Goal: Task Accomplishment & Management: Manage account settings

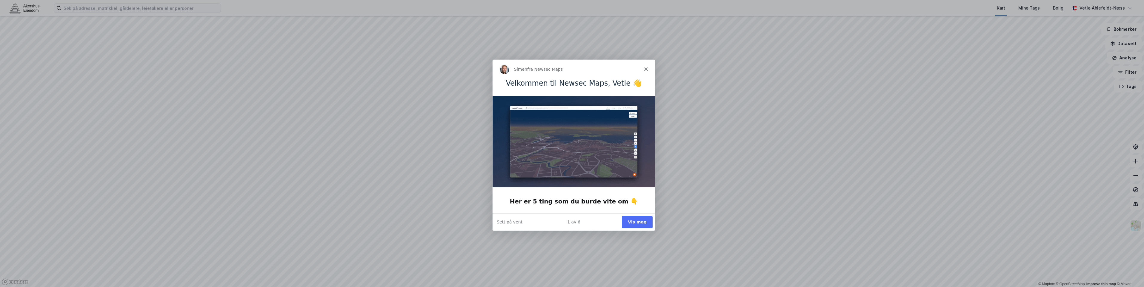
click at [646, 68] on icon "Lukk" at bounding box center [646, 69] width 4 height 4
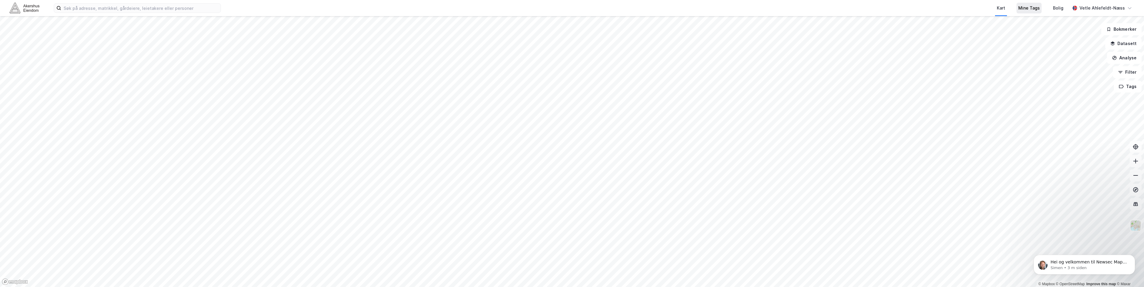
click at [1040, 9] on div "Mine Tags" at bounding box center [1028, 7] width 21 height 7
click at [26, 13] on img at bounding box center [25, 8] width 30 height 10
click at [1127, 85] on button "Tags" at bounding box center [1128, 87] width 28 height 12
drag, startPoint x: 1058, startPoint y: 90, endPoint x: 1087, endPoint y: 93, distance: 28.6
click at [1063, 92] on div "Tags" at bounding box center [1063, 91] width 85 height 10
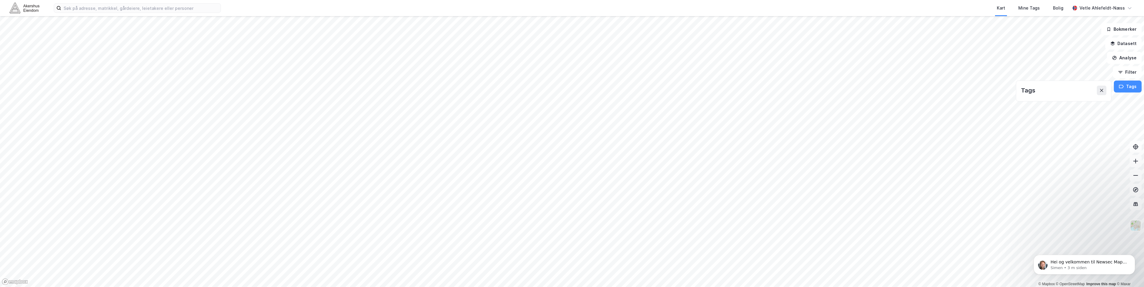
click at [1088, 93] on div "Tags" at bounding box center [1063, 91] width 85 height 10
click at [1108, 9] on div "Vetle Ahlefeldt-Næss" at bounding box center [1102, 7] width 45 height 7
click at [1110, 4] on div "Vetle Ahlefeldt-Næss" at bounding box center [1102, 8] width 64 height 12
click at [1023, 9] on div "Mine Tags" at bounding box center [1028, 7] width 21 height 7
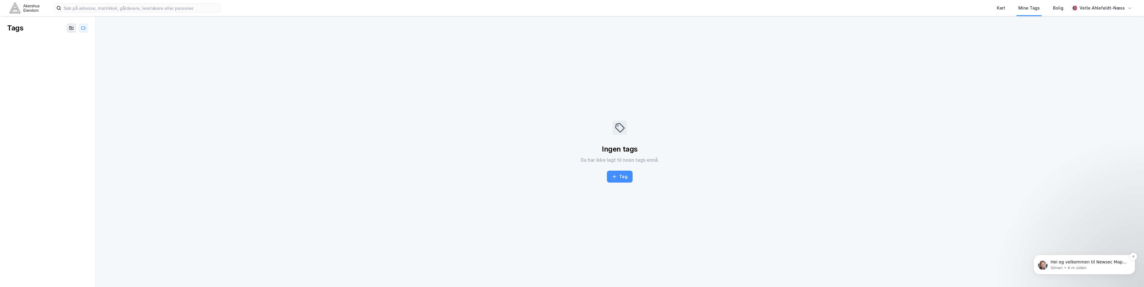
click at [1107, 269] on p "Simen • 4 m siden" at bounding box center [1089, 267] width 77 height 5
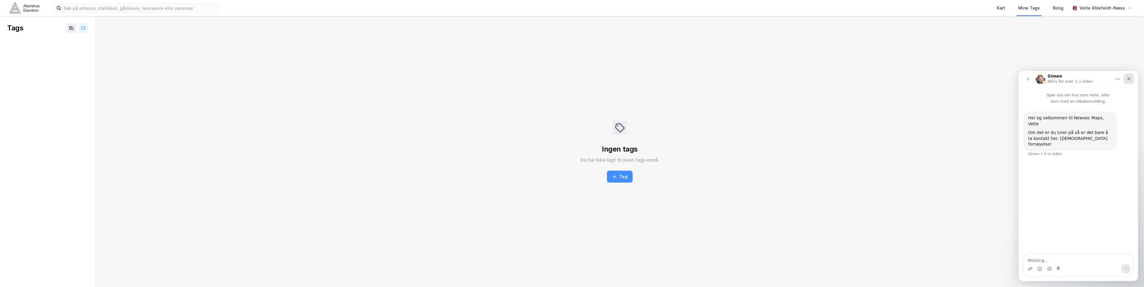
click at [1129, 78] on icon "Lukk" at bounding box center [1129, 78] width 5 height 5
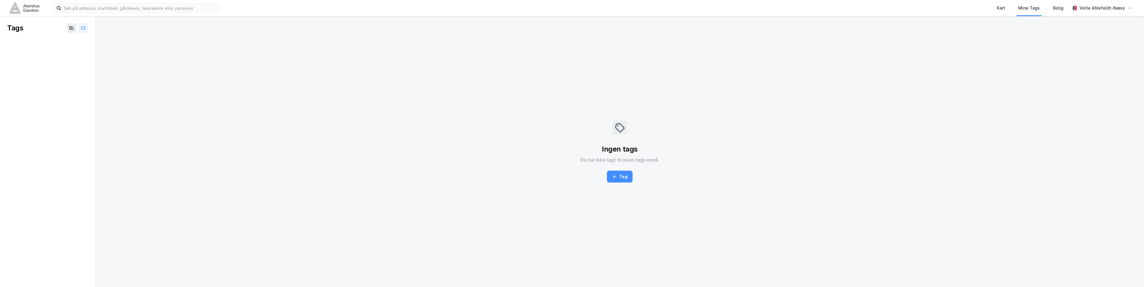
click at [21, 7] on img at bounding box center [25, 8] width 30 height 10
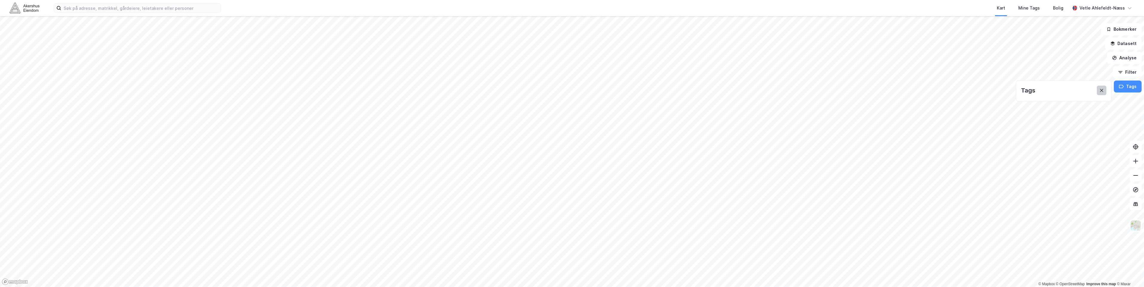
click at [1102, 90] on icon at bounding box center [1101, 90] width 5 height 5
click at [1125, 87] on button "Tags" at bounding box center [1128, 87] width 28 height 12
click at [1104, 93] on icon at bounding box center [1101, 90] width 5 height 5
click at [1133, 78] on button "Filter" at bounding box center [1127, 72] width 29 height 12
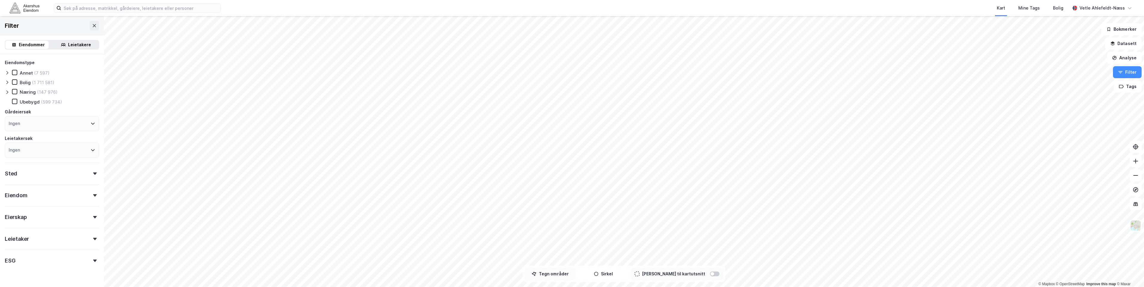
click at [557, 274] on button "Tegn områder" at bounding box center [550, 274] width 51 height 12
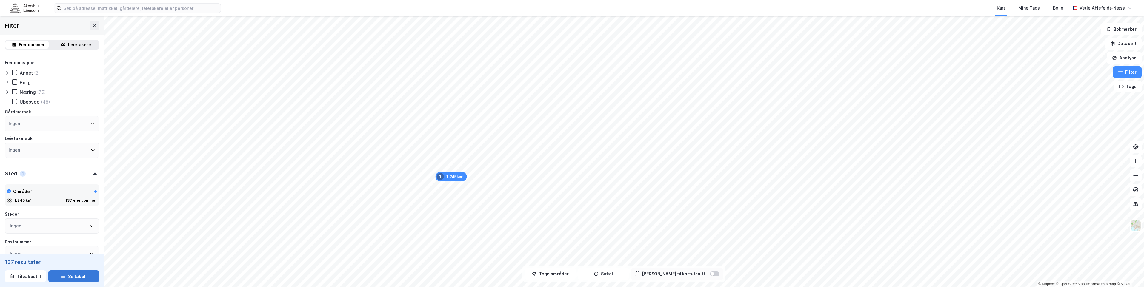
click at [78, 278] on button "Se tabell" at bounding box center [73, 277] width 51 height 12
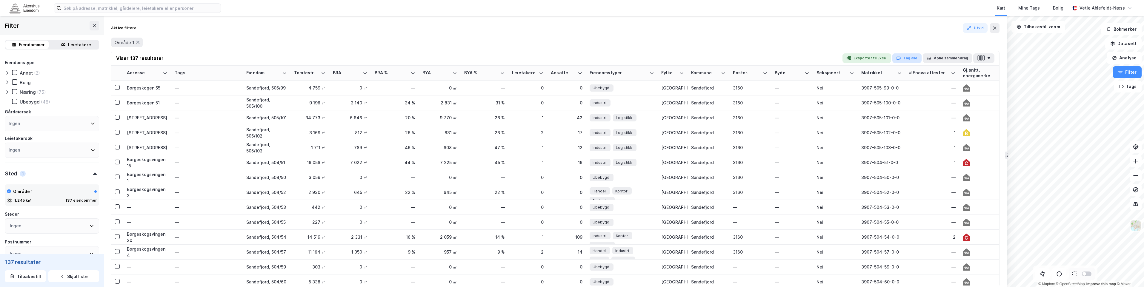
click at [912, 59] on button "Tag alle" at bounding box center [906, 58] width 29 height 10
type input "Borgeskogen Næringspark"
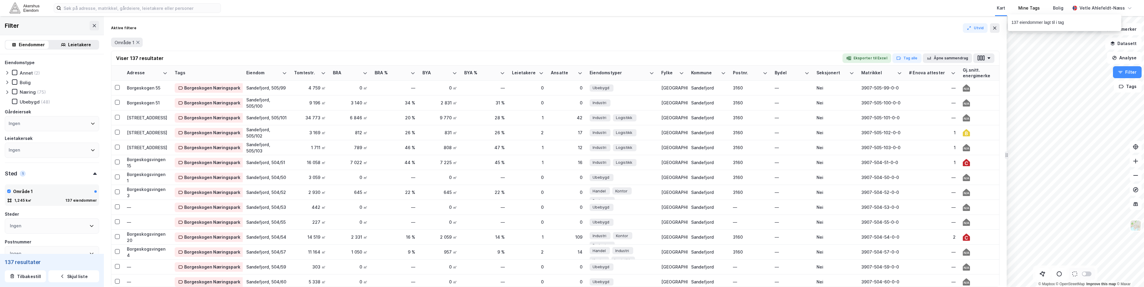
click at [1018, 11] on div "Mine Tags" at bounding box center [1029, 8] width 35 height 16
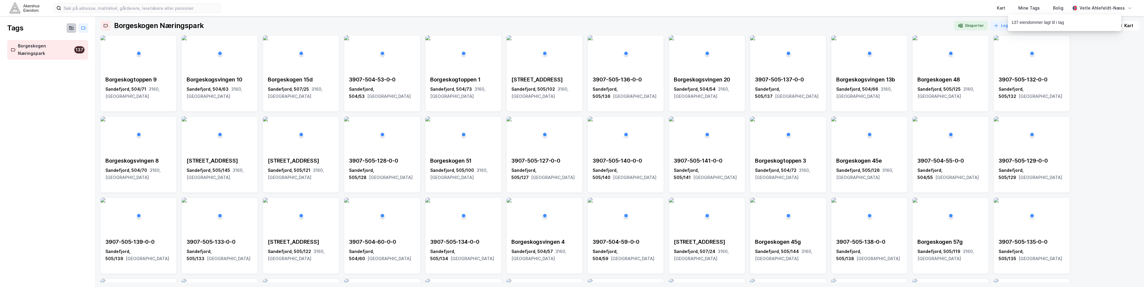
click at [75, 27] on button at bounding box center [72, 28] width 10 height 10
type input "I"
type input "Næringsparker"
click at [46, 44] on div "Næringsparker" at bounding box center [34, 45] width 32 height 7
click at [1007, 10] on div "Kart" at bounding box center [1001, 8] width 12 height 11
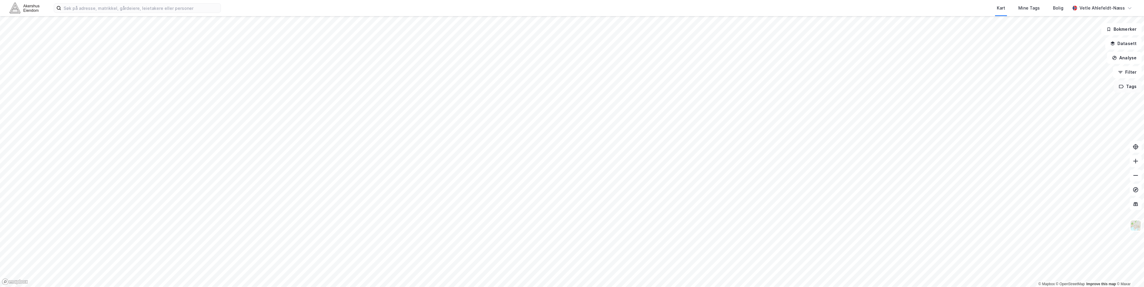
click at [1119, 88] on button "Tags" at bounding box center [1128, 87] width 28 height 12
click at [1056, 102] on div "Næringsparker" at bounding box center [1046, 101] width 32 height 5
click at [1100, 113] on div at bounding box center [1098, 112] width 10 height 5
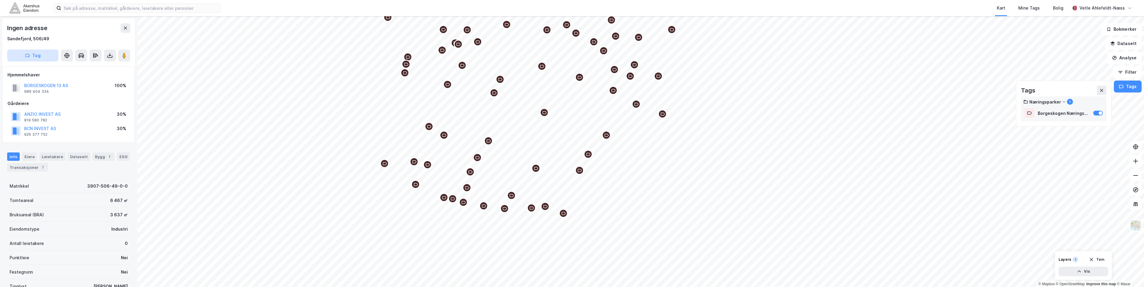
click at [49, 56] on button "Tag" at bounding box center [32, 56] width 51 height 12
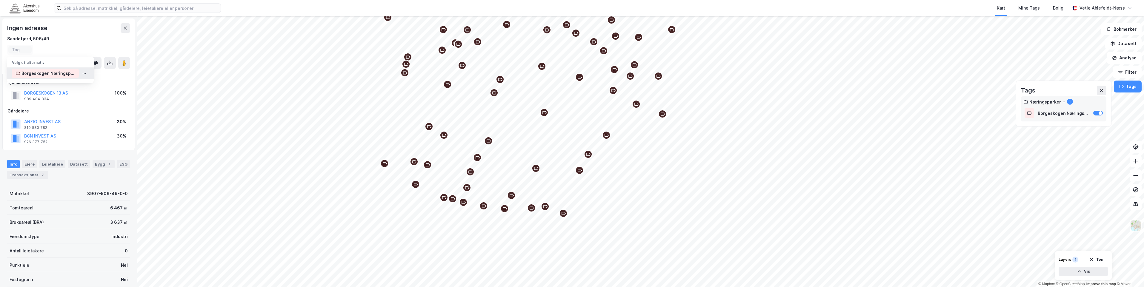
click at [54, 76] on div "Borgeskogen Næringspark" at bounding box center [48, 73] width 54 height 7
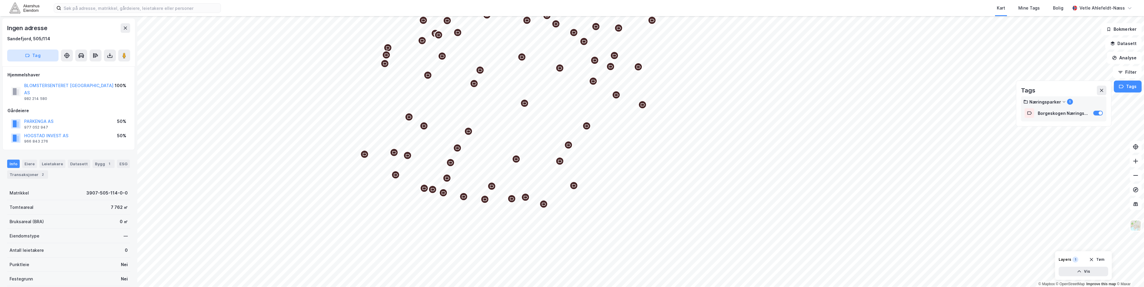
click at [35, 57] on button "Tag" at bounding box center [32, 56] width 51 height 12
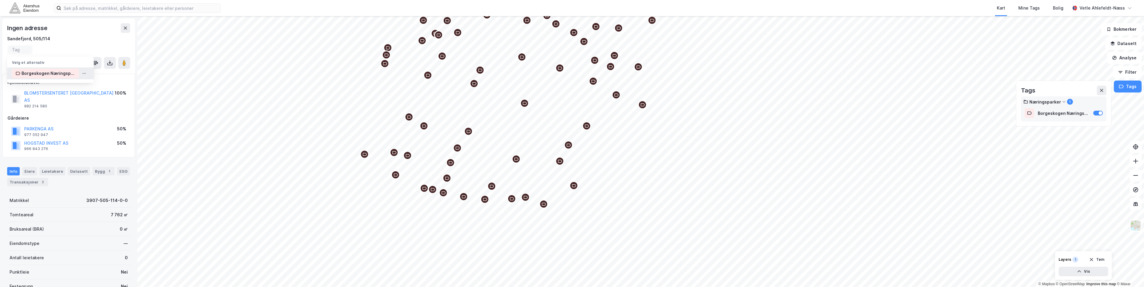
click at [45, 75] on div "Borgeskogen Næringspark" at bounding box center [48, 73] width 54 height 7
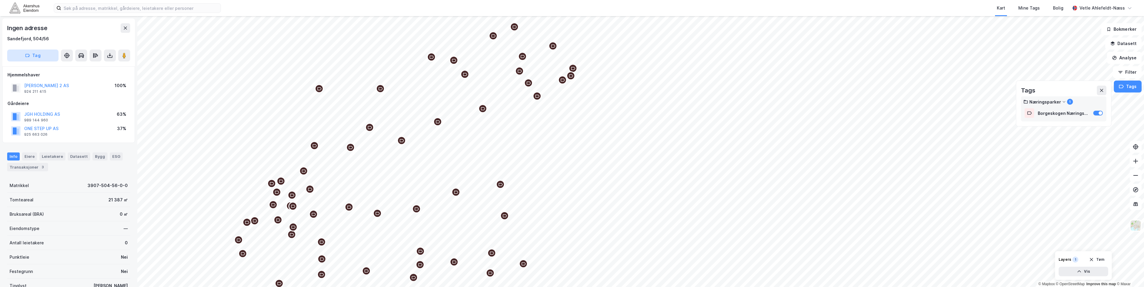
click at [40, 59] on button "Tag" at bounding box center [32, 56] width 51 height 12
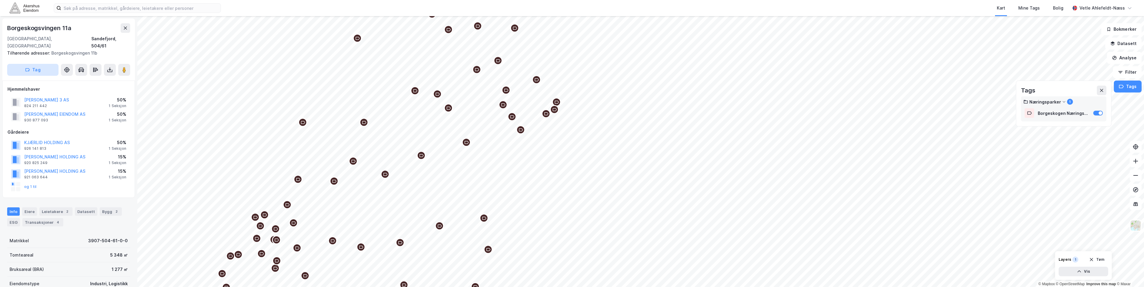
click at [31, 67] on button "Tag" at bounding box center [32, 70] width 51 height 12
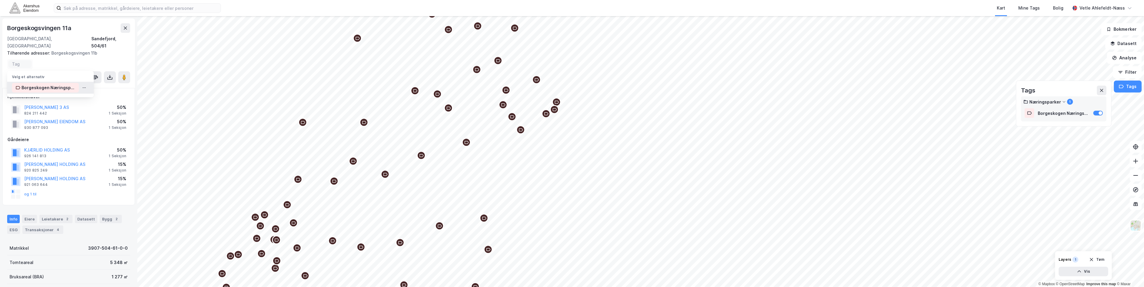
click at [64, 84] on div "Borgeskogen Næringspark" at bounding box center [48, 87] width 54 height 7
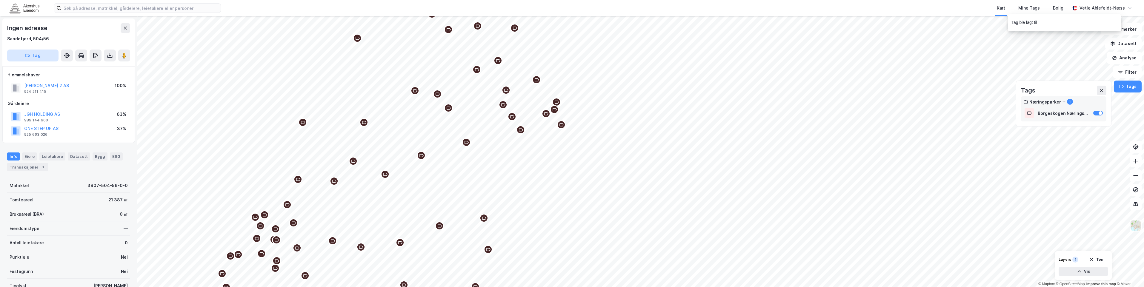
click at [33, 58] on button "Tag" at bounding box center [32, 56] width 51 height 12
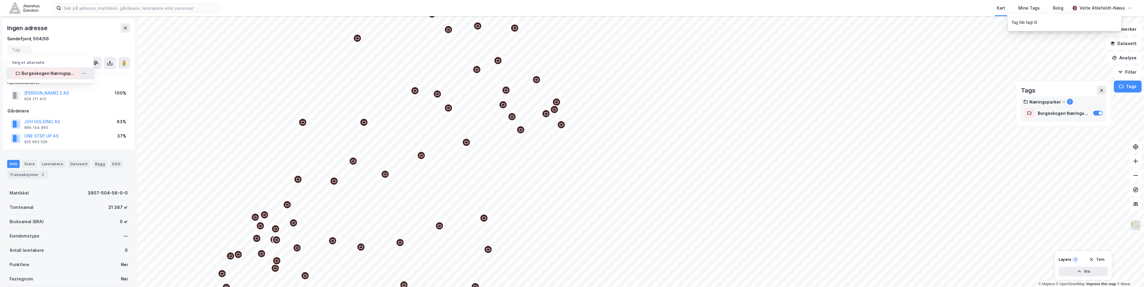
click at [45, 74] on div "Borgeskogen Næringspark" at bounding box center [48, 73] width 54 height 7
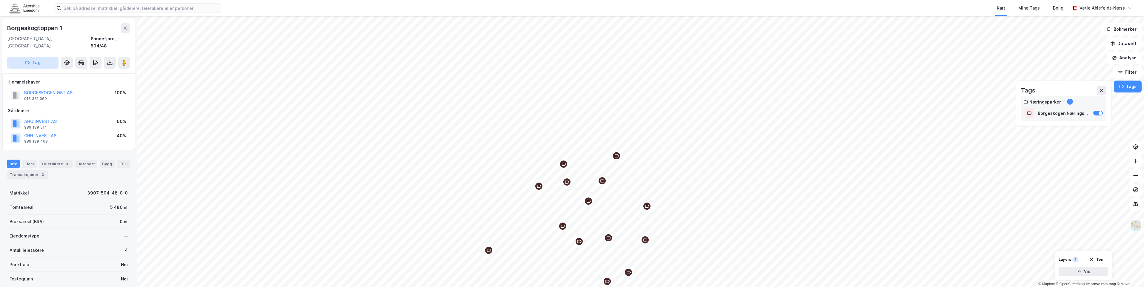
click at [50, 58] on button "Tag" at bounding box center [32, 63] width 51 height 12
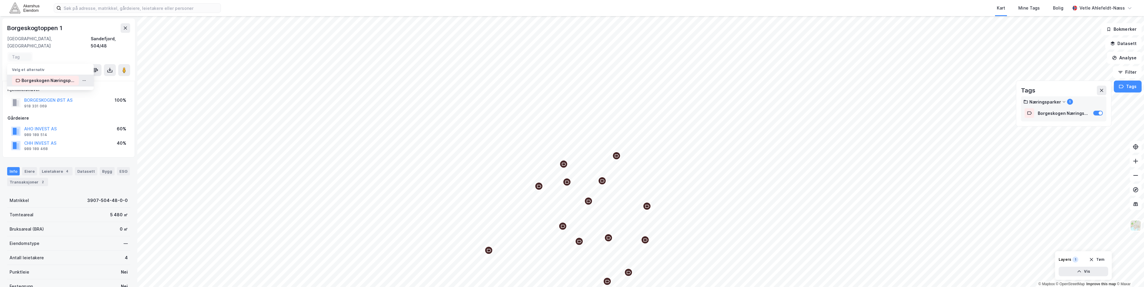
click at [52, 77] on div "Borgeskogen Næringspark" at bounding box center [48, 80] width 54 height 7
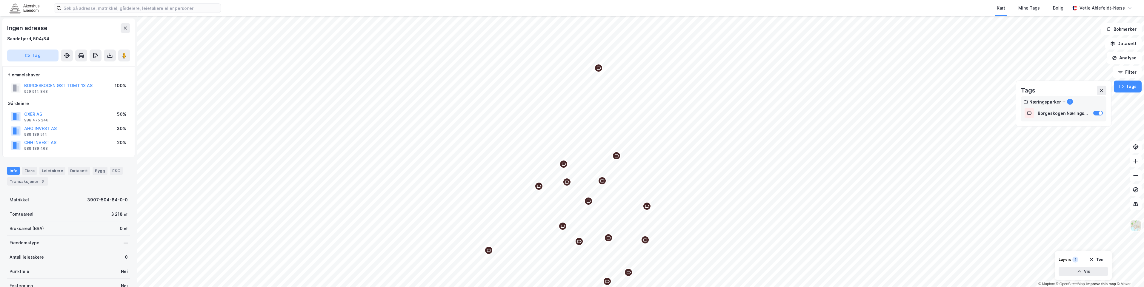
click at [46, 58] on button "Tag" at bounding box center [32, 56] width 51 height 12
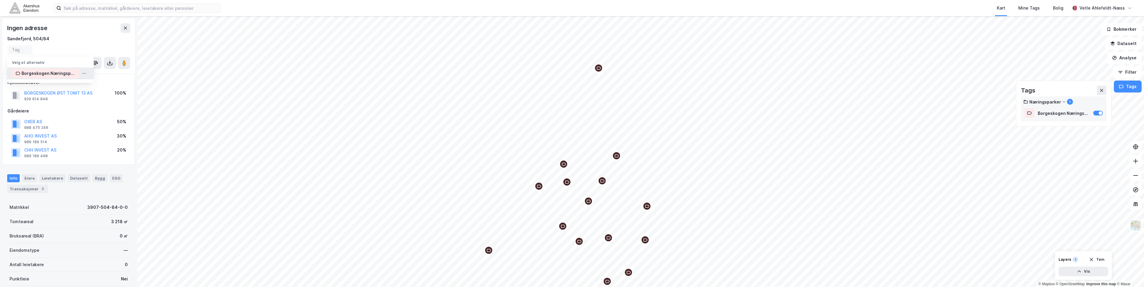
click at [65, 73] on div "Borgeskogen Næringspark" at bounding box center [48, 73] width 54 height 7
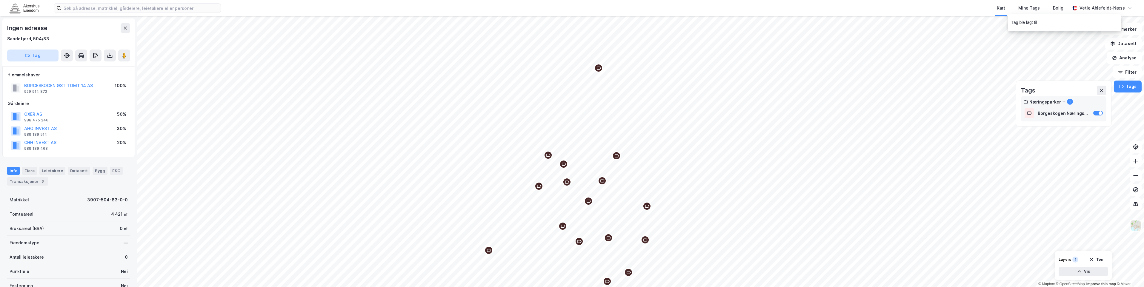
click at [31, 56] on button "Tag" at bounding box center [32, 56] width 51 height 12
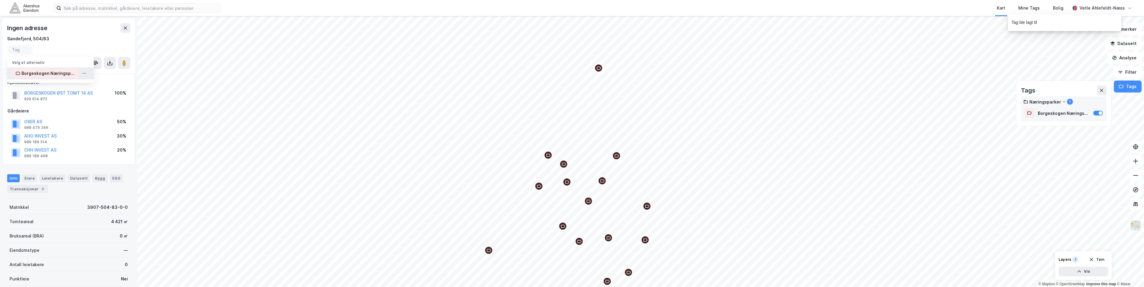
click at [48, 73] on div "Borgeskogen Næringspark" at bounding box center [48, 73] width 54 height 7
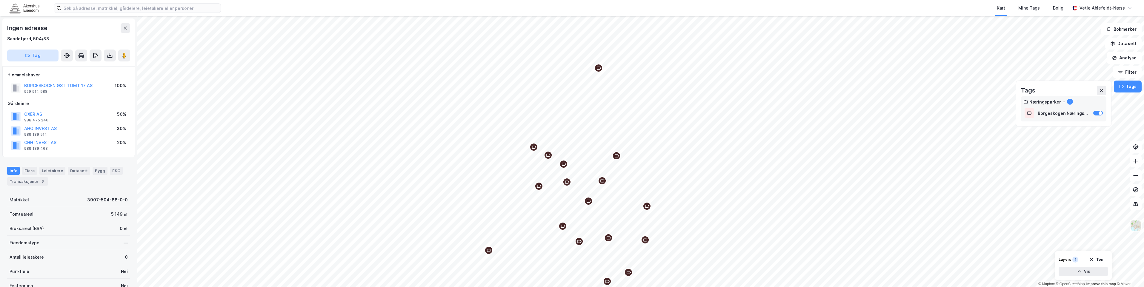
click at [35, 59] on button "Tag" at bounding box center [32, 56] width 51 height 12
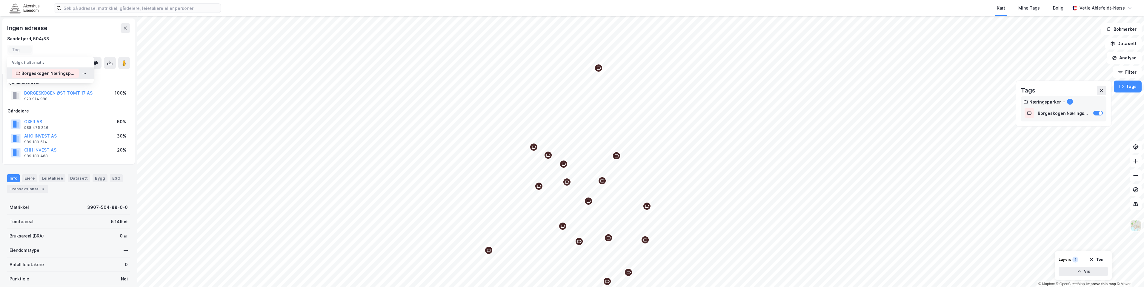
click at [57, 73] on div "Borgeskogen Næringspark" at bounding box center [48, 73] width 54 height 7
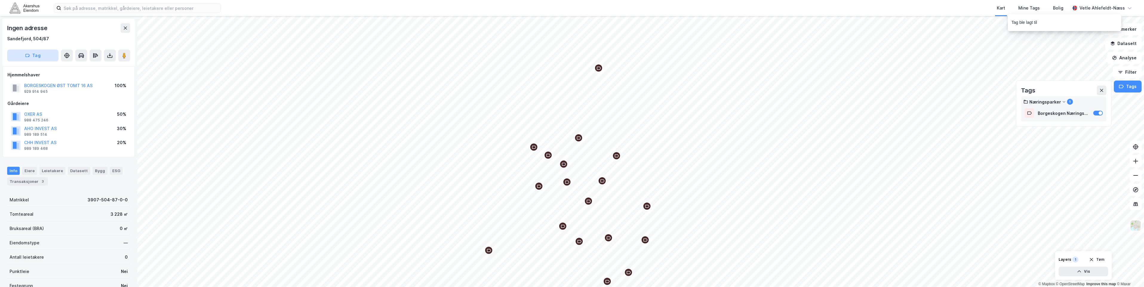
click at [48, 59] on button "Tag" at bounding box center [32, 56] width 51 height 12
click at [56, 74] on div "Borgeskogen Næringspark" at bounding box center [48, 73] width 54 height 7
click at [36, 59] on button "Tag" at bounding box center [32, 56] width 51 height 12
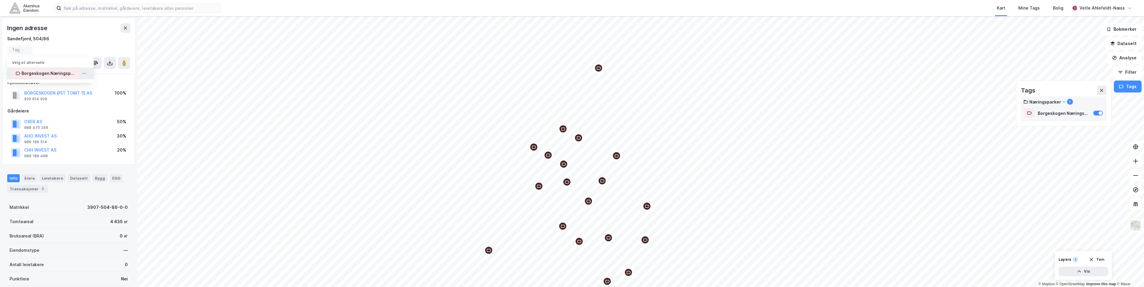
click at [53, 75] on div "Borgeskogen Næringspark" at bounding box center [48, 73] width 54 height 7
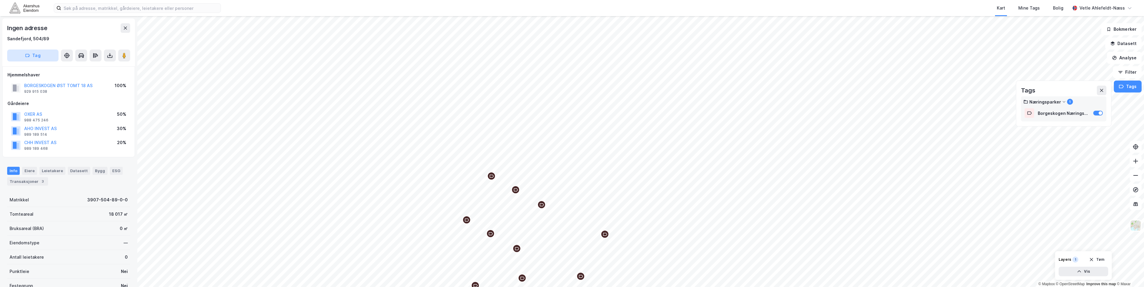
click at [42, 59] on button "Tag" at bounding box center [32, 56] width 51 height 12
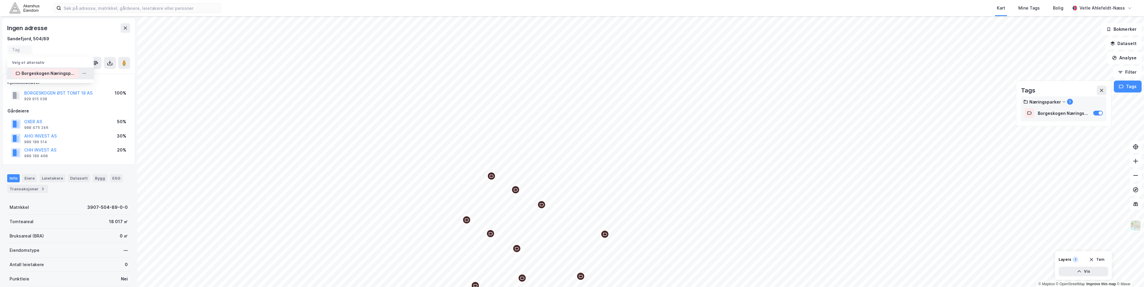
click at [59, 73] on div "Borgeskogen Næringspark" at bounding box center [48, 73] width 54 height 7
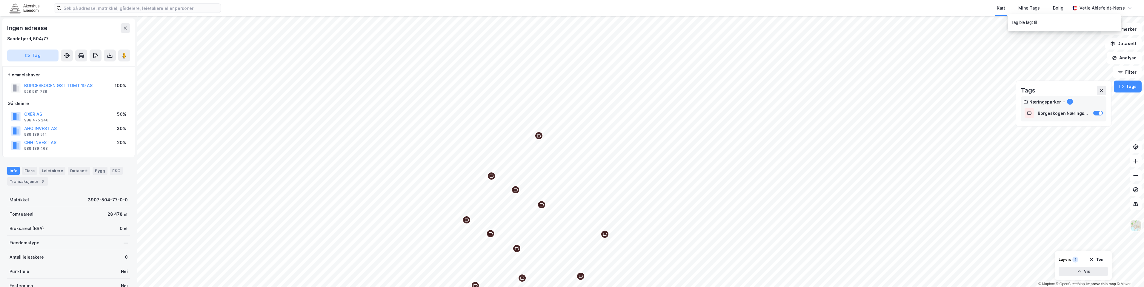
click at [29, 56] on icon "button" at bounding box center [29, 56] width 0 height 1
click at [58, 73] on div "Borgeskogen Næringspark" at bounding box center [48, 73] width 54 height 7
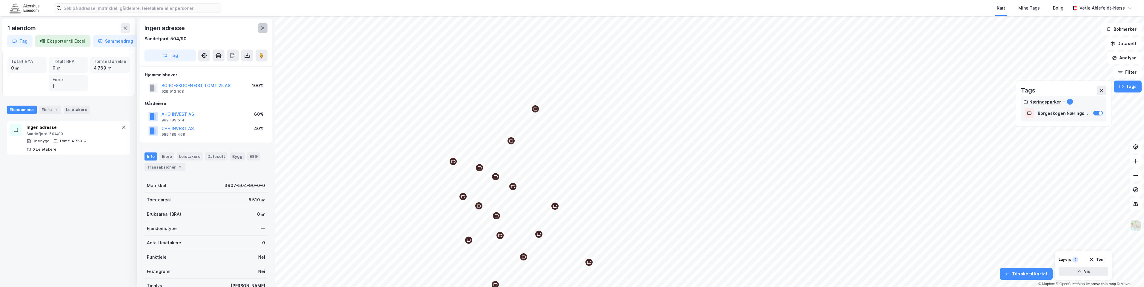
click at [261, 29] on icon at bounding box center [262, 28] width 5 height 5
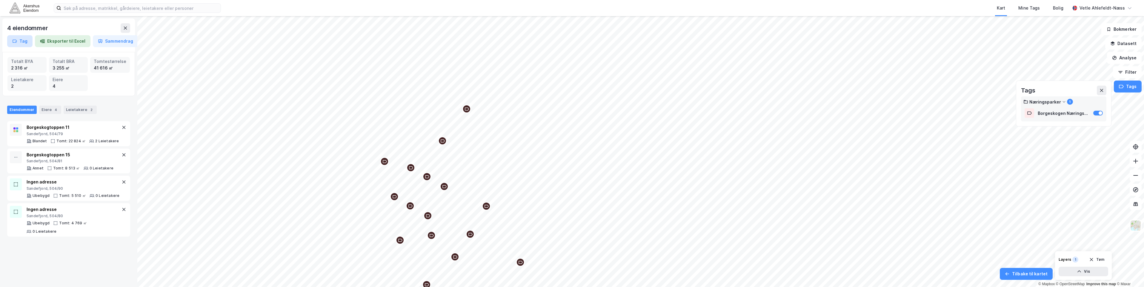
click at [22, 36] on button "Tag" at bounding box center [19, 41] width 25 height 12
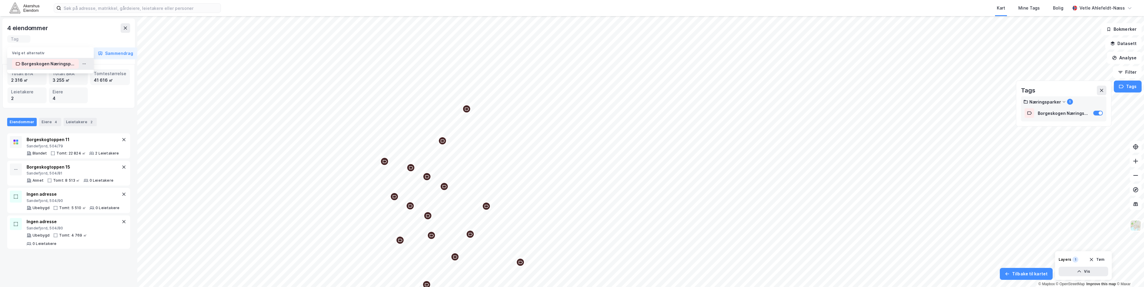
click at [47, 62] on div "Borgeskogen Næringspark" at bounding box center [48, 63] width 54 height 7
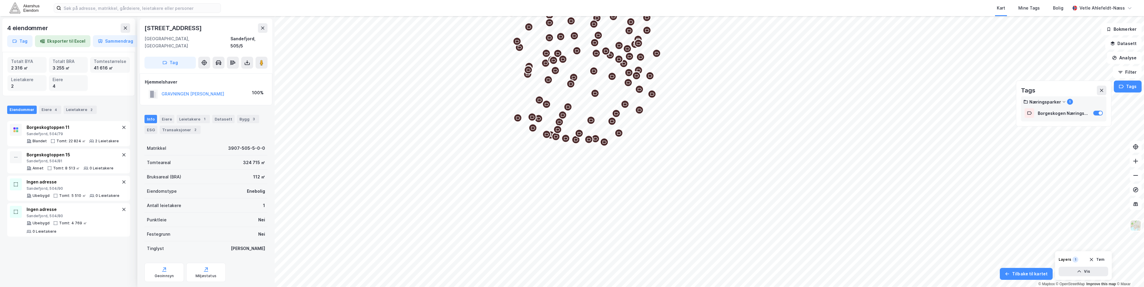
drag, startPoint x: 630, startPoint y: 187, endPoint x: 538, endPoint y: 102, distance: 125.1
click at [544, 102] on icon "Map marker" at bounding box center [546, 104] width 4 height 4
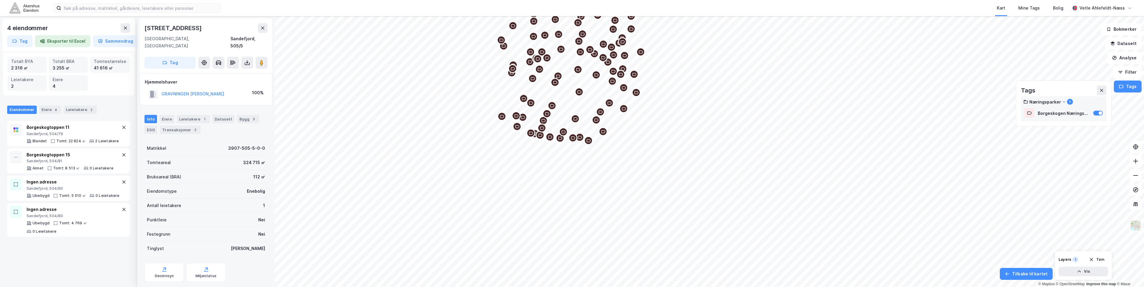
click at [117, 26] on div "4 eiendommer" at bounding box center [68, 28] width 123 height 10
click at [127, 27] on icon at bounding box center [125, 28] width 5 height 5
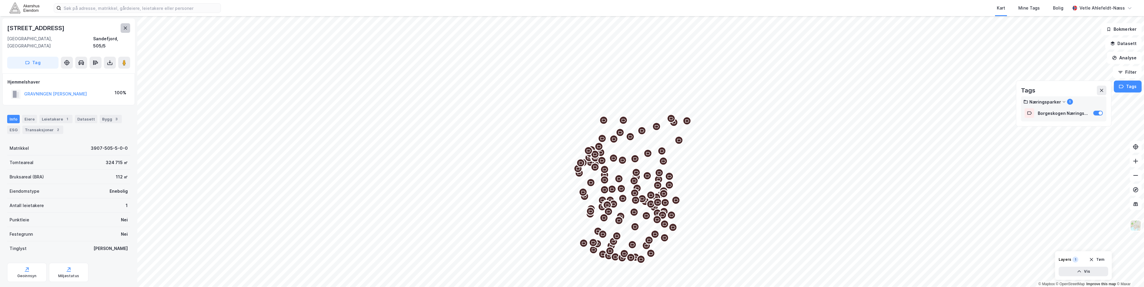
click at [124, 28] on icon at bounding box center [125, 28] width 5 height 5
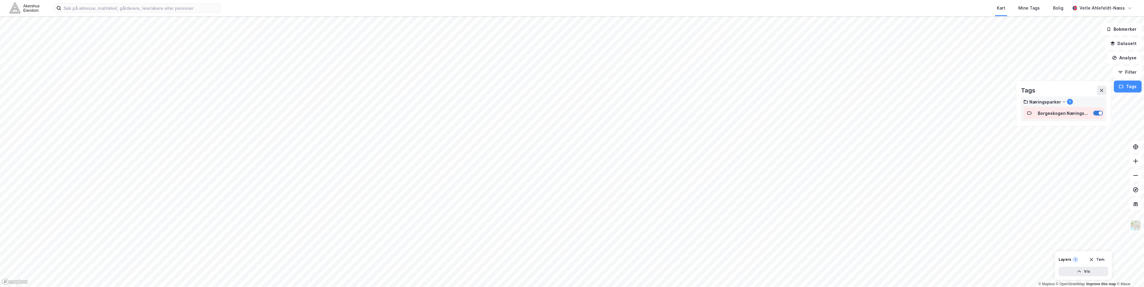
click at [1102, 112] on div at bounding box center [1101, 113] width 4 height 4
click at [171, 5] on input at bounding box center [140, 8] width 159 height 9
paste input "Glastad Eiendom AS"
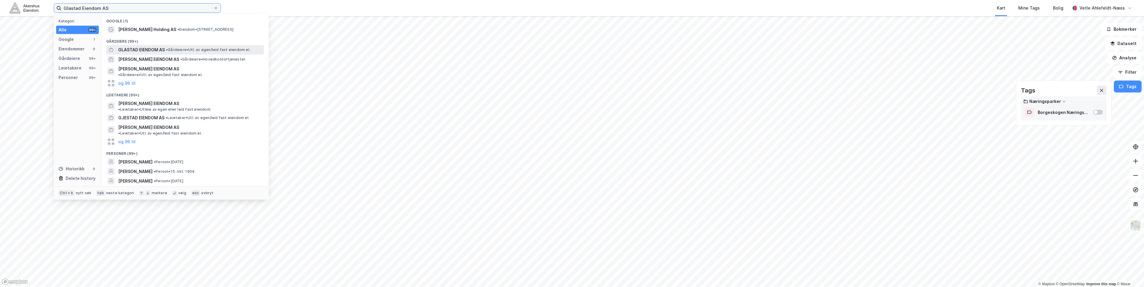
type input "Glastad Eiendom AS"
click at [214, 52] on span "• Gårdeiere • Utl. av egen/leid fast eiendom el." at bounding box center [208, 49] width 84 height 5
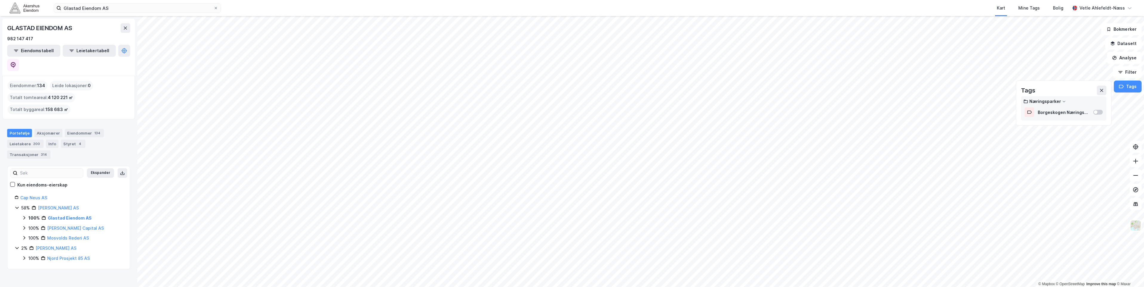
click at [29, 215] on div "100%" at bounding box center [33, 218] width 11 height 7
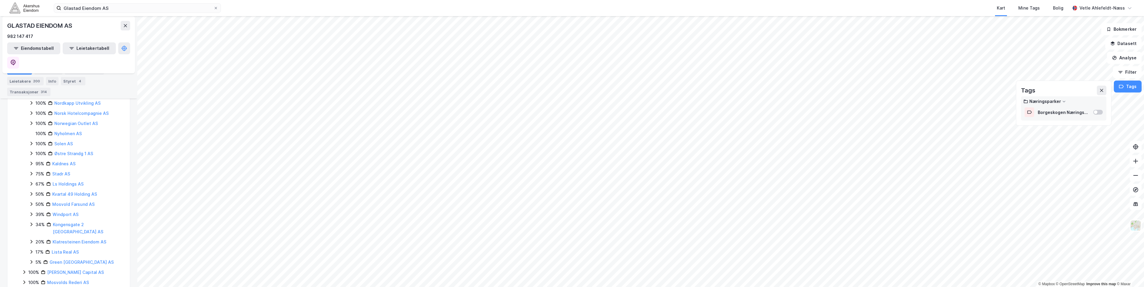
scroll to position [248, 0]
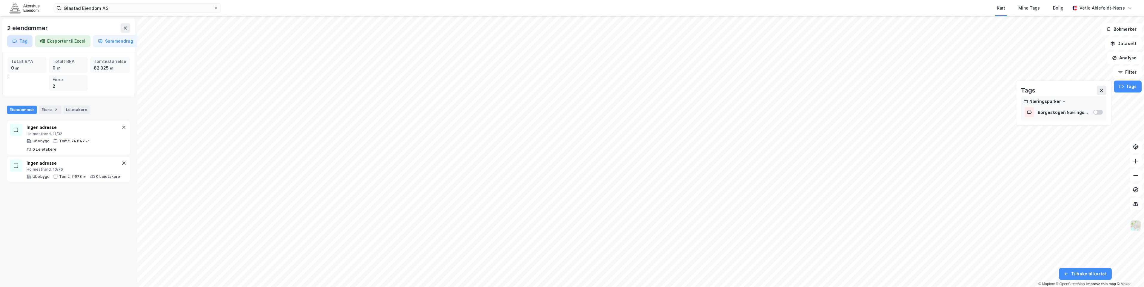
click at [27, 39] on button "Tag" at bounding box center [19, 41] width 25 height 12
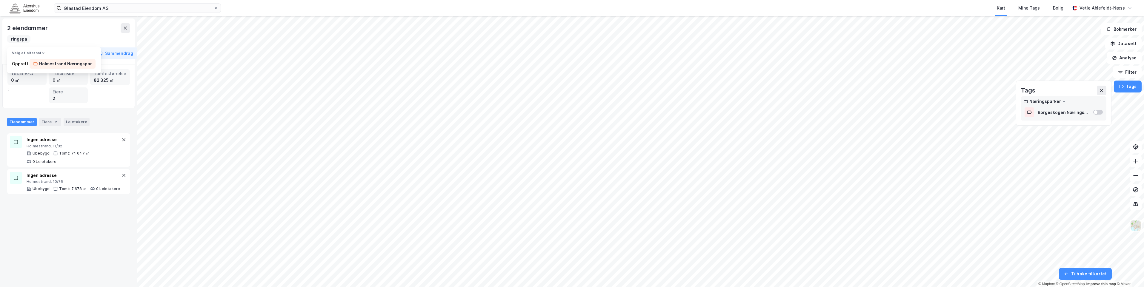
scroll to position [0, 37]
type input "Holmestrand Næringspark"
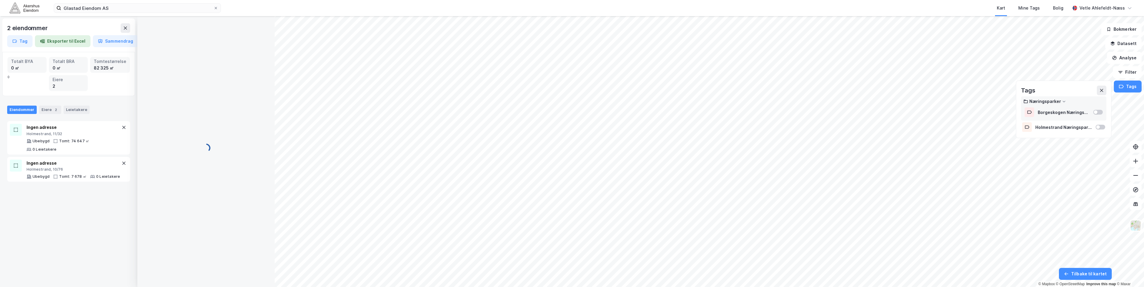
scroll to position [60, 0]
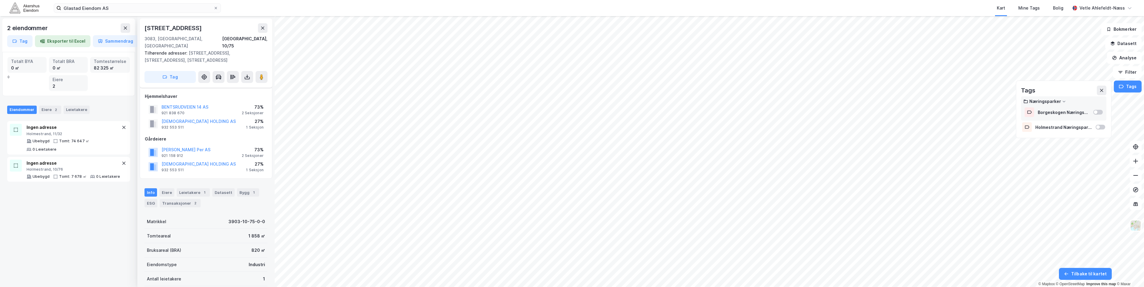
scroll to position [38, 0]
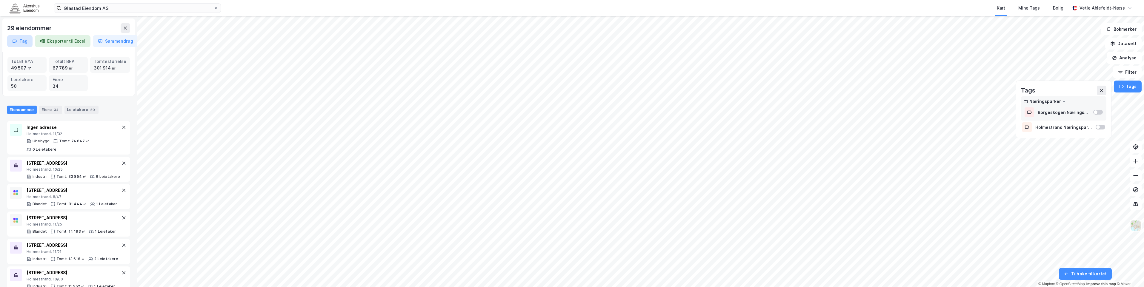
click at [20, 39] on button "Tag" at bounding box center [19, 41] width 25 height 12
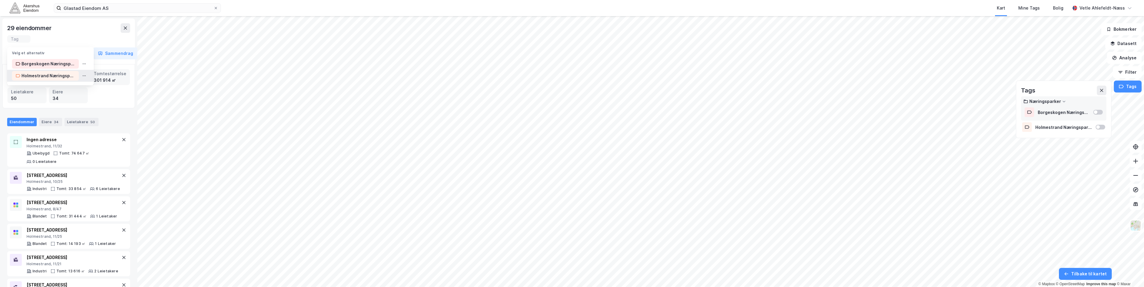
click at [61, 74] on div "Holmestrand Næringspark" at bounding box center [48, 75] width 54 height 7
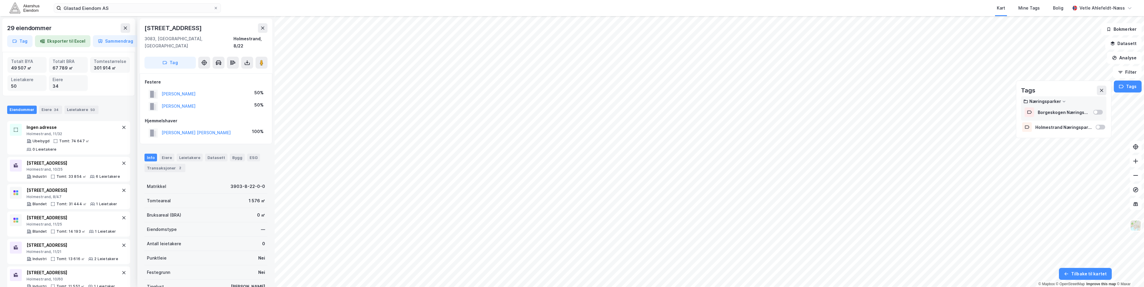
scroll to position [1, 0]
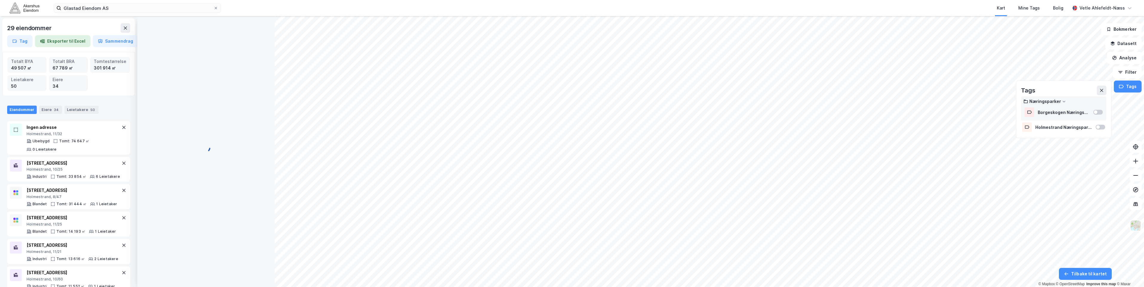
scroll to position [1, 0]
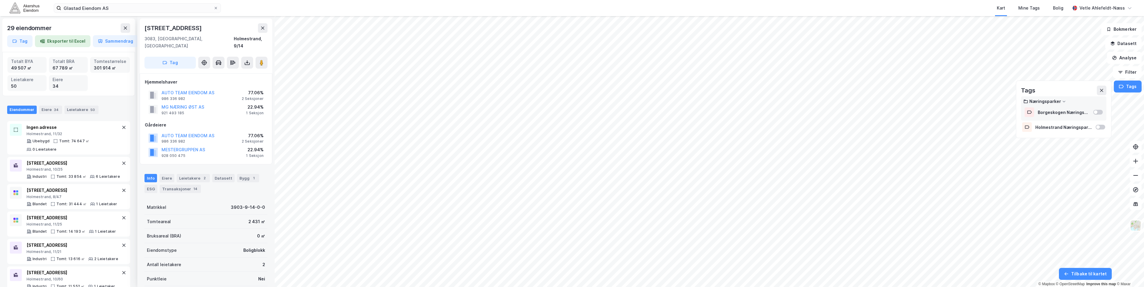
scroll to position [1, 0]
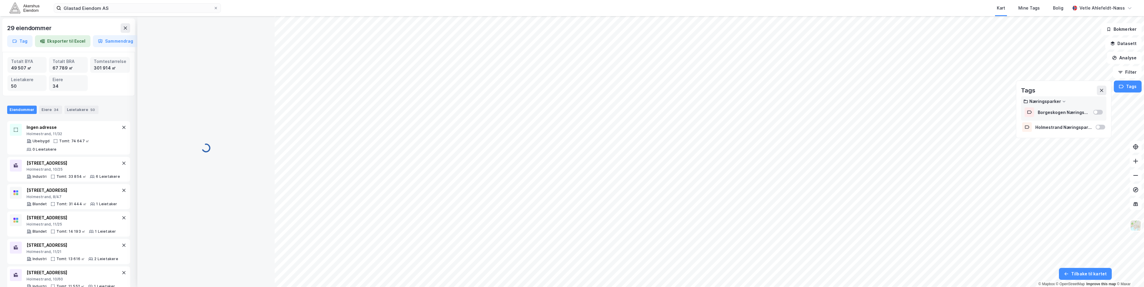
scroll to position [1, 0]
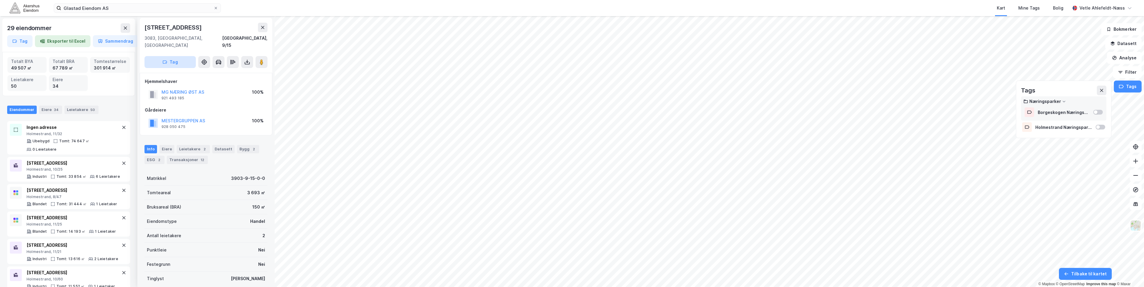
click at [184, 59] on button "Tag" at bounding box center [170, 62] width 51 height 12
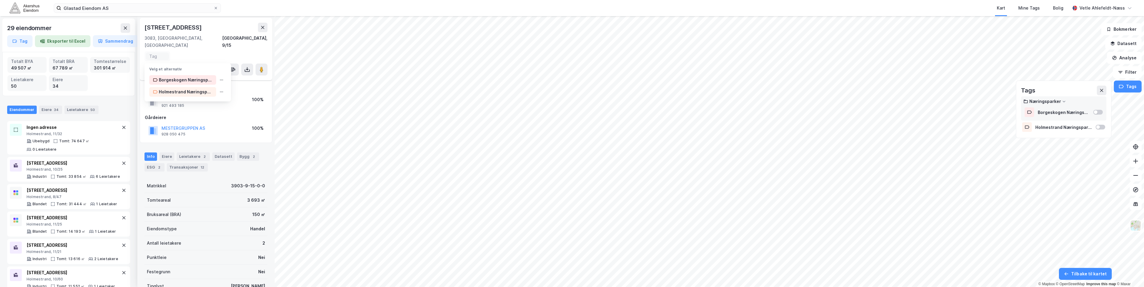
scroll to position [8, 0]
click at [197, 87] on div "Holmestrand Næringspark" at bounding box center [186, 90] width 54 height 7
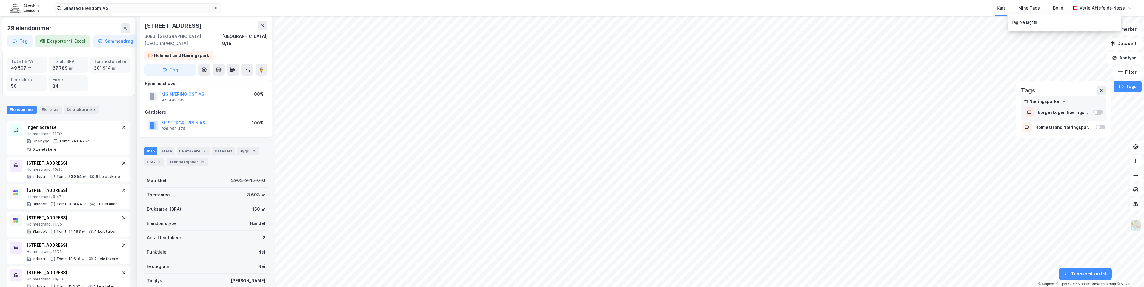
scroll to position [10, 0]
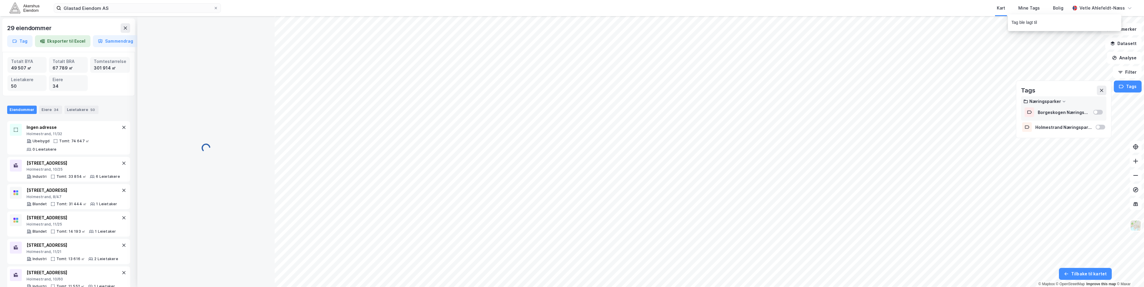
scroll to position [10, 0]
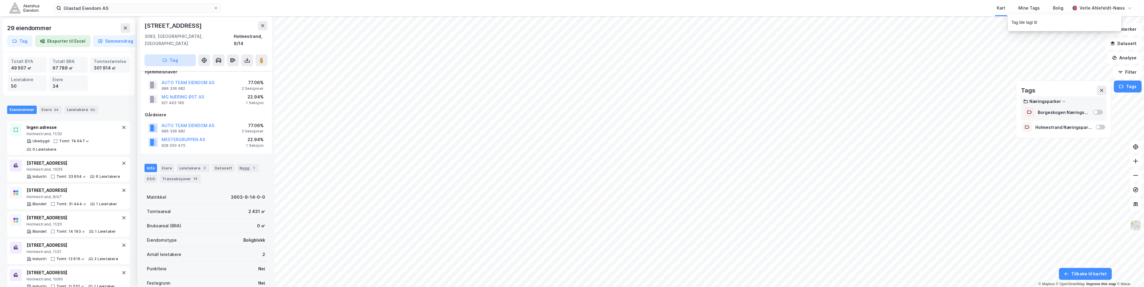
click at [175, 54] on button "Tag" at bounding box center [170, 60] width 51 height 12
click at [199, 87] on div "Holmestrand Næringspark" at bounding box center [186, 90] width 54 height 7
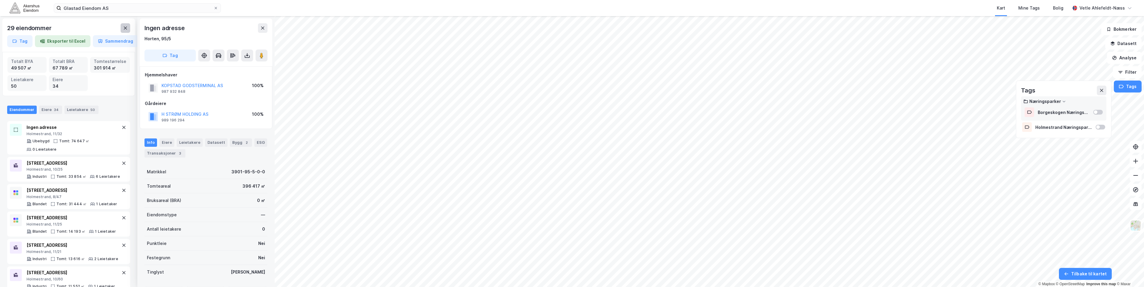
click at [126, 26] on icon at bounding box center [125, 28] width 5 height 5
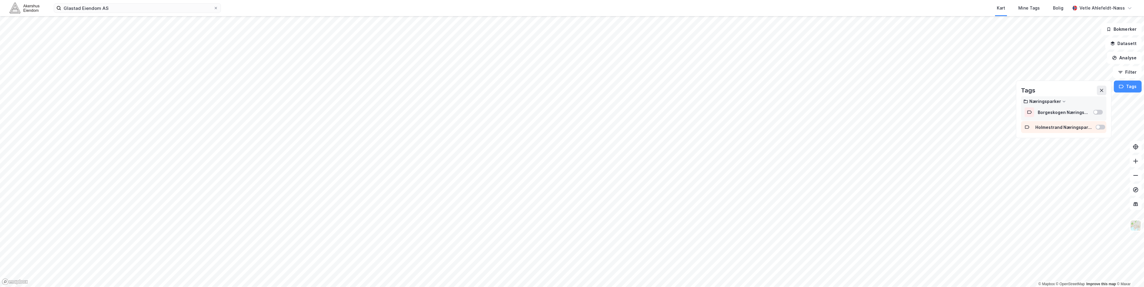
click at [1105, 130] on div "Holmestrand Næringspark ( 31 )" at bounding box center [1063, 127] width 85 height 12
click at [1105, 129] on div at bounding box center [1101, 127] width 10 height 5
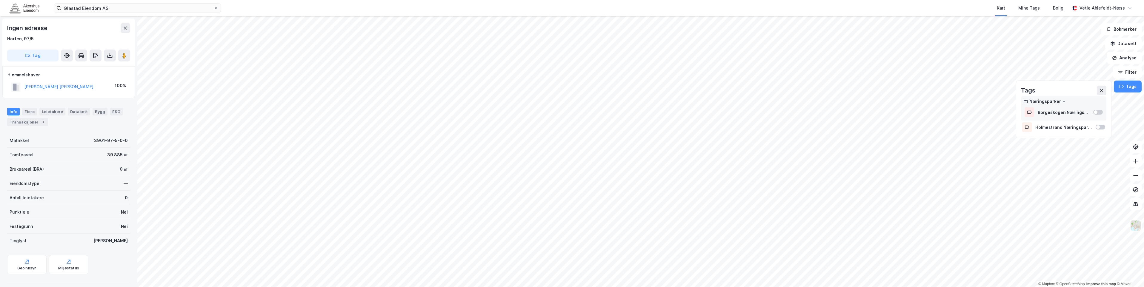
scroll to position [2, 0]
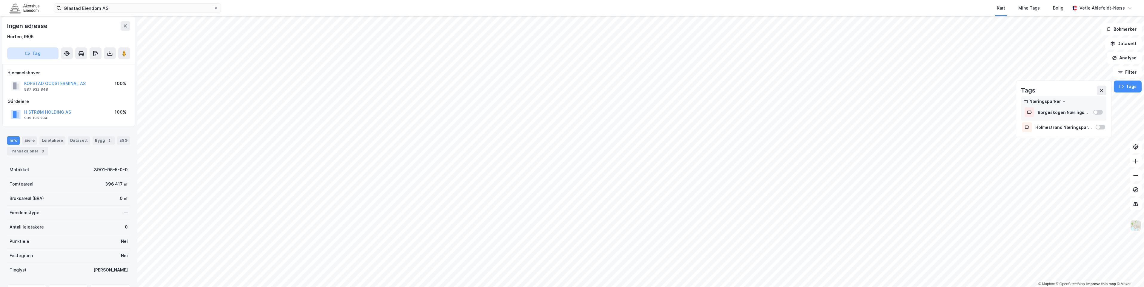
click at [38, 55] on button "Tag" at bounding box center [32, 53] width 51 height 12
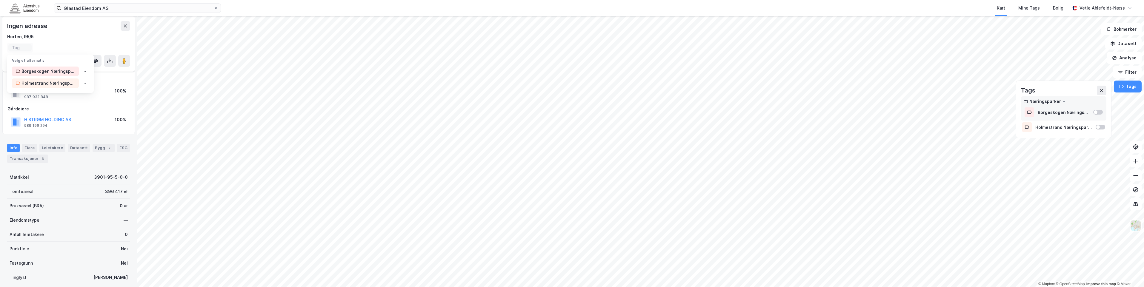
scroll to position [10, 0]
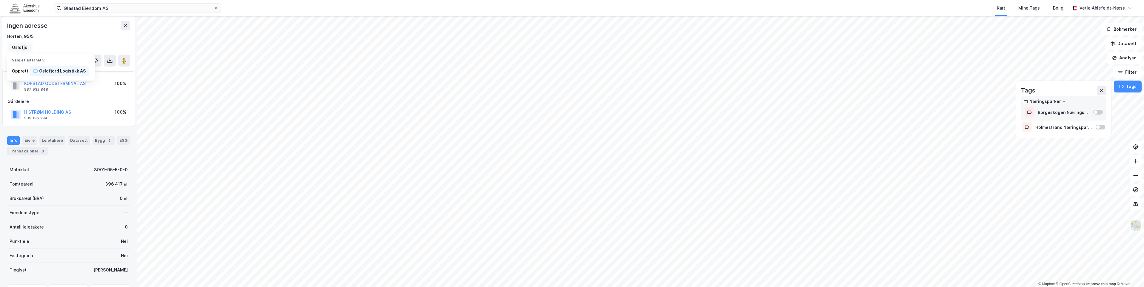
type input "Oslofjord Logistikk AS"
click at [85, 38] on div "Horten, 95/5" at bounding box center [68, 36] width 123 height 7
click at [44, 52] on button "Tag" at bounding box center [32, 53] width 51 height 12
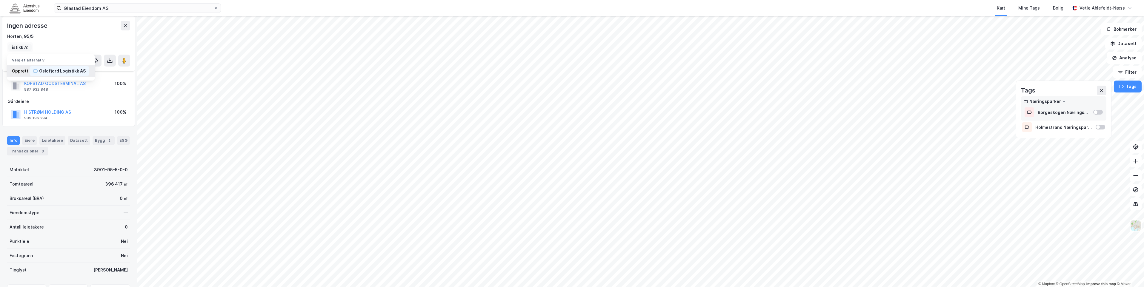
click at [71, 75] on div "Oslofjord Logistikk AS" at bounding box center [60, 71] width 60 height 10
click at [1086, 140] on div "Oslofjord Logistikk AS ( 1 )" at bounding box center [1064, 139] width 57 height 5
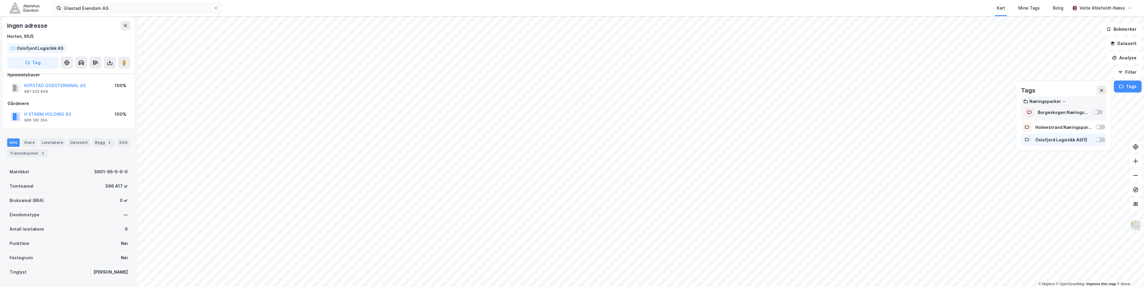
click at [1086, 140] on div "Oslofjord Logistikk AS ( 1 )" at bounding box center [1064, 139] width 57 height 5
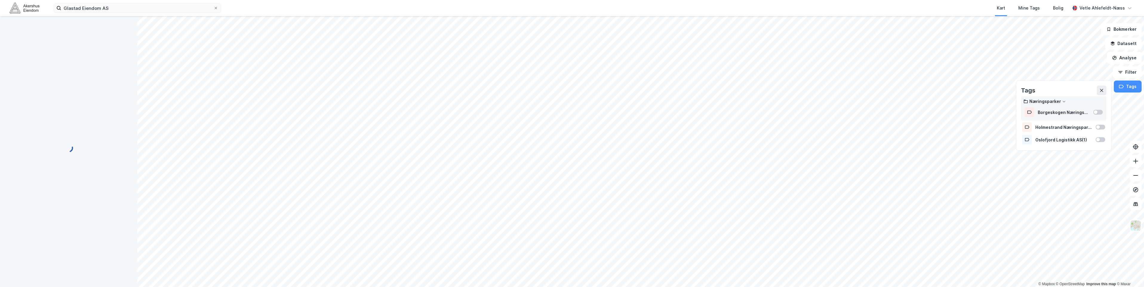
scroll to position [7, 0]
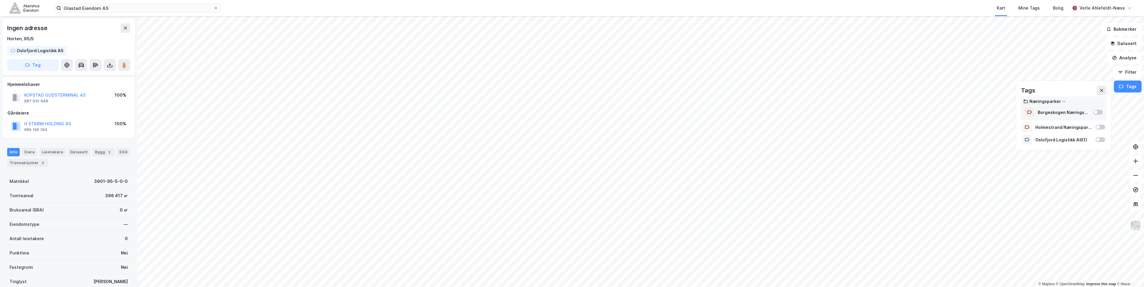
scroll to position [7, 0]
click at [0, 0] on button "KOPSTAD GODSTERMINAL AS" at bounding box center [0, 0] width 0 height 0
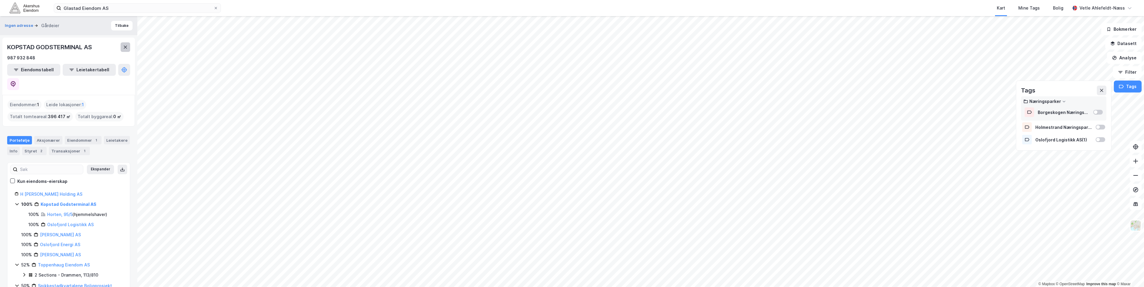
click at [121, 43] on button at bounding box center [126, 47] width 10 height 10
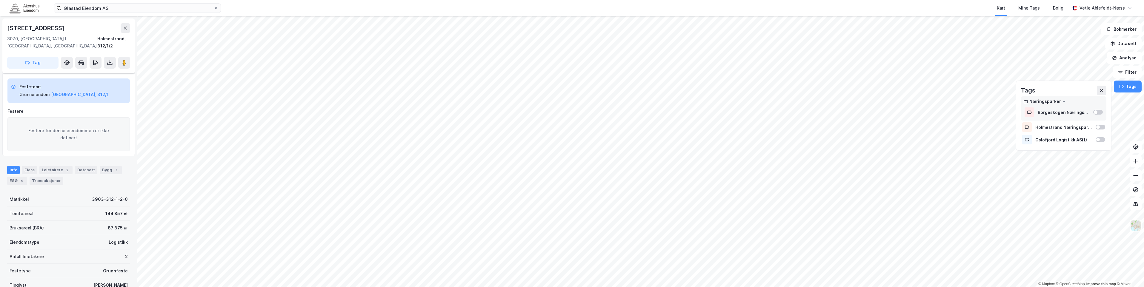
scroll to position [7, 0]
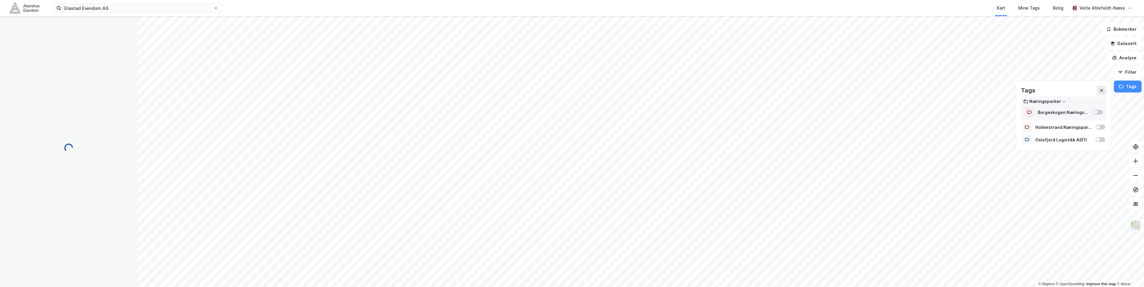
scroll to position [7, 0]
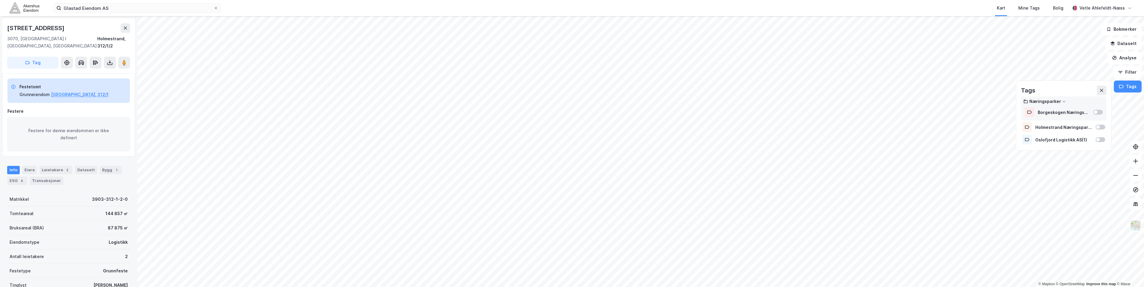
scroll to position [0, 0]
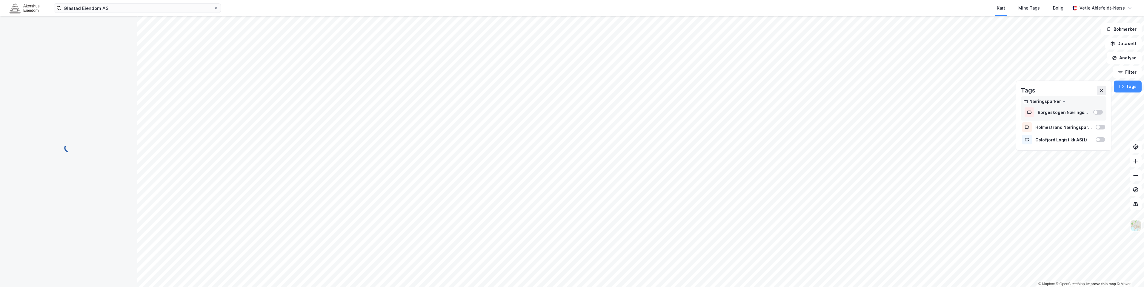
scroll to position [0, 0]
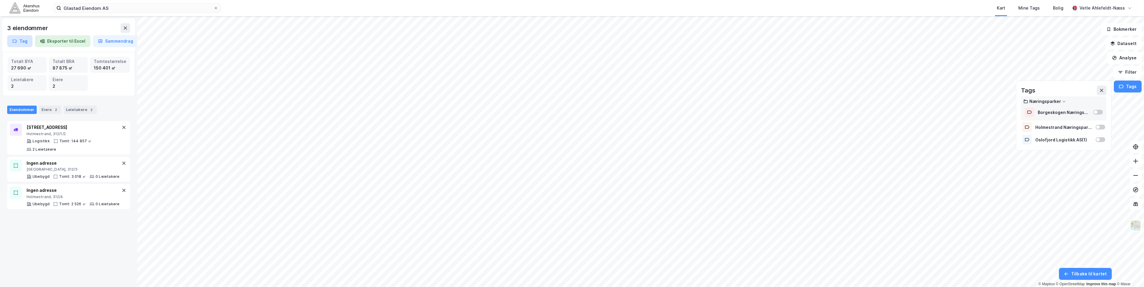
click at [26, 39] on button "Tag" at bounding box center [19, 41] width 25 height 12
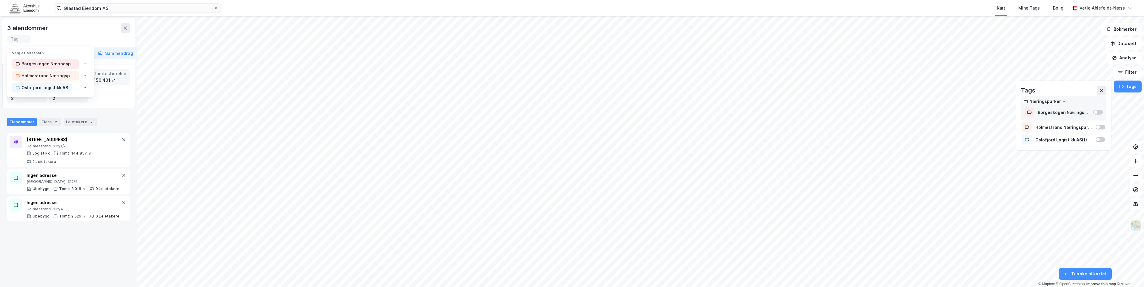
click at [53, 53] on div "Velg et alternativ" at bounding box center [46, 51] width 78 height 8
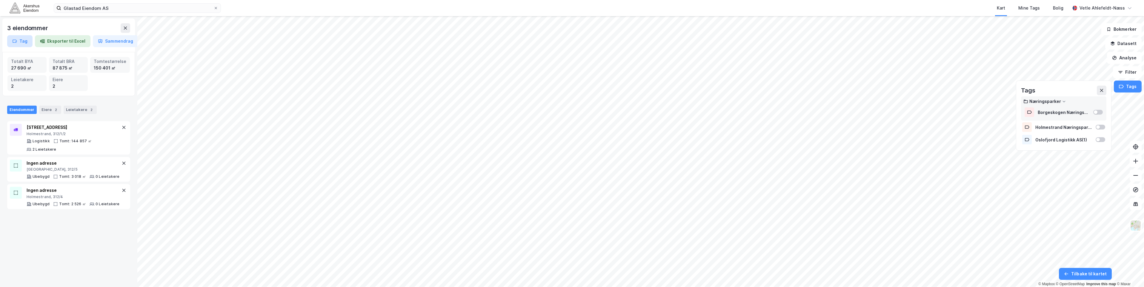
click at [22, 40] on button "Tag" at bounding box center [19, 41] width 25 height 12
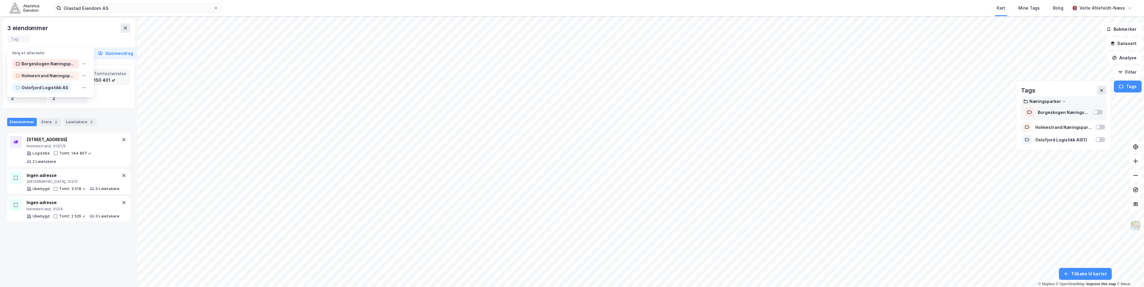
paste input "Hanekleiva Næringspark"
type input "Hanekleiva Næringspark"
click at [21, 64] on div "Opprett Hanekleiva Næringspark" at bounding box center [53, 64] width 93 height 12
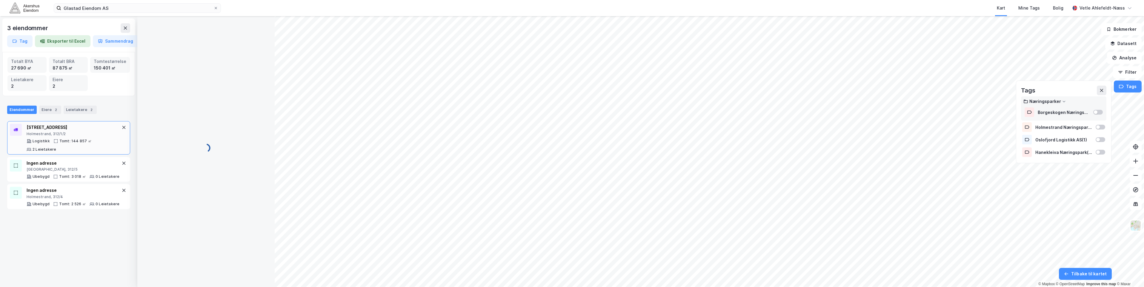
scroll to position [0, 0]
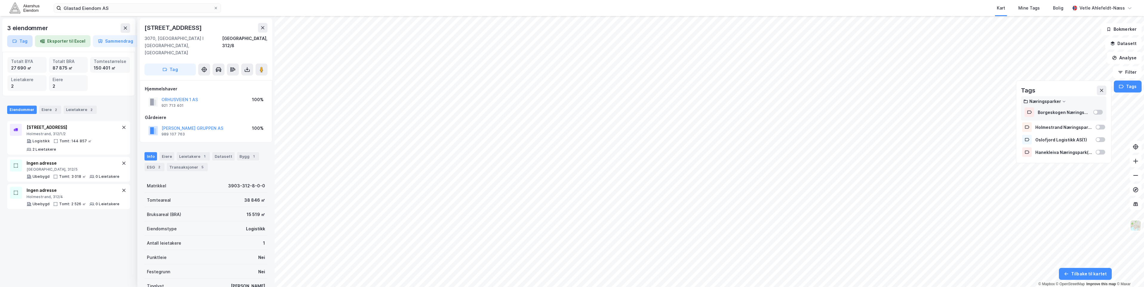
click at [21, 41] on button "Tag" at bounding box center [19, 41] width 25 height 12
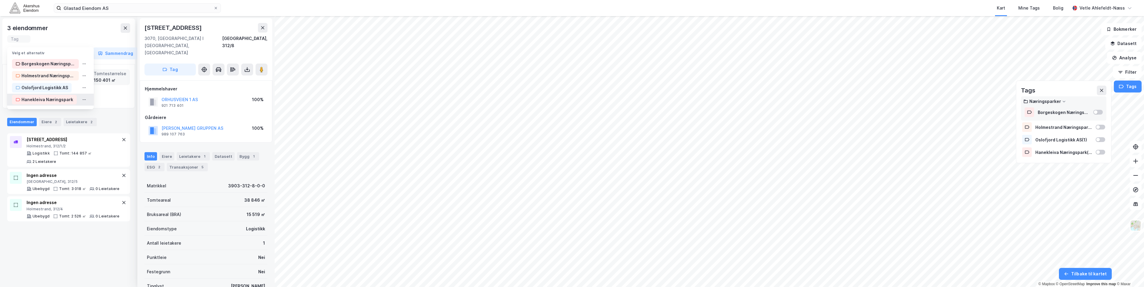
click at [60, 98] on div "Hanekleiva Næringspark" at bounding box center [47, 99] width 52 height 7
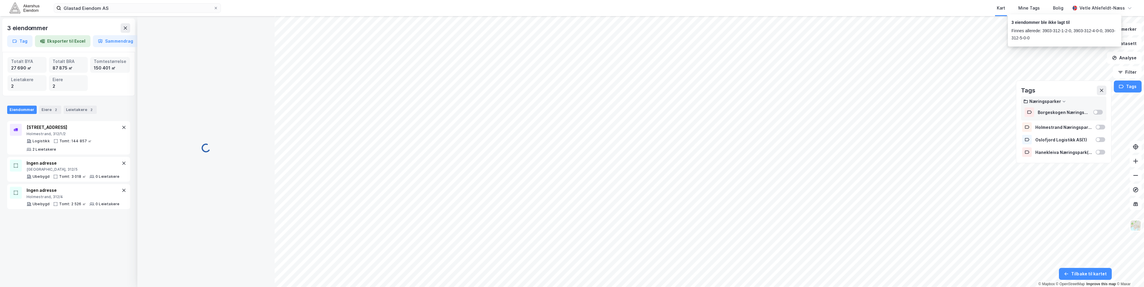
scroll to position [0, 0]
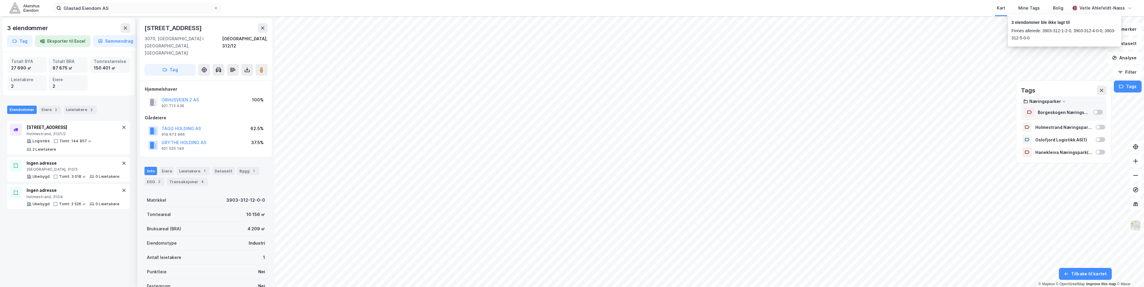
scroll to position [0, 0]
click at [10, 41] on button "Tag" at bounding box center [19, 41] width 25 height 12
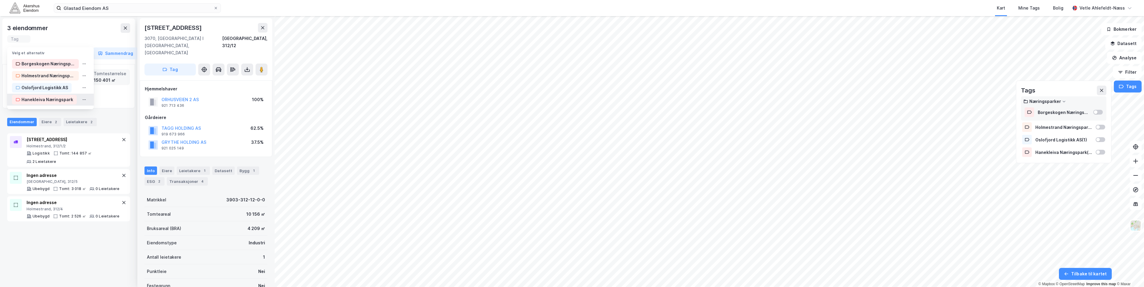
click at [57, 102] on div "Hanekleiva Næringspark" at bounding box center [47, 99] width 52 height 7
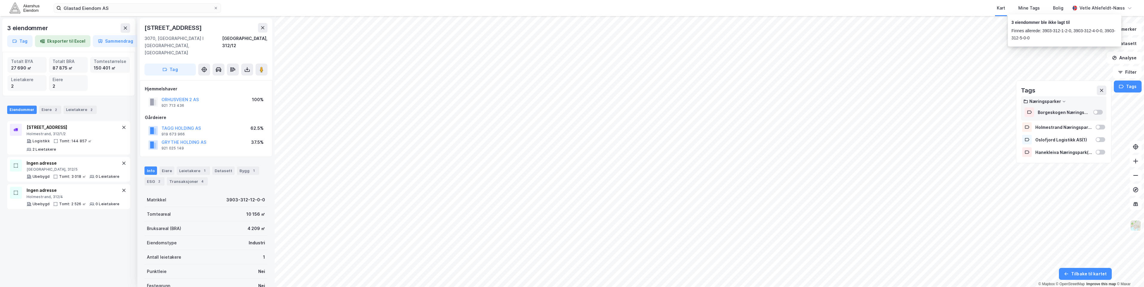
scroll to position [0, 0]
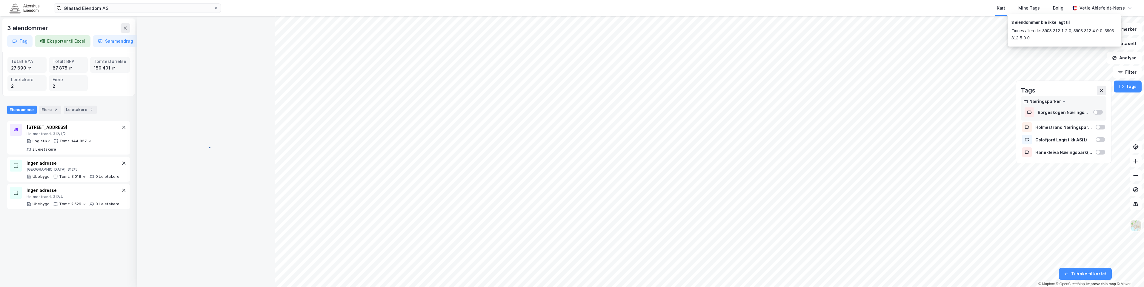
scroll to position [0, 0]
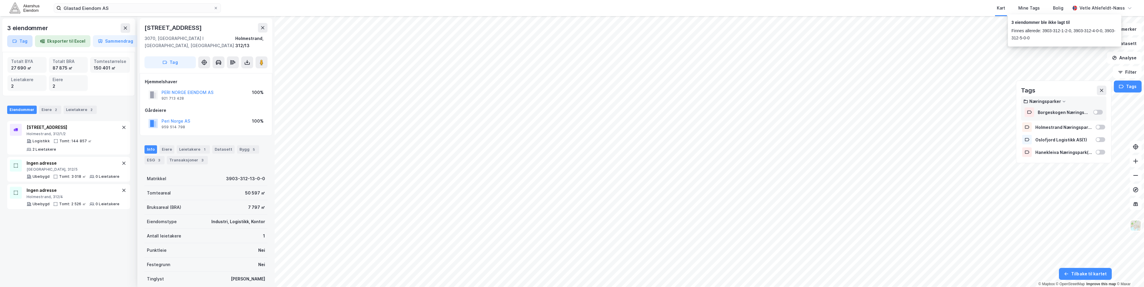
click at [11, 41] on button "Tag" at bounding box center [19, 41] width 25 height 12
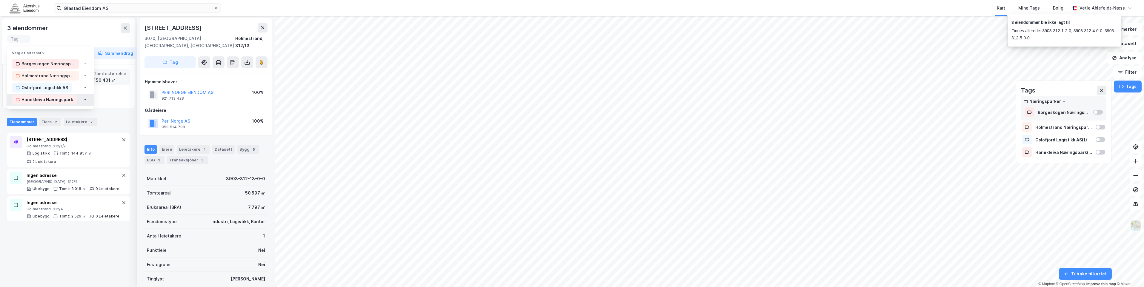
click at [53, 102] on div "Hanekleiva Næringspark" at bounding box center [47, 99] width 52 height 7
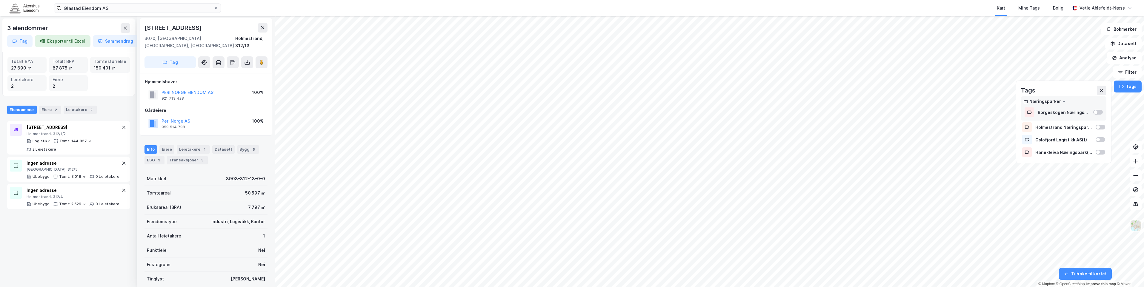
scroll to position [0, 0]
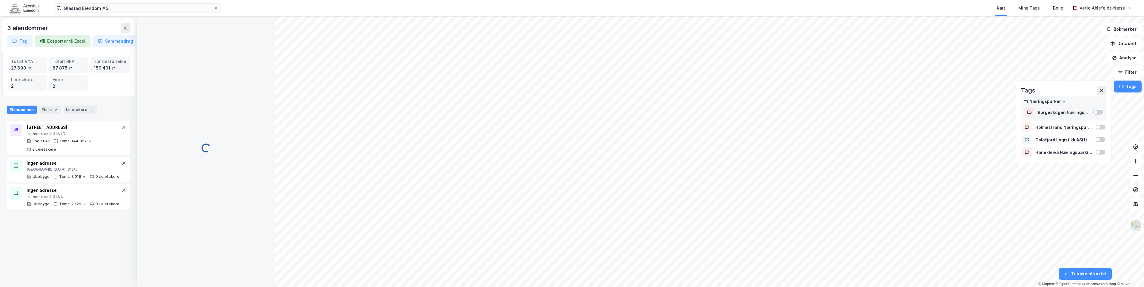
scroll to position [0, 0]
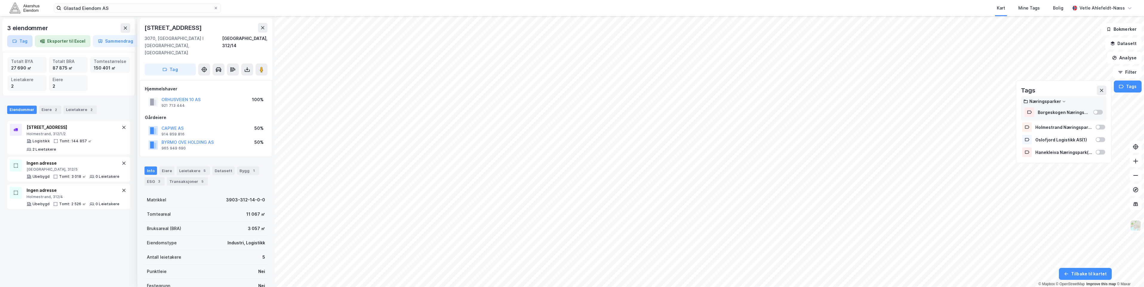
click at [26, 41] on button "Tag" at bounding box center [19, 41] width 25 height 12
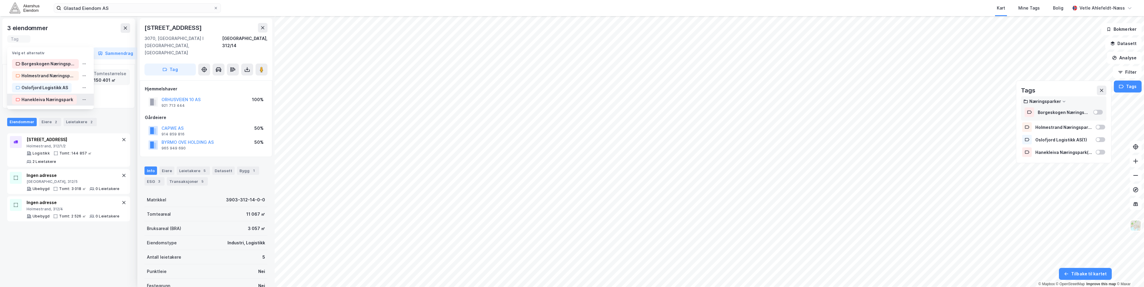
click at [54, 101] on div "Hanekleiva Næringspark" at bounding box center [47, 99] width 52 height 7
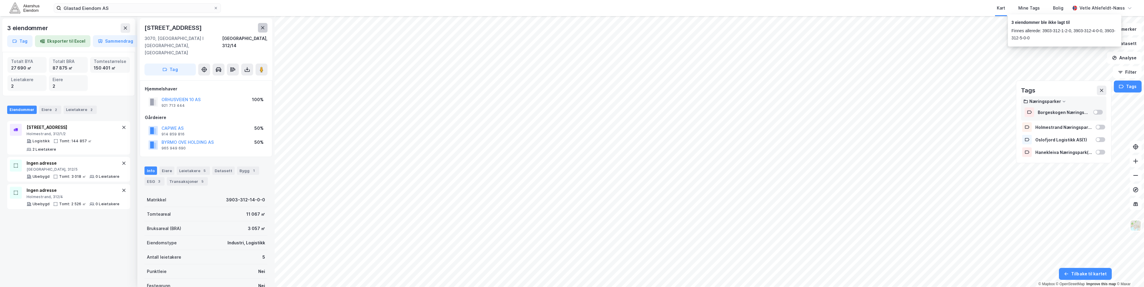
click at [261, 29] on icon at bounding box center [262, 27] width 5 height 5
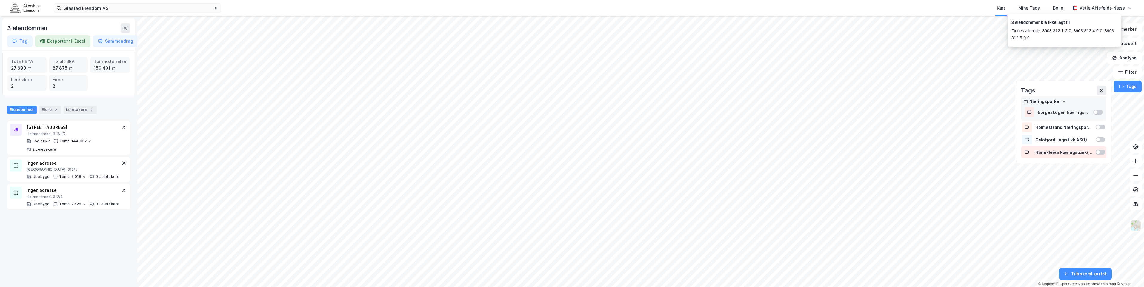
click at [1099, 153] on div at bounding box center [1098, 152] width 4 height 4
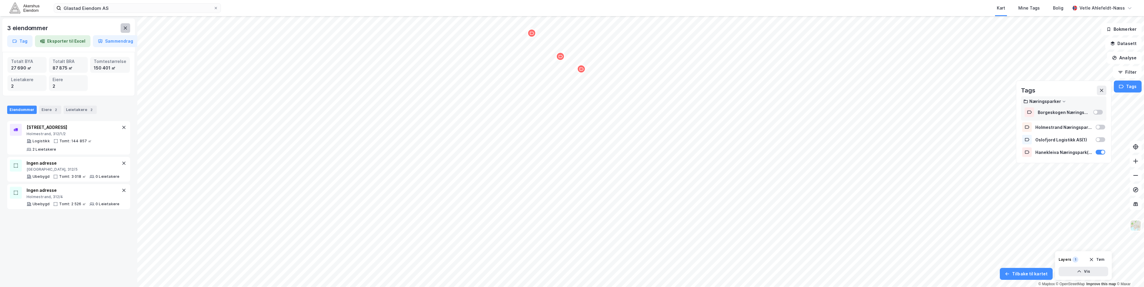
click at [124, 30] on icon at bounding box center [125, 28] width 5 height 5
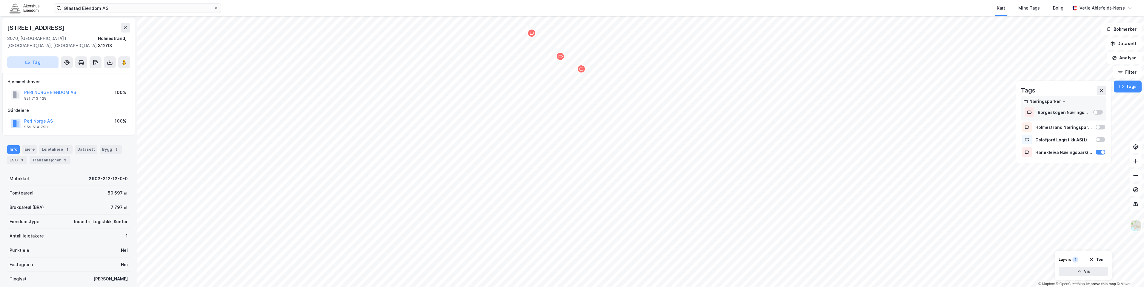
click at [38, 59] on button "Tag" at bounding box center [32, 62] width 51 height 12
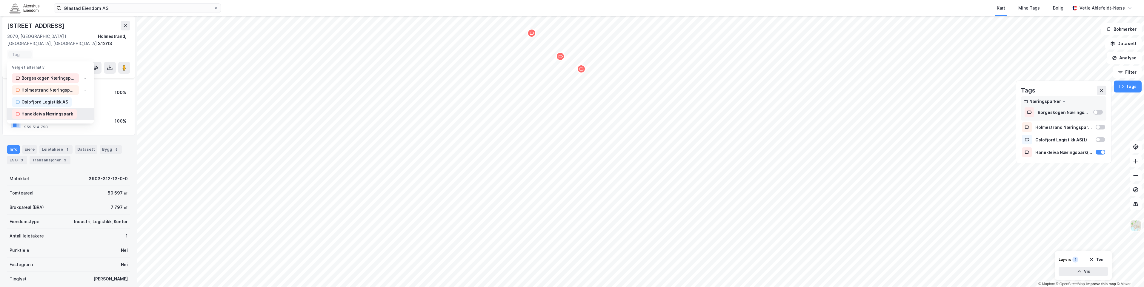
click at [55, 110] on div "Hanekleiva Næringspark" at bounding box center [47, 113] width 52 height 7
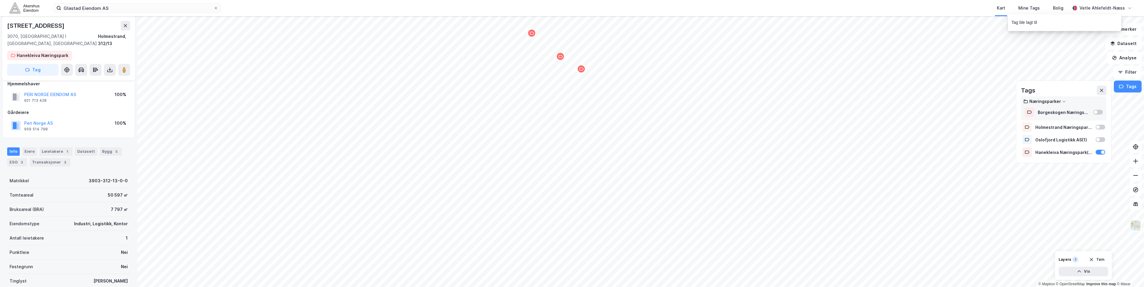
scroll to position [10, 0]
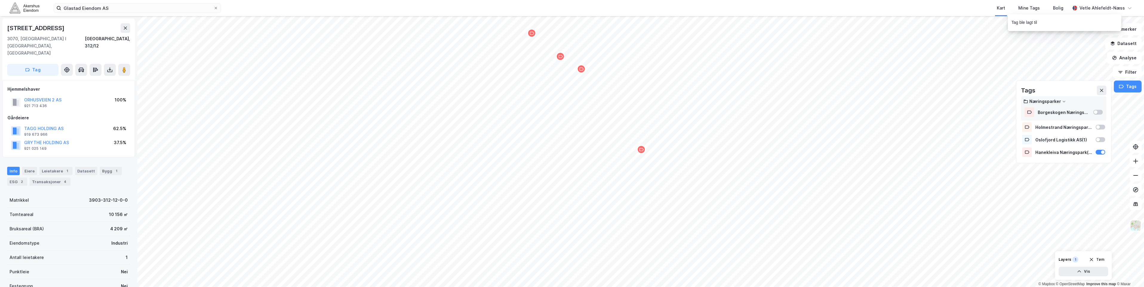
scroll to position [10, 0]
click at [43, 62] on button "Tag" at bounding box center [32, 68] width 51 height 12
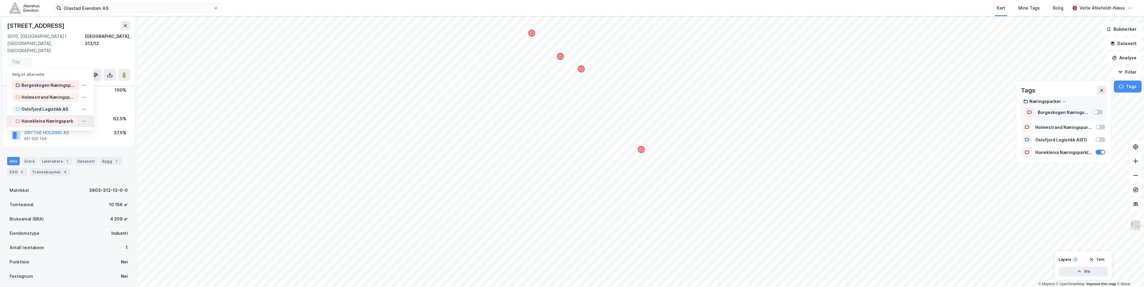
click at [66, 118] on div "Hanekleiva Næringspark" at bounding box center [47, 121] width 52 height 7
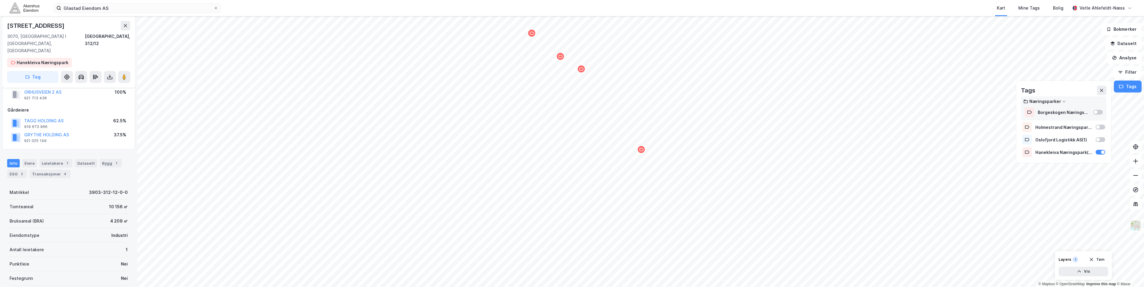
scroll to position [19, 0]
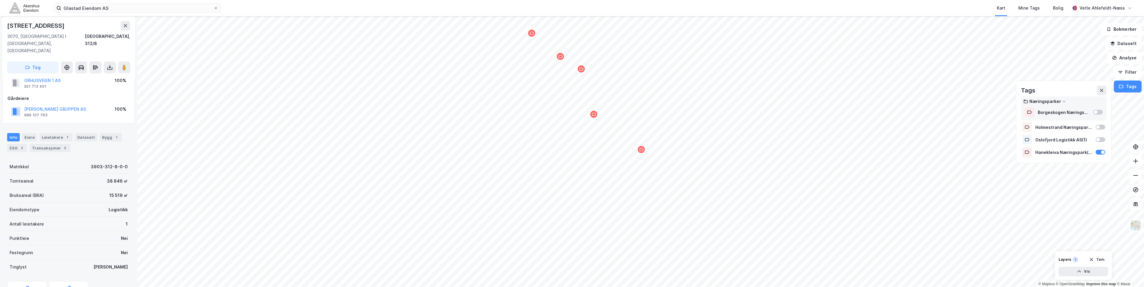
scroll to position [19, 0]
click at [21, 62] on button "Tag" at bounding box center [32, 68] width 51 height 12
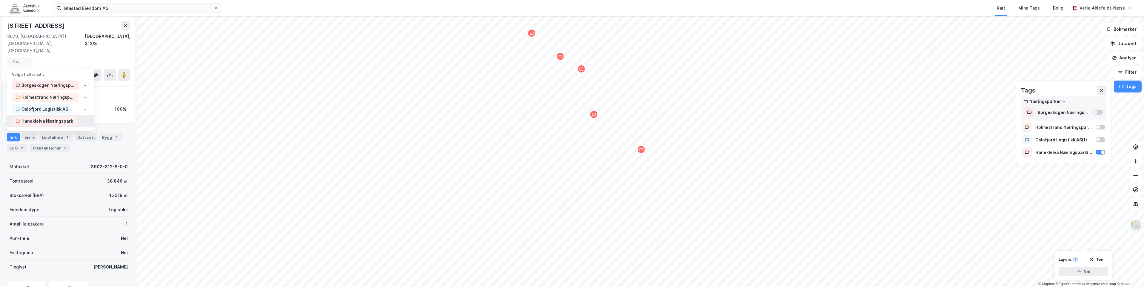
click at [65, 118] on div "Hanekleiva Næringspark" at bounding box center [47, 121] width 52 height 7
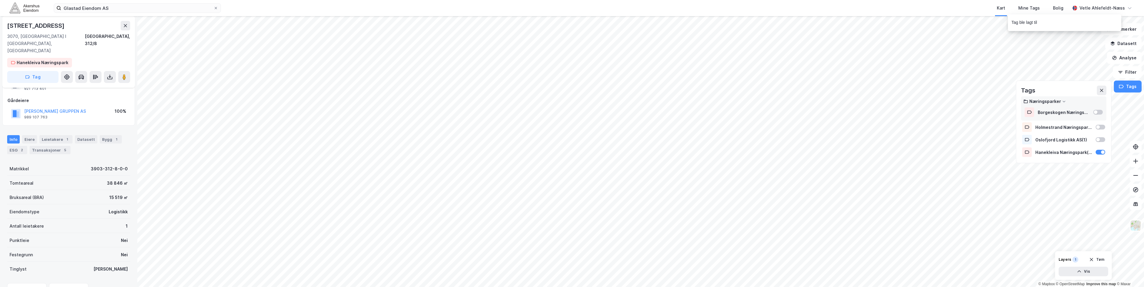
scroll to position [29, 0]
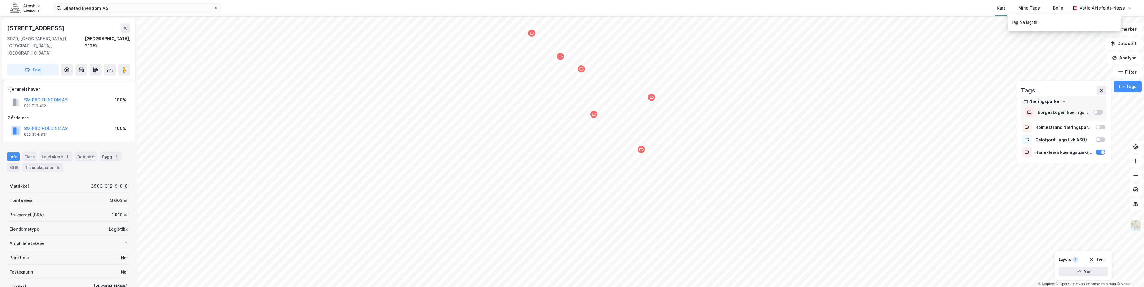
scroll to position [29, 0]
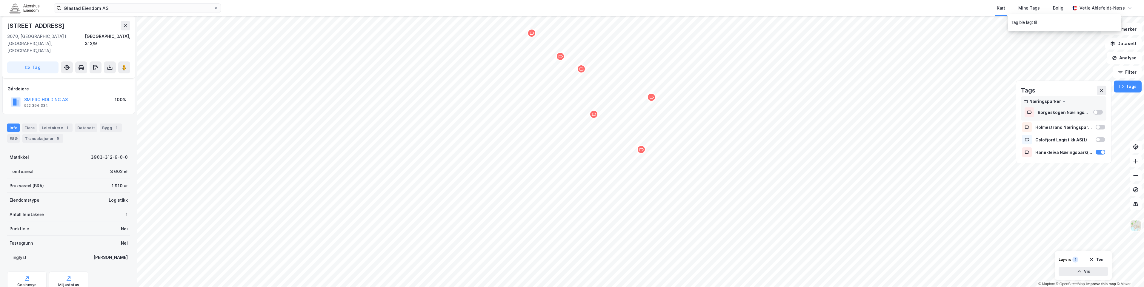
click at [25, 62] on button "Tag" at bounding box center [32, 68] width 51 height 12
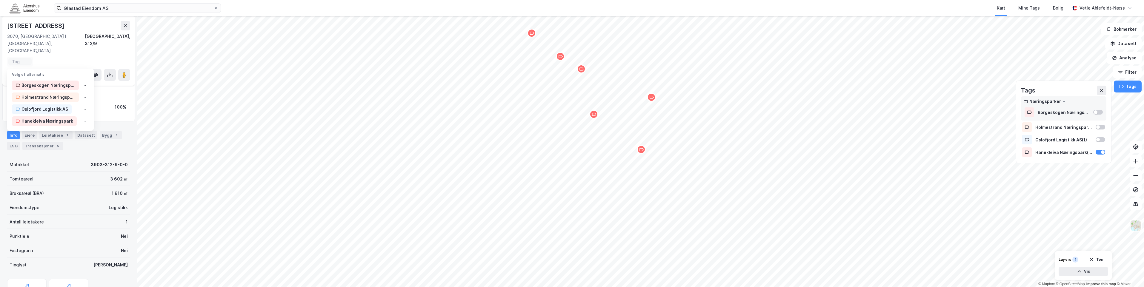
scroll to position [36, 0]
click at [50, 118] on div "Hanekleiva Næringspark" at bounding box center [47, 121] width 52 height 7
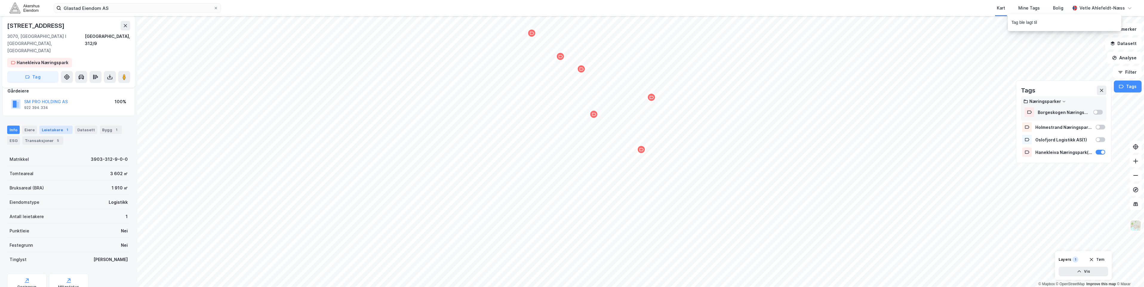
scroll to position [39, 0]
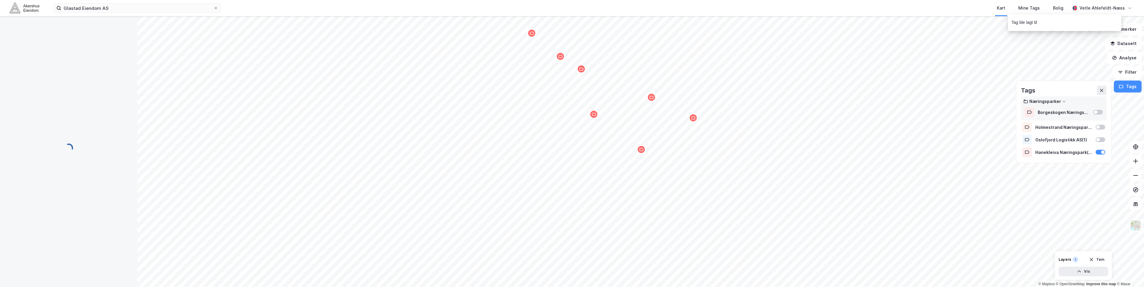
scroll to position [39, 0]
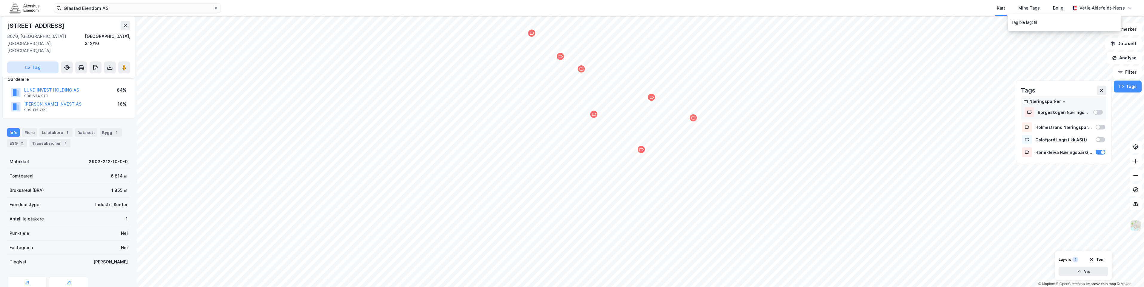
click at [47, 62] on button "Tag" at bounding box center [32, 68] width 51 height 12
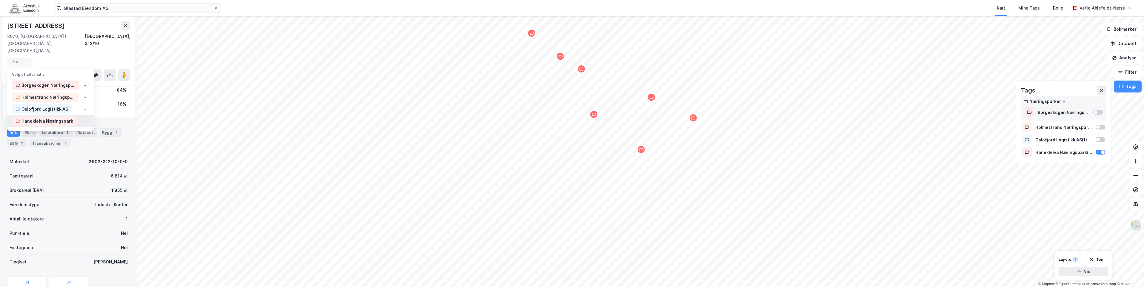
click at [62, 118] on div "Hanekleiva Næringspark" at bounding box center [47, 121] width 52 height 7
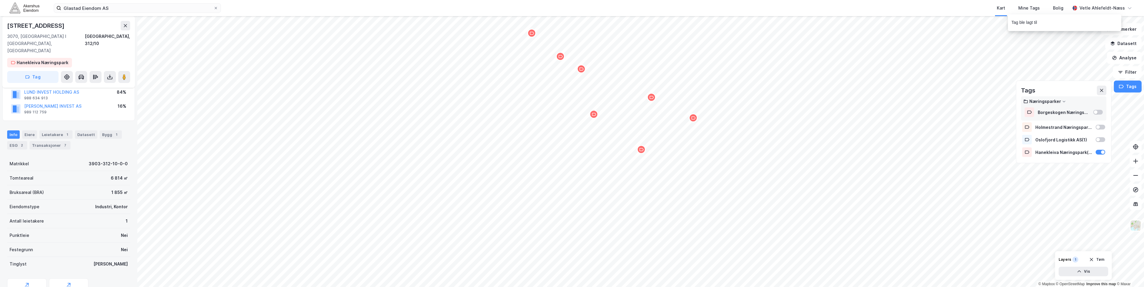
scroll to position [48, 0]
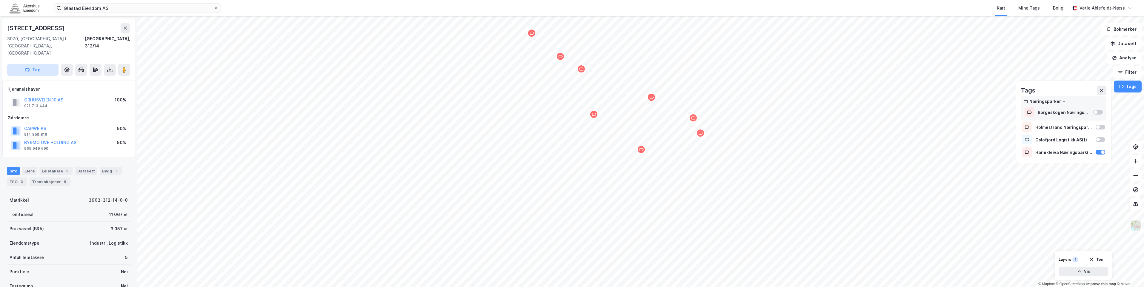
click at [31, 64] on button "Tag" at bounding box center [32, 70] width 51 height 12
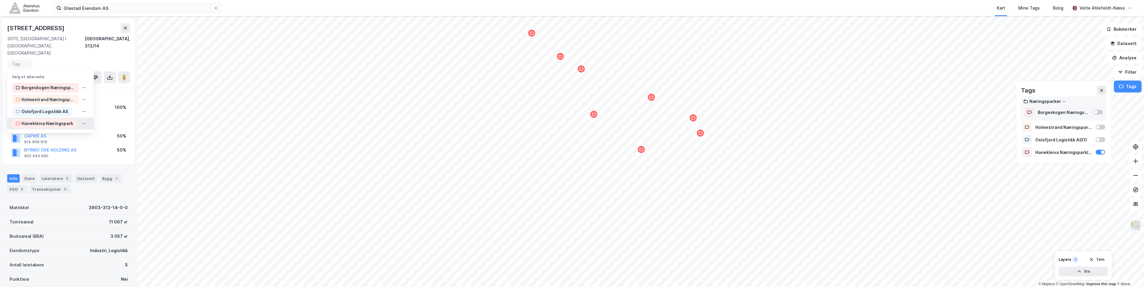
click at [59, 120] on div "Hanekleiva Næringspark" at bounding box center [47, 123] width 52 height 7
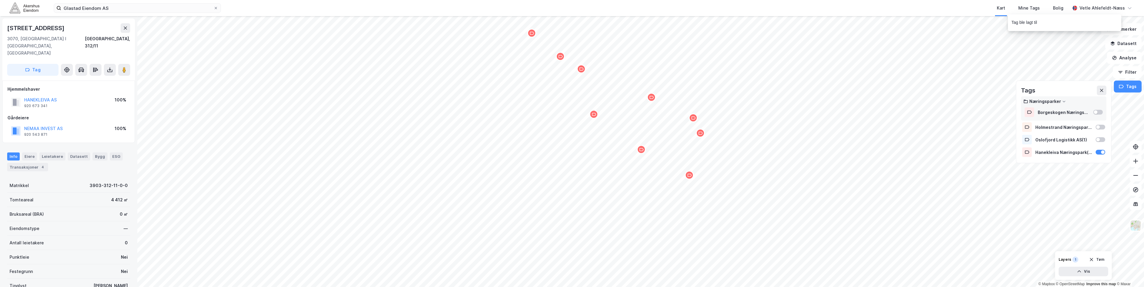
scroll to position [1, 0]
click at [26, 62] on button "Tag" at bounding box center [32, 68] width 51 height 12
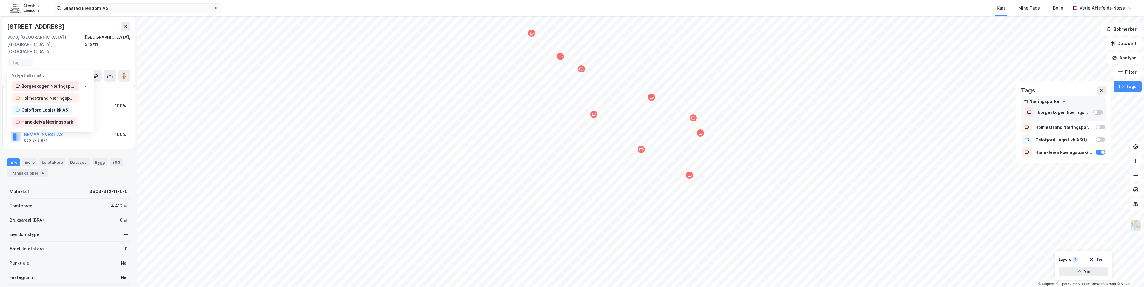
scroll to position [9, 0]
click at [54, 118] on div "Hanekleiva Næringspark" at bounding box center [47, 121] width 52 height 7
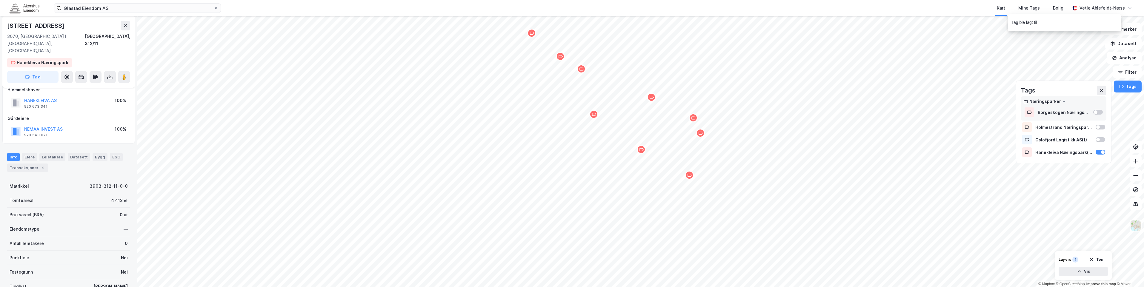
scroll to position [11, 0]
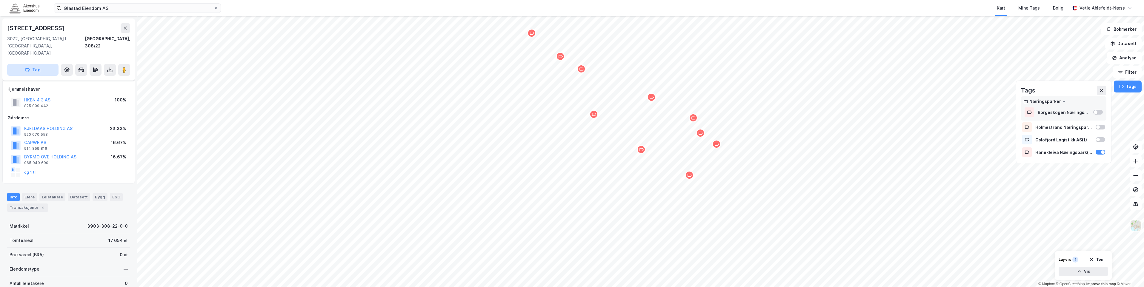
scroll to position [11, 0]
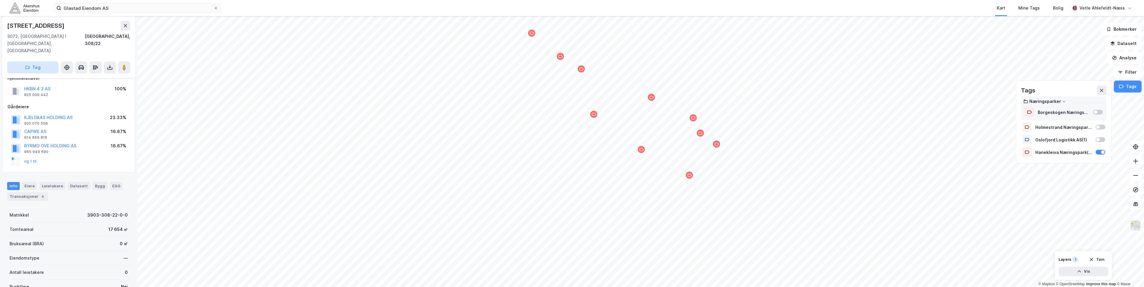
click at [40, 62] on button "Tag" at bounding box center [32, 68] width 51 height 12
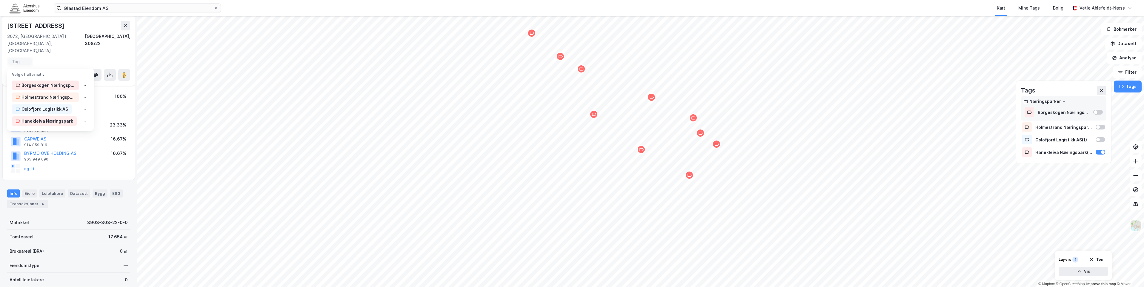
scroll to position [19, 0]
click at [58, 118] on div "Hanekleiva Næringspark" at bounding box center [47, 121] width 52 height 7
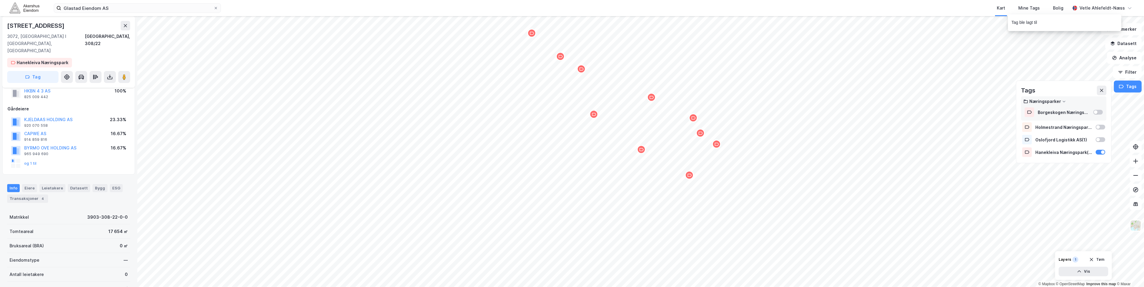
scroll to position [21, 0]
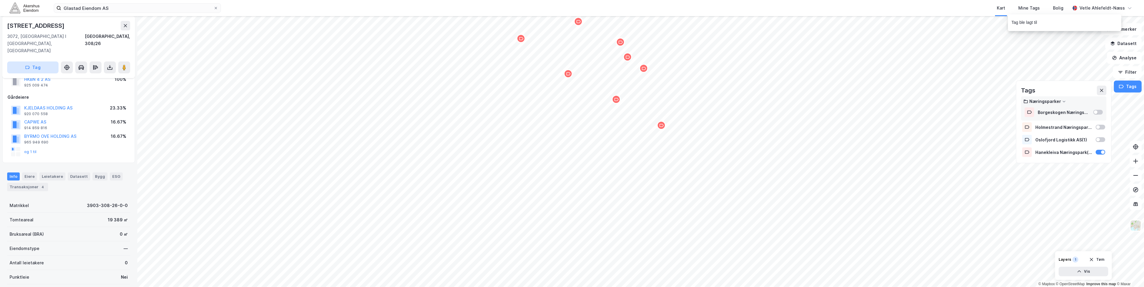
click at [37, 62] on button "Tag" at bounding box center [32, 68] width 51 height 12
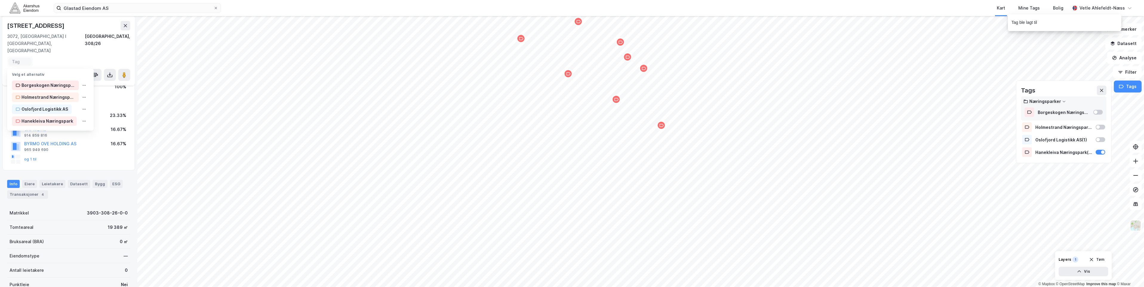
scroll to position [28, 0]
click at [67, 118] on div "Hanekleiva Næringspark" at bounding box center [47, 121] width 52 height 7
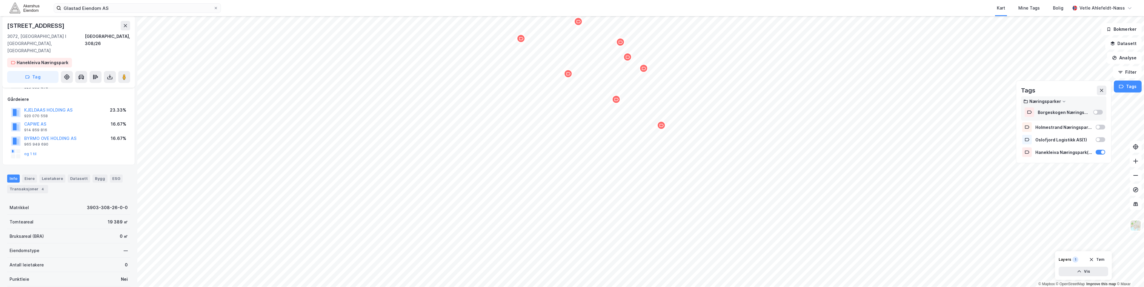
scroll to position [30, 0]
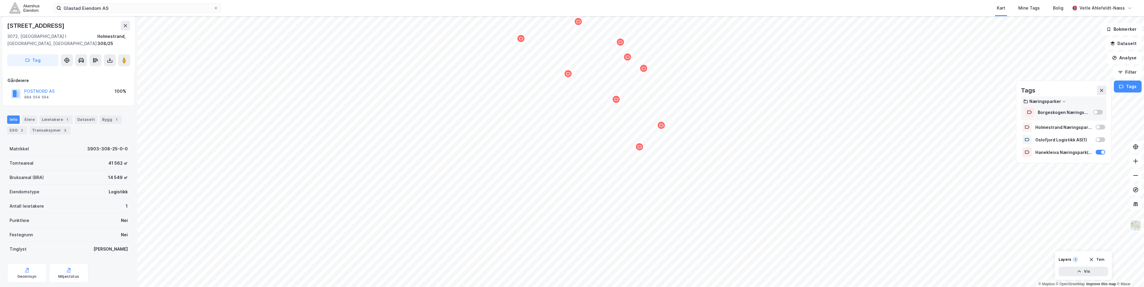
scroll to position [30, 0]
click at [52, 57] on button "Tag" at bounding box center [32, 60] width 51 height 12
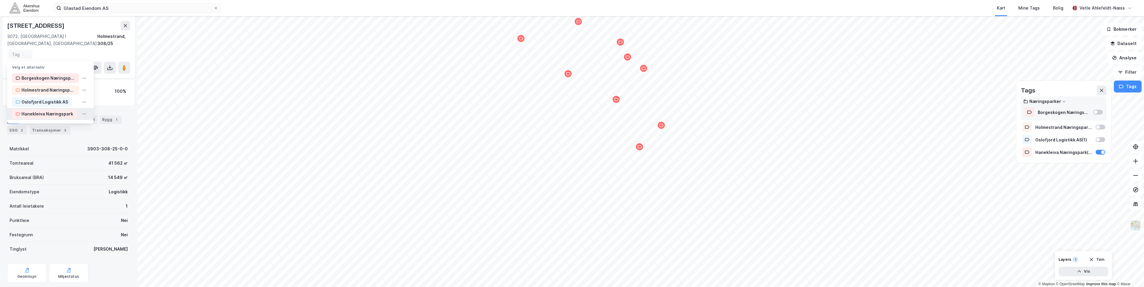
click at [57, 110] on div "Hanekleiva Næringspark" at bounding box center [47, 113] width 52 height 7
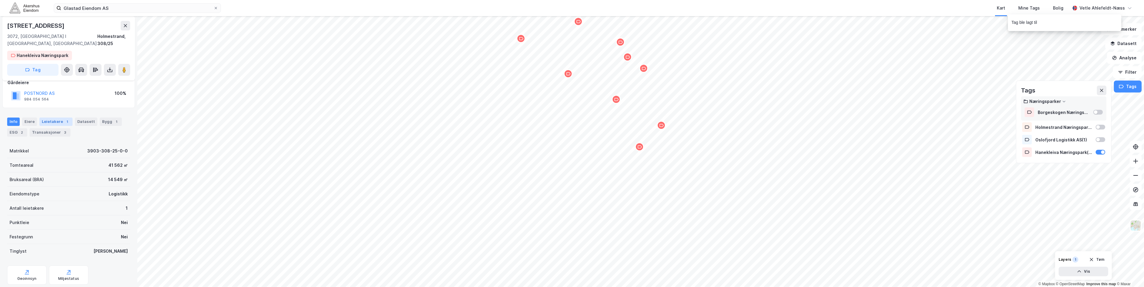
scroll to position [40, 0]
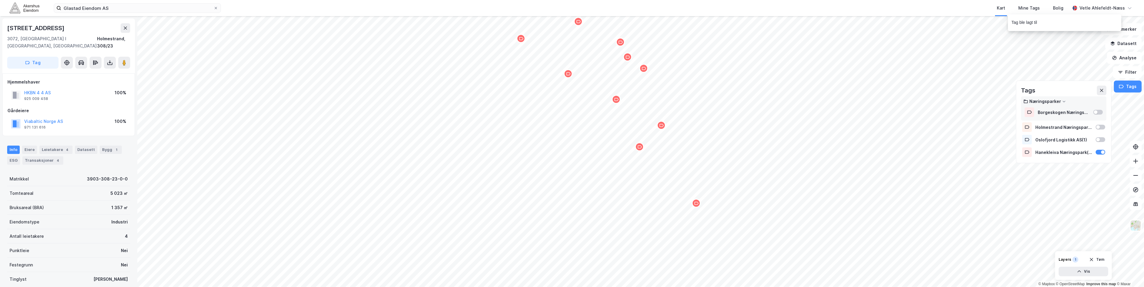
scroll to position [38, 0]
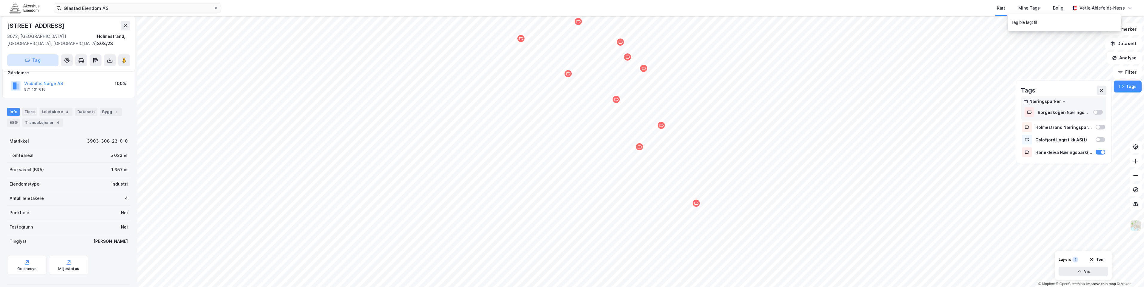
click at [39, 56] on button "Tag" at bounding box center [32, 60] width 51 height 12
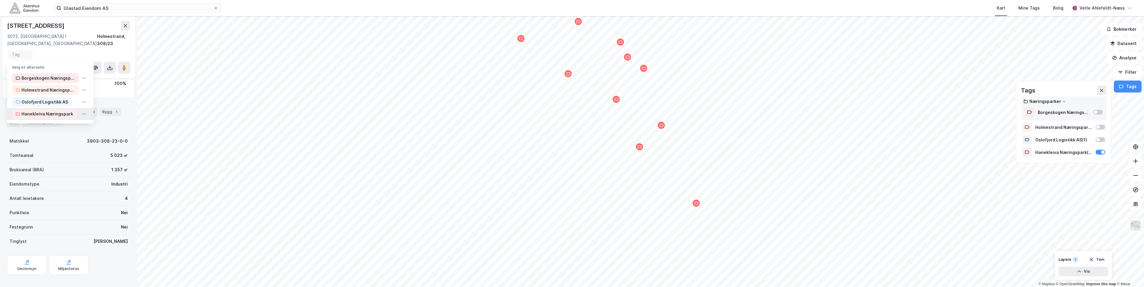
click at [50, 110] on div "Hanekleiva Næringspark" at bounding box center [47, 113] width 52 height 7
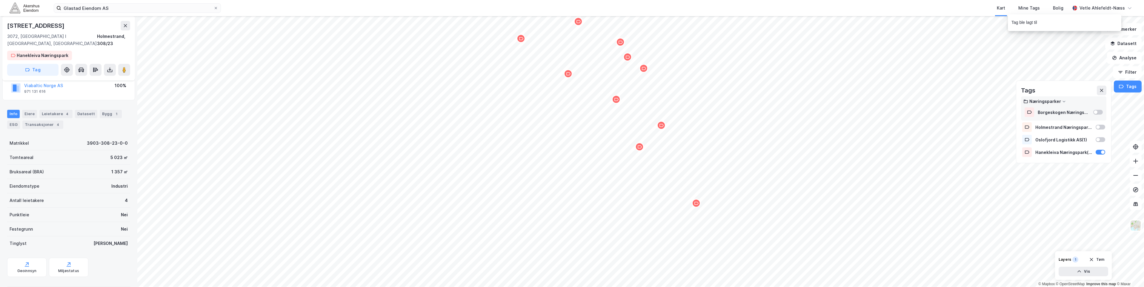
scroll to position [47, 0]
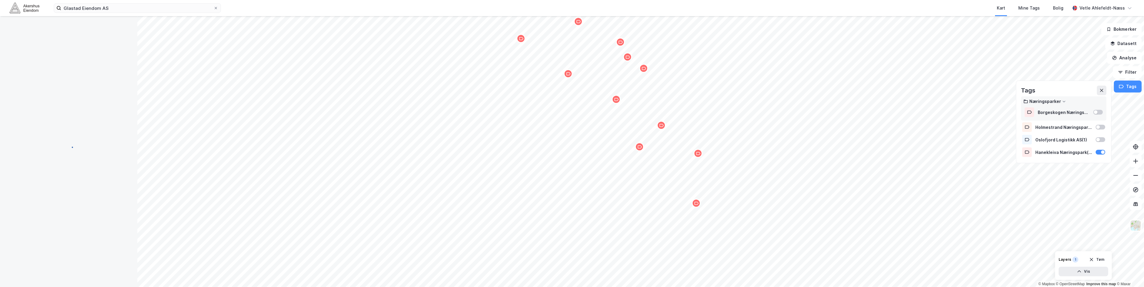
scroll to position [45, 0]
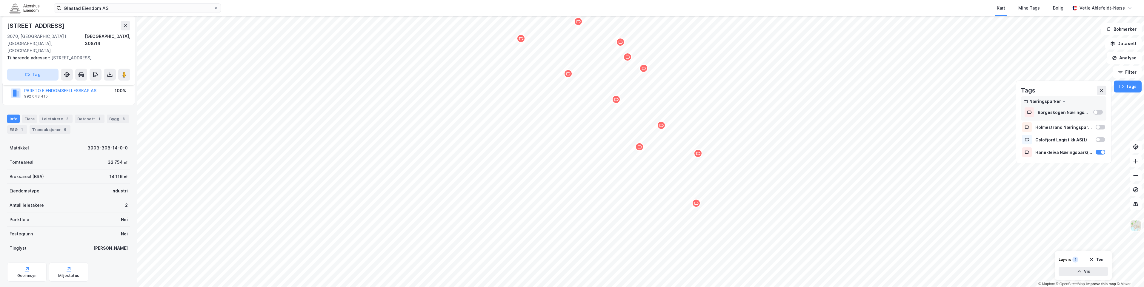
click at [51, 69] on button "Tag" at bounding box center [32, 75] width 51 height 12
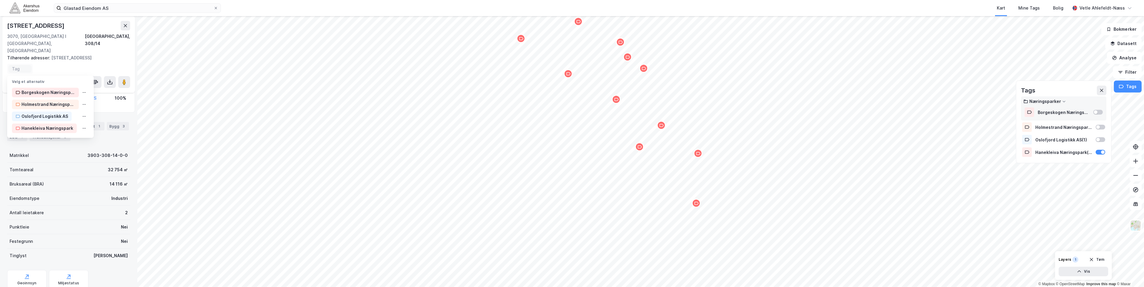
scroll to position [53, 0]
click at [50, 125] on div "Hanekleiva Næringspark" at bounding box center [47, 128] width 52 height 7
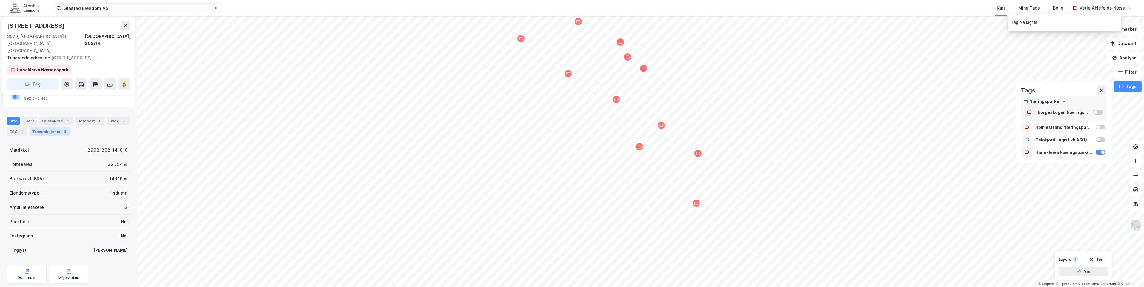
scroll to position [55, 0]
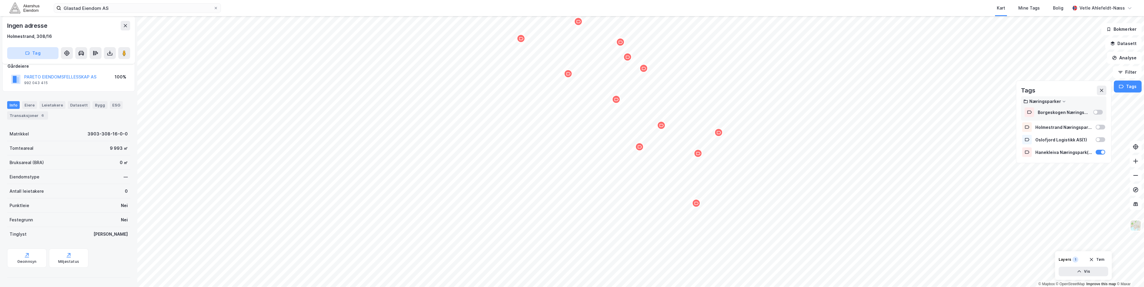
click at [42, 56] on button "Tag" at bounding box center [32, 53] width 51 height 12
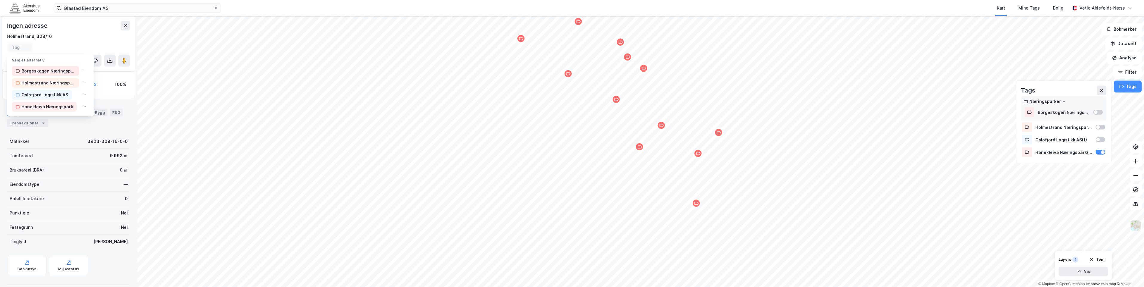
scroll to position [45, 0]
click at [55, 110] on div "Hanekleiva Næringspark" at bounding box center [47, 106] width 52 height 7
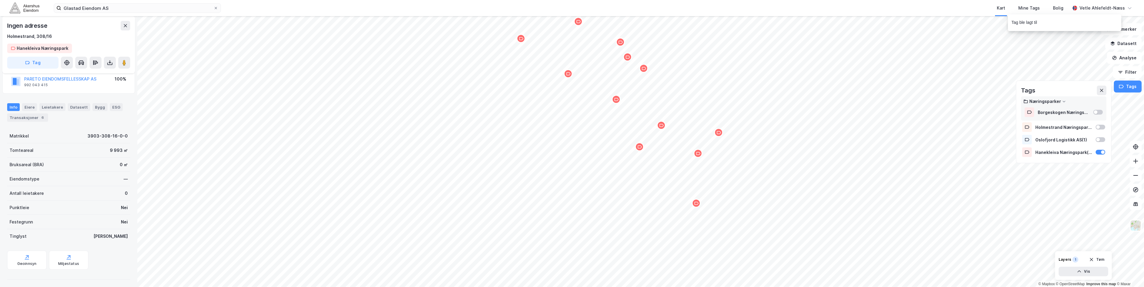
scroll to position [47, 0]
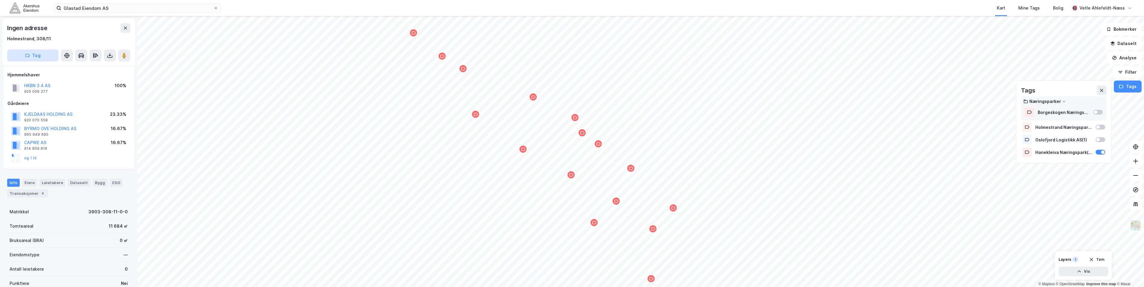
click at [39, 56] on button "Tag" at bounding box center [32, 56] width 51 height 12
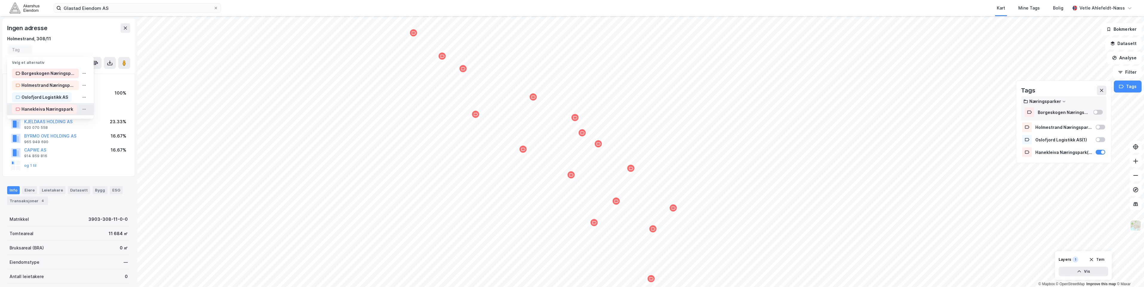
click at [51, 108] on div "Hanekleiva Næringspark" at bounding box center [47, 109] width 52 height 7
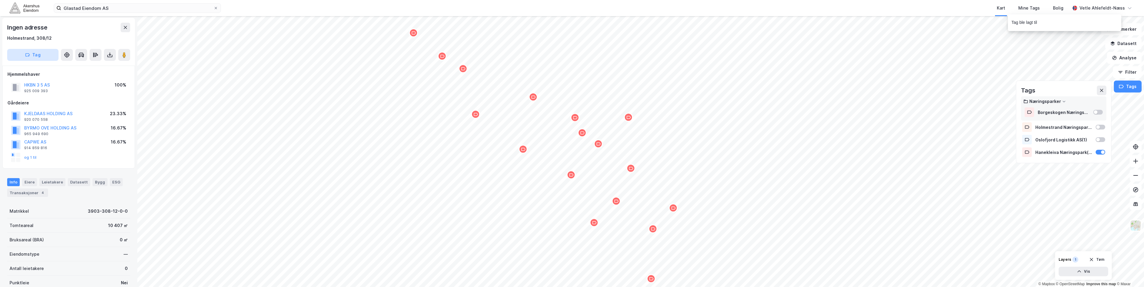
click at [53, 56] on button "Tag" at bounding box center [32, 55] width 51 height 12
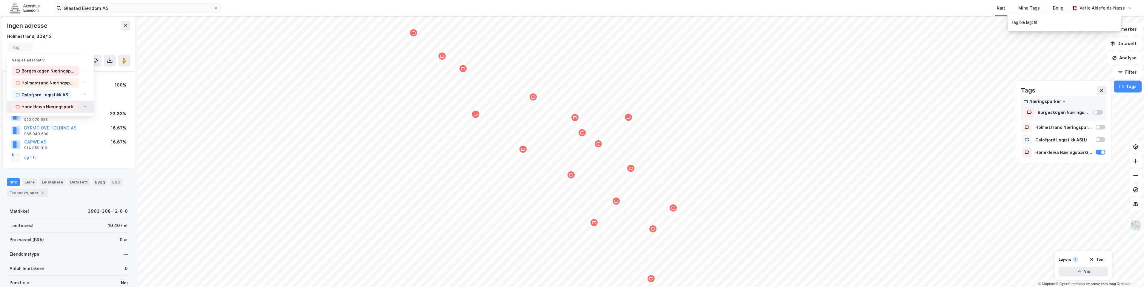
click at [62, 104] on div "Hanekleiva Næringspark" at bounding box center [47, 106] width 52 height 7
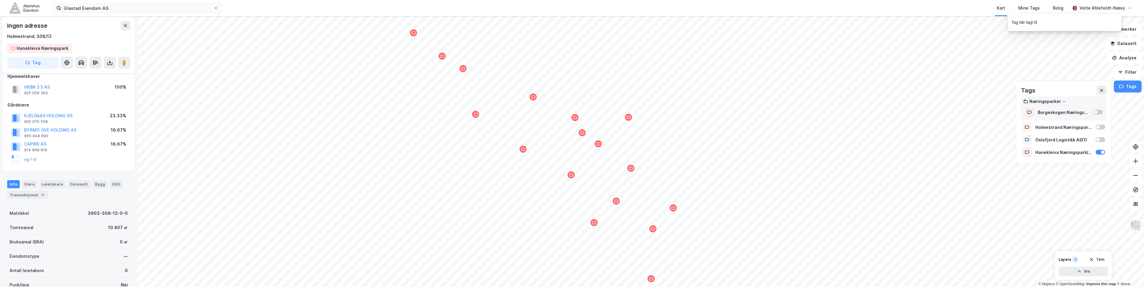
scroll to position [10, 0]
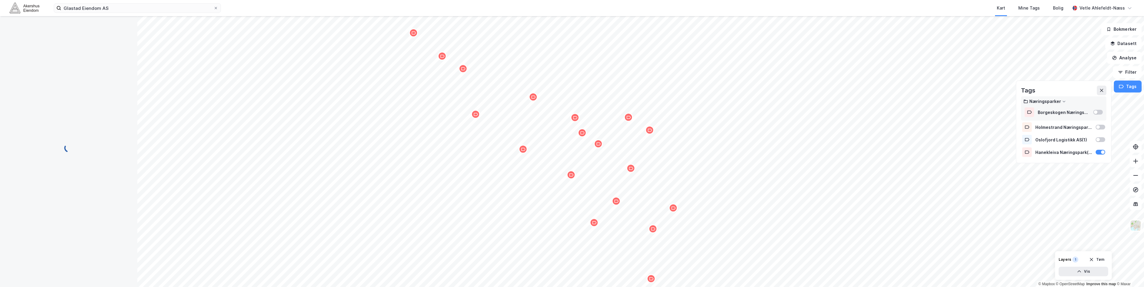
scroll to position [10, 0]
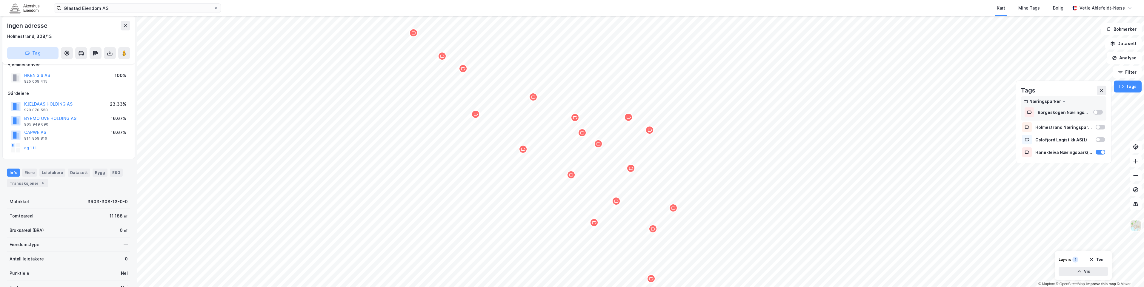
click at [44, 55] on button "Tag" at bounding box center [32, 53] width 51 height 12
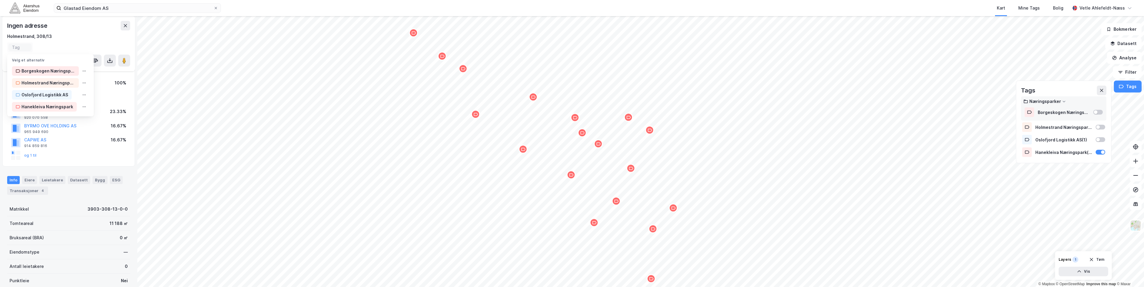
scroll to position [18, 0]
click at [50, 103] on div "Hanekleiva Næringspark" at bounding box center [44, 107] width 65 height 10
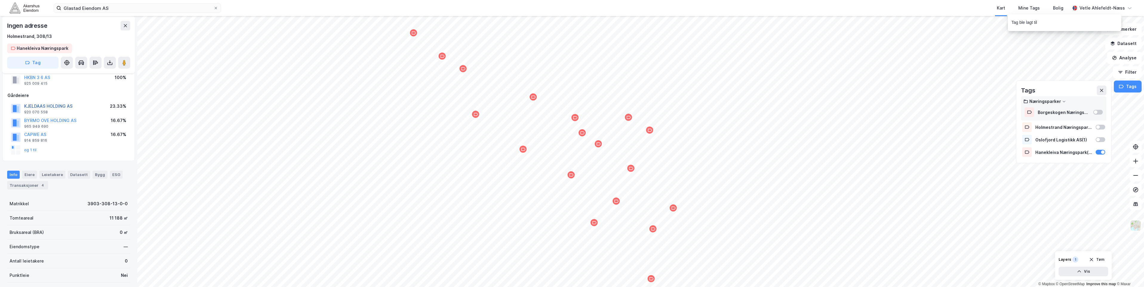
scroll to position [20, 0]
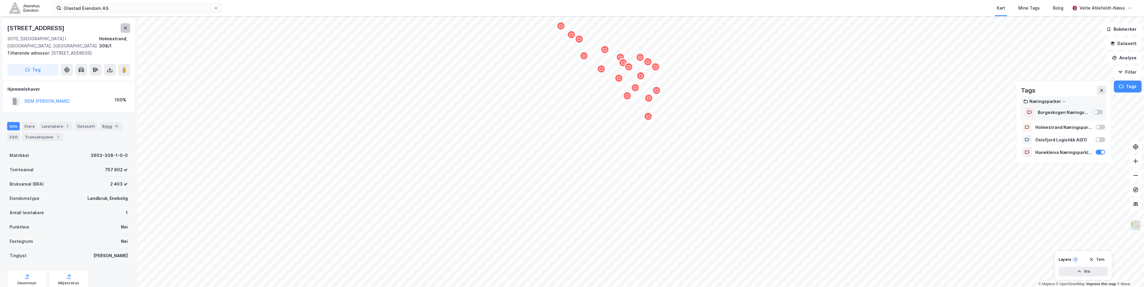
click at [124, 29] on icon at bounding box center [125, 28] width 5 height 5
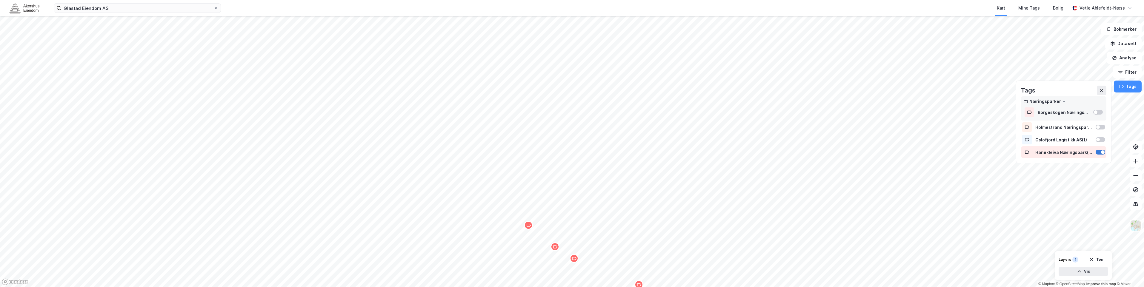
click at [1103, 153] on div at bounding box center [1103, 152] width 4 height 4
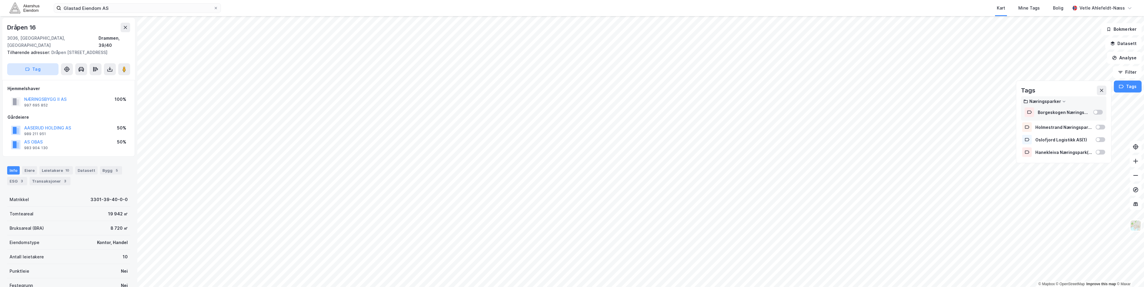
click at [35, 66] on button "Tag" at bounding box center [32, 69] width 51 height 12
type input "Kobbervikdalen Næringspark"
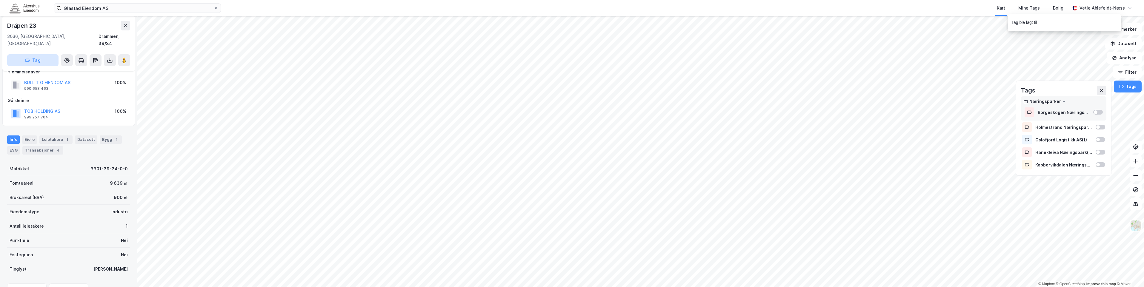
click at [41, 57] on button "Tag" at bounding box center [32, 60] width 51 height 12
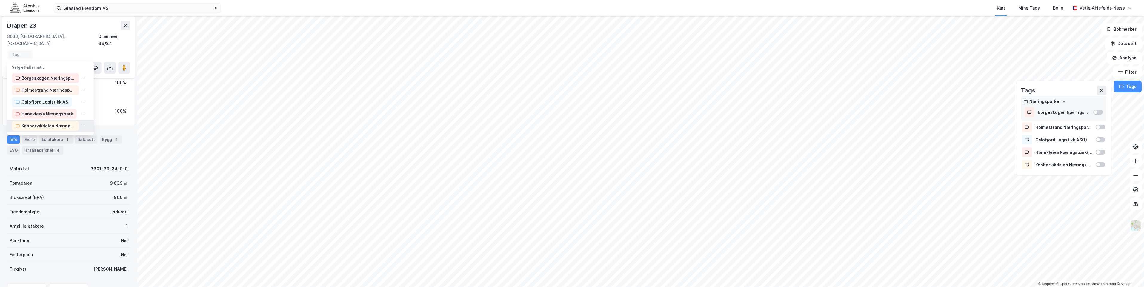
click at [49, 122] on div "Kobbervikdalen Næringspark" at bounding box center [48, 125] width 54 height 7
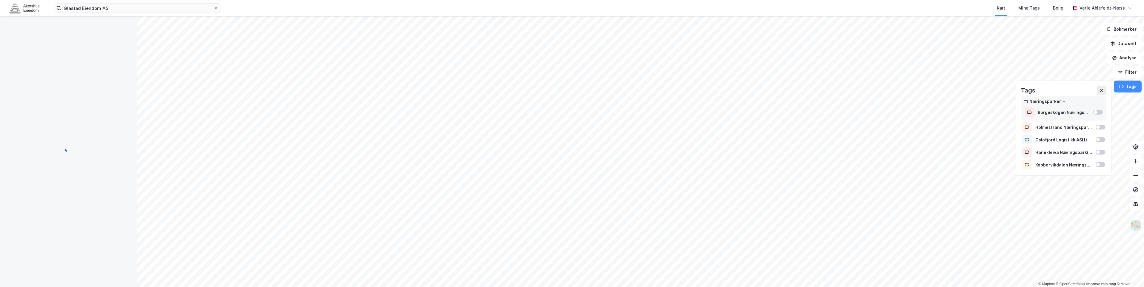
scroll to position [20, 0]
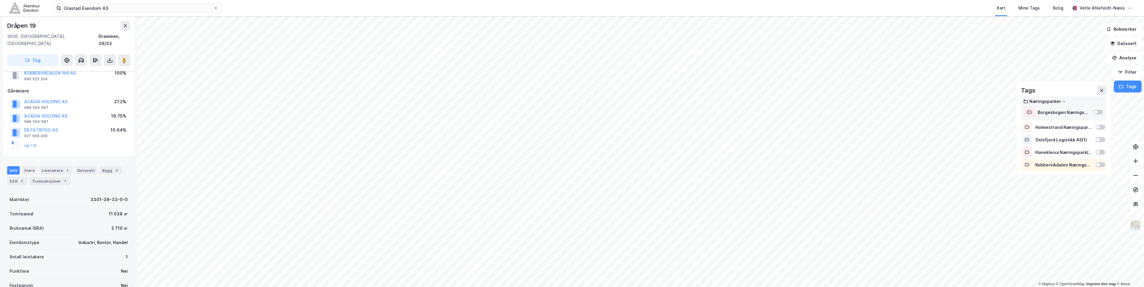
click at [1098, 163] on div at bounding box center [1101, 164] width 10 height 5
click at [48, 54] on button "Tag" at bounding box center [32, 60] width 51 height 12
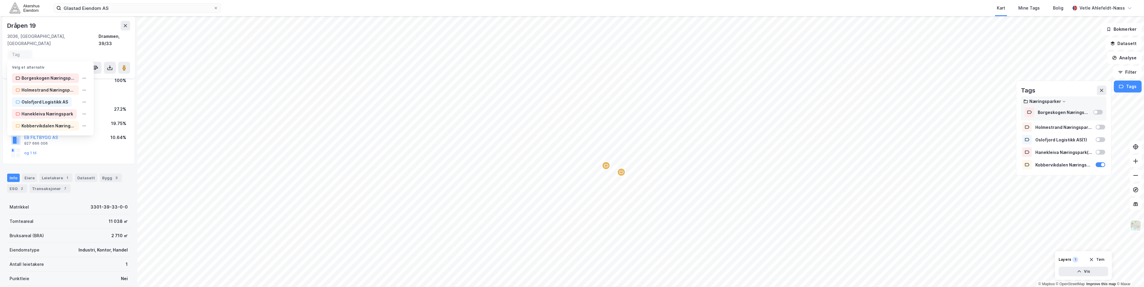
scroll to position [27, 0]
click at [55, 122] on div "Kobbervikdalen Næringspark" at bounding box center [48, 125] width 54 height 7
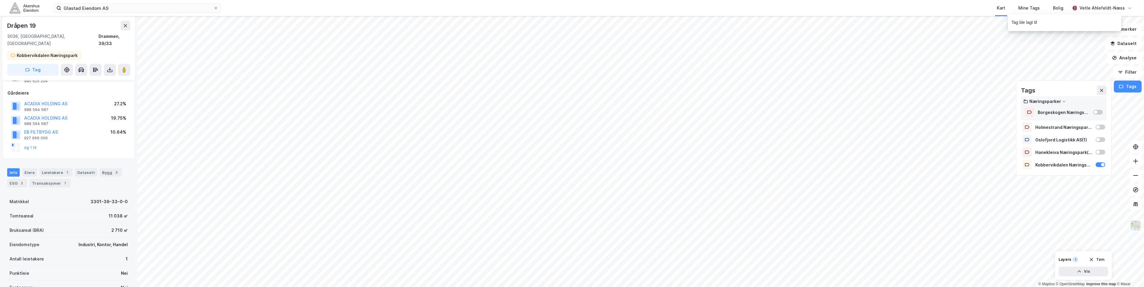
scroll to position [29, 0]
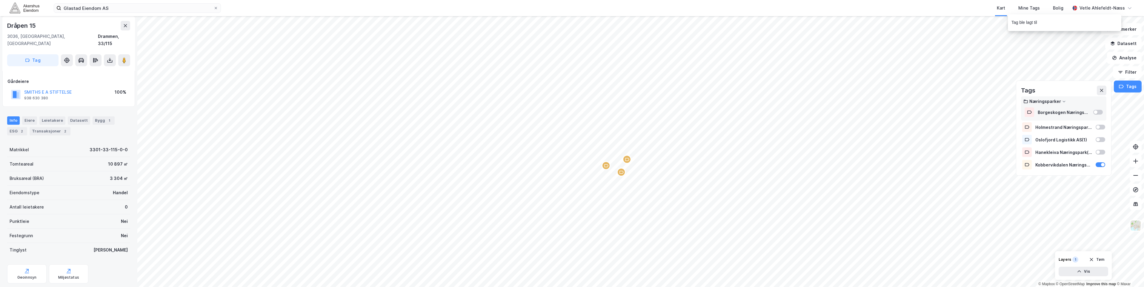
scroll to position [29, 0]
click at [44, 55] on button "Tag" at bounding box center [32, 60] width 51 height 12
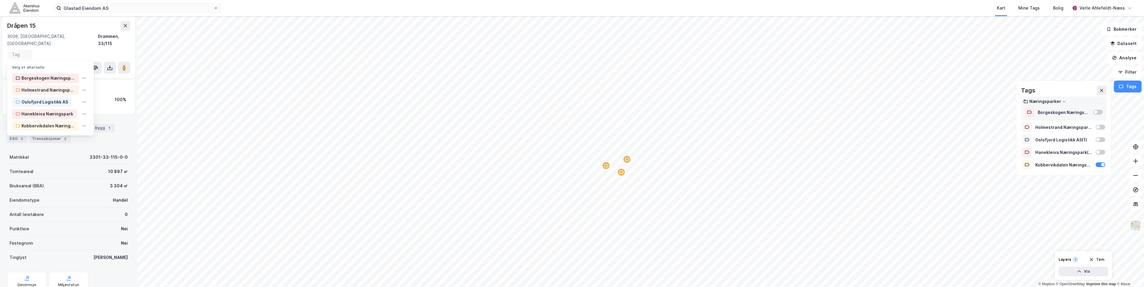
scroll to position [37, 0]
click at [61, 122] on div "Kobbervikdalen Næringspark" at bounding box center [48, 125] width 54 height 7
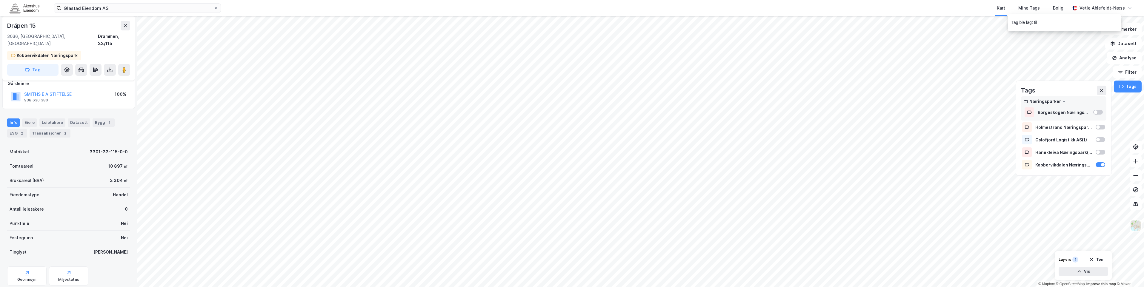
scroll to position [39, 0]
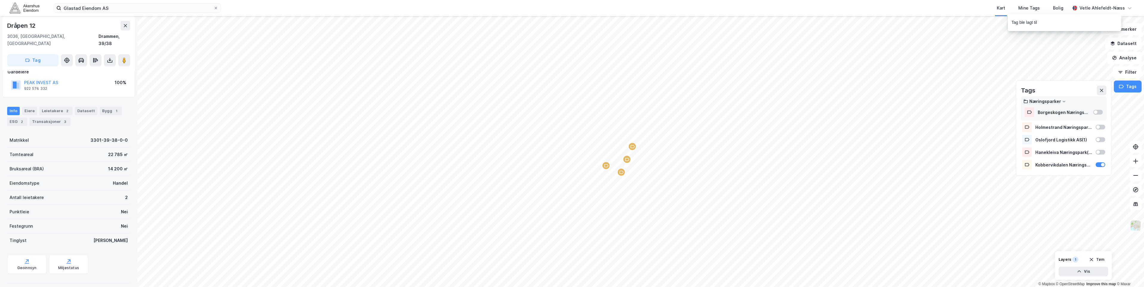
scroll to position [38, 0]
click at [43, 54] on button "Tag" at bounding box center [32, 60] width 51 height 12
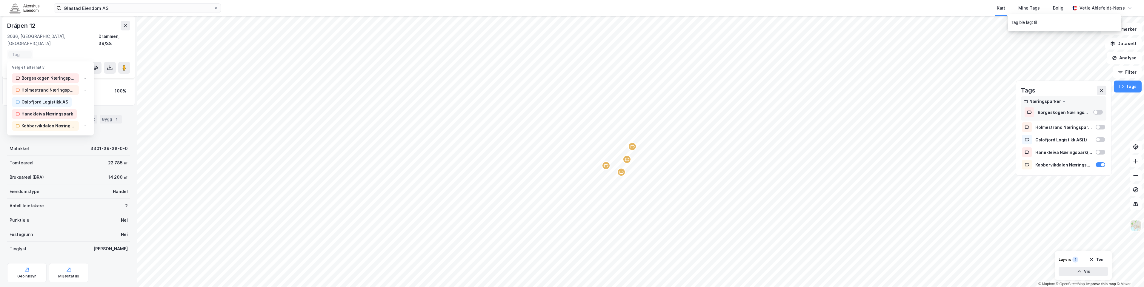
scroll to position [45, 0]
click at [68, 122] on div "Kobbervikdalen Næringspark" at bounding box center [48, 125] width 54 height 7
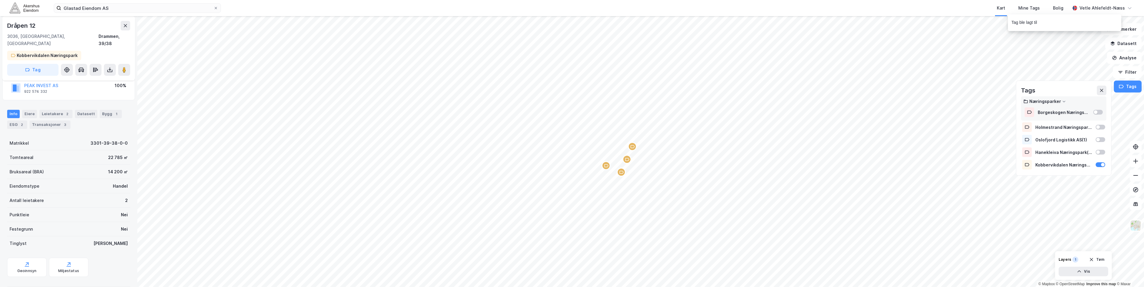
scroll to position [47, 0]
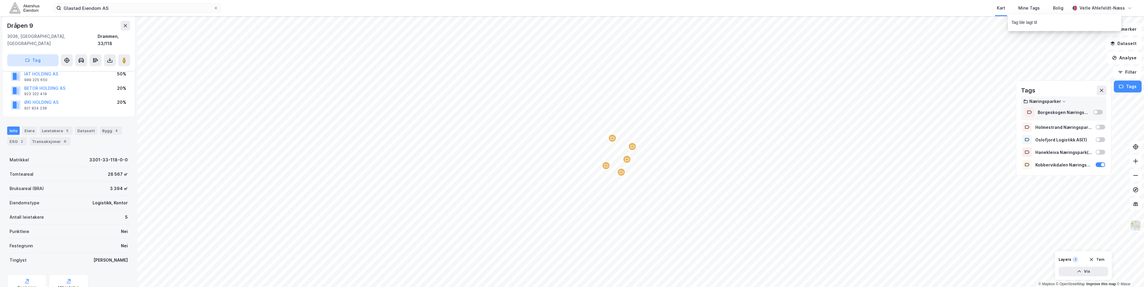
click at [32, 55] on button "Tag" at bounding box center [32, 60] width 51 height 12
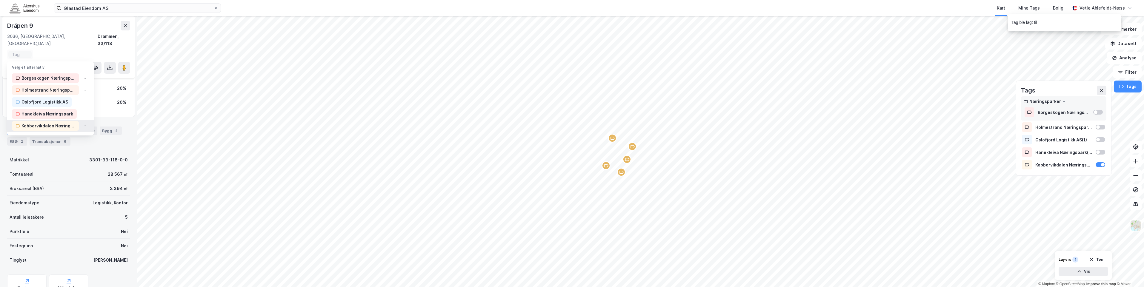
click at [62, 122] on div "Kobbervikdalen Næringspark" at bounding box center [48, 125] width 54 height 7
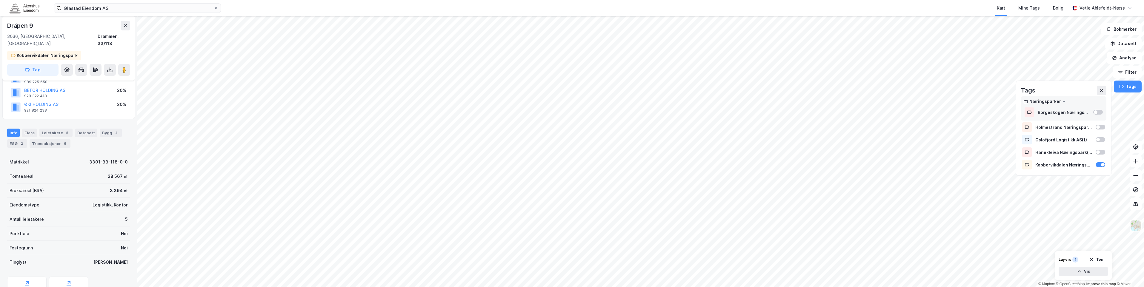
scroll to position [57, 0]
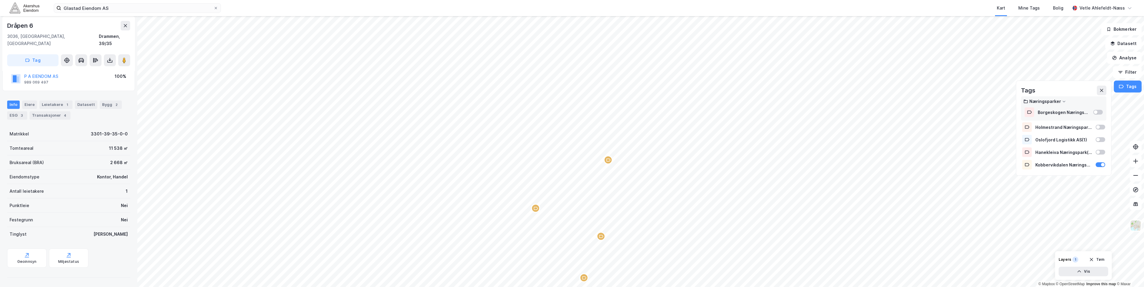
scroll to position [38, 0]
click at [38, 56] on button "Tag" at bounding box center [32, 60] width 51 height 12
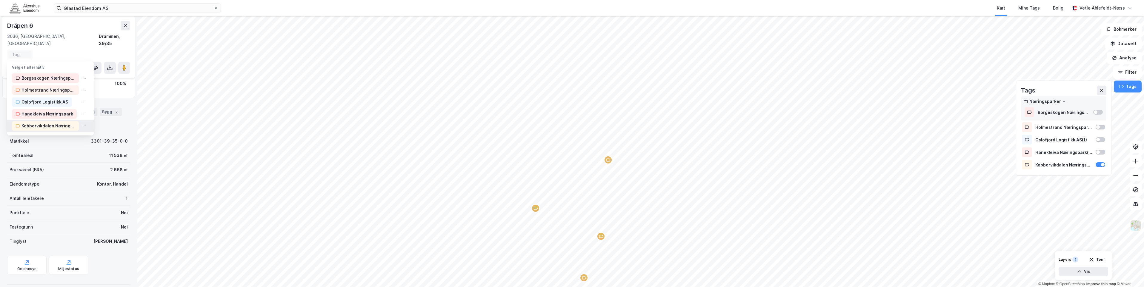
click at [44, 122] on div "Kobbervikdalen Næringspark" at bounding box center [48, 125] width 54 height 7
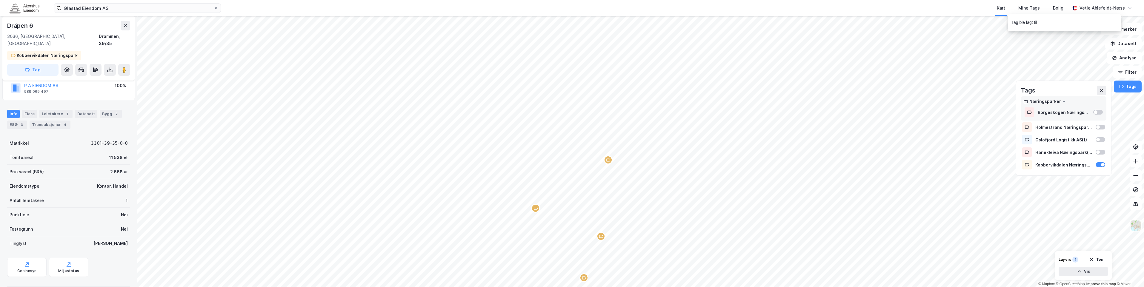
scroll to position [47, 0]
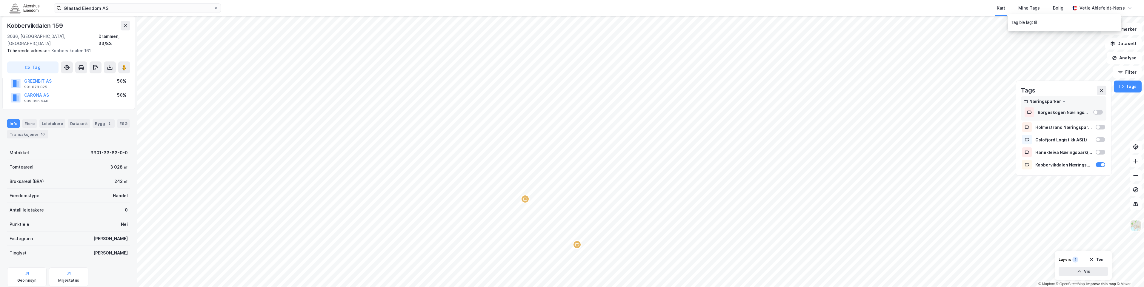
scroll to position [47, 0]
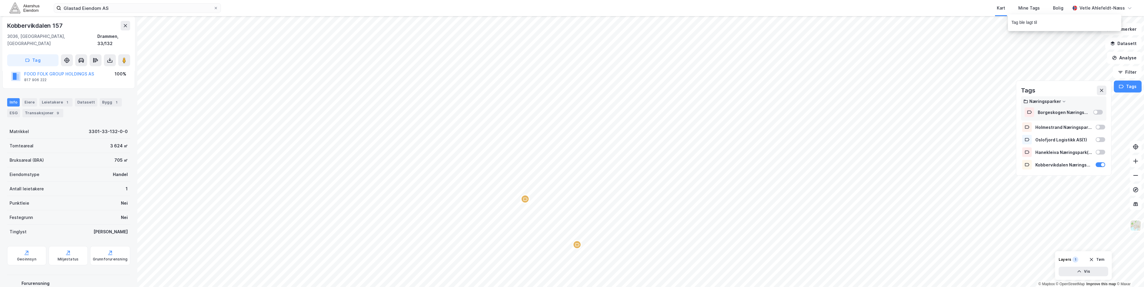
scroll to position [47, 0]
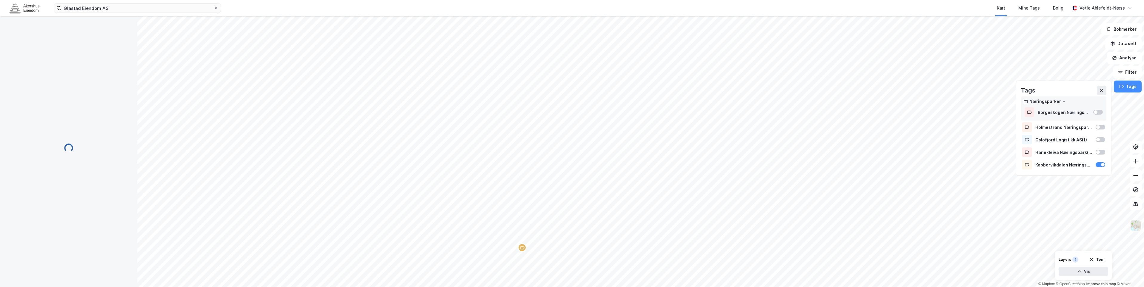
scroll to position [47, 0]
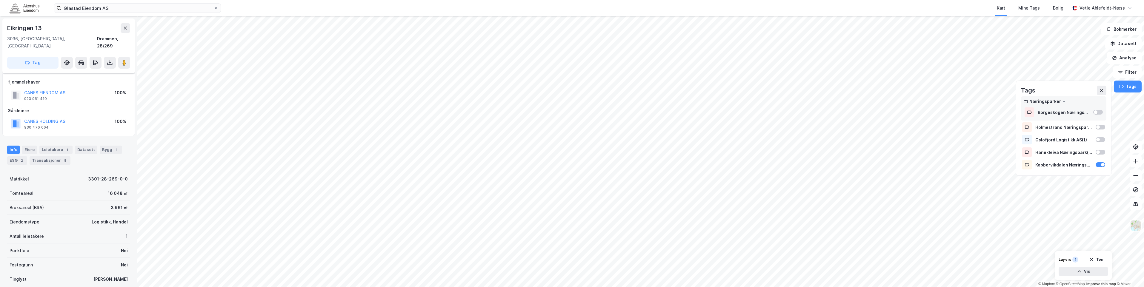
scroll to position [47, 0]
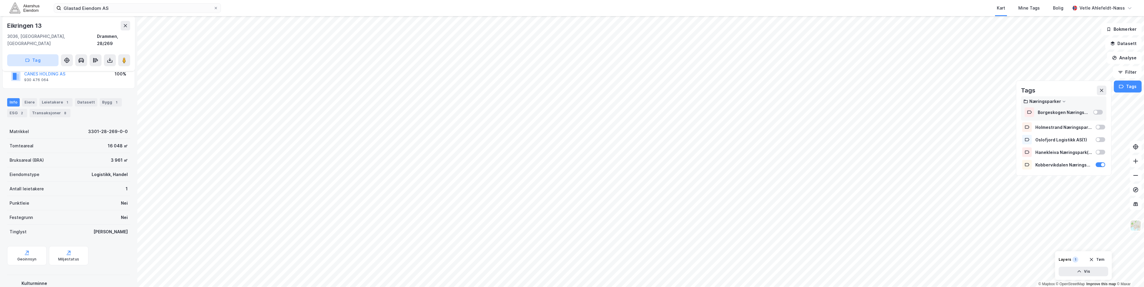
click at [48, 54] on button "Tag" at bounding box center [32, 60] width 51 height 12
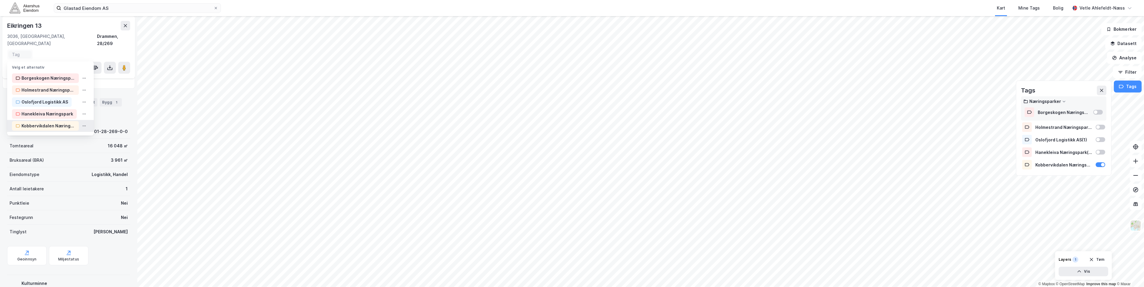
click at [53, 122] on div "Kobbervikdalen Næringspark" at bounding box center [48, 125] width 54 height 7
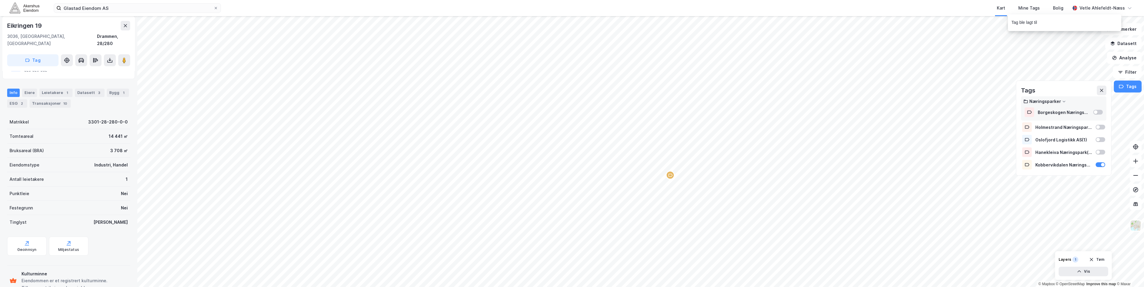
scroll to position [57, 0]
click at [32, 55] on button "Tag" at bounding box center [32, 60] width 51 height 12
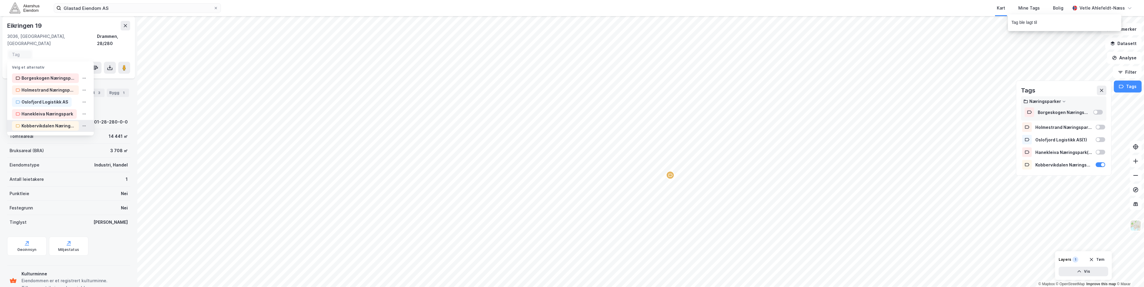
click at [48, 122] on div "Kobbervikdalen Næringspark" at bounding box center [48, 125] width 54 height 7
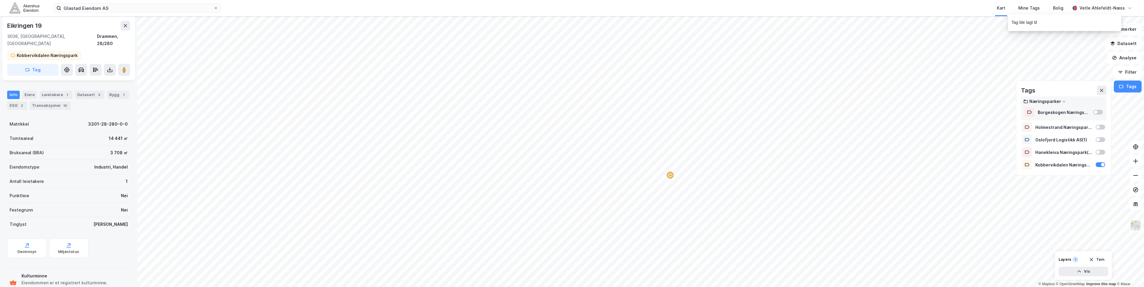
scroll to position [67, 0]
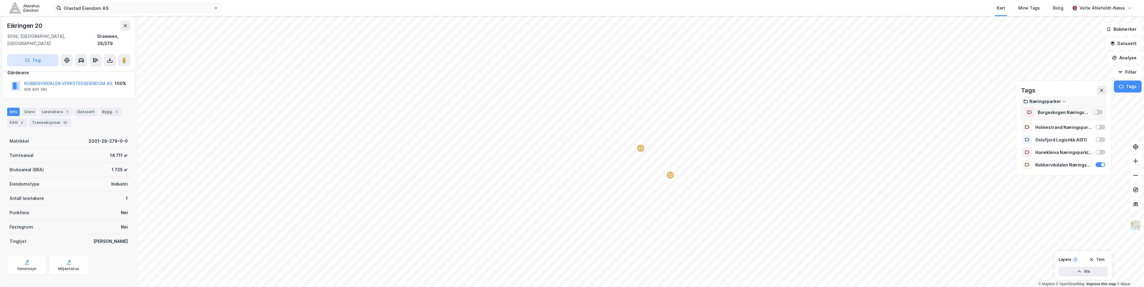
click at [53, 54] on button "Tag" at bounding box center [32, 60] width 51 height 12
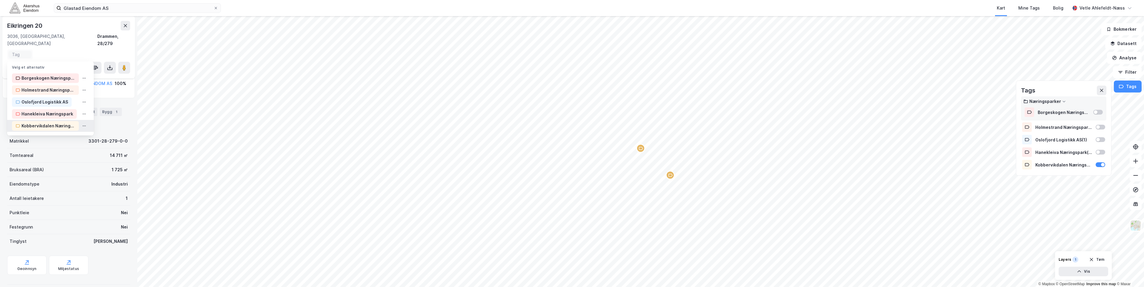
click at [44, 122] on div "Kobbervikdalen Næringspark" at bounding box center [48, 125] width 54 height 7
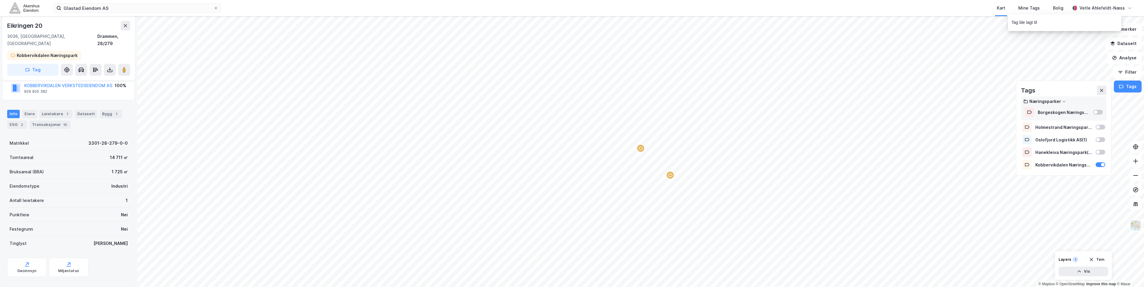
scroll to position [47, 0]
click at [39, 62] on button "Tag" at bounding box center [32, 68] width 51 height 12
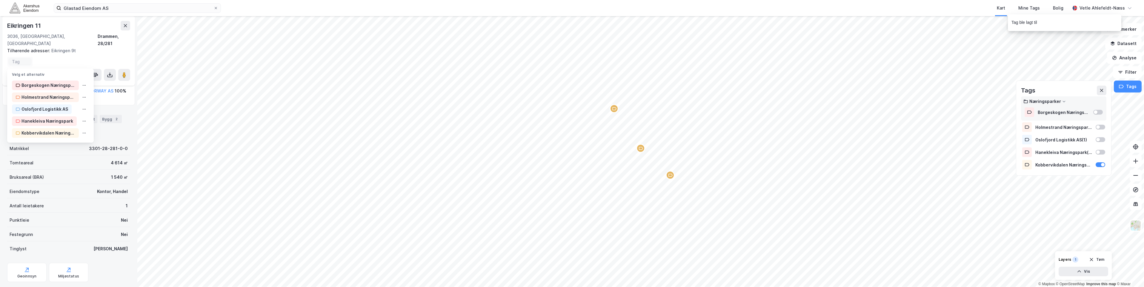
scroll to position [53, 0]
click at [53, 130] on div "Kobbervikdalen Næringspark" at bounding box center [48, 133] width 54 height 7
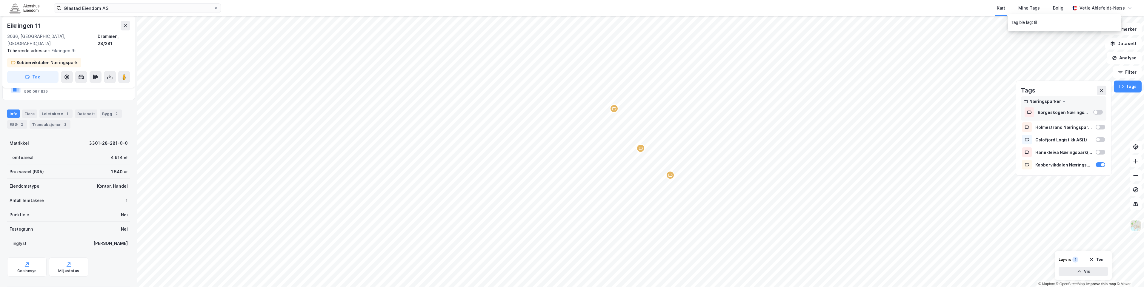
scroll to position [55, 0]
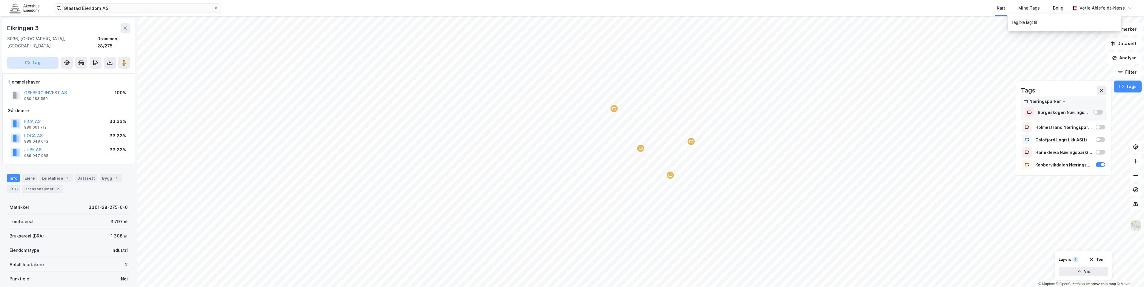
click at [46, 59] on button "Tag" at bounding box center [32, 63] width 51 height 12
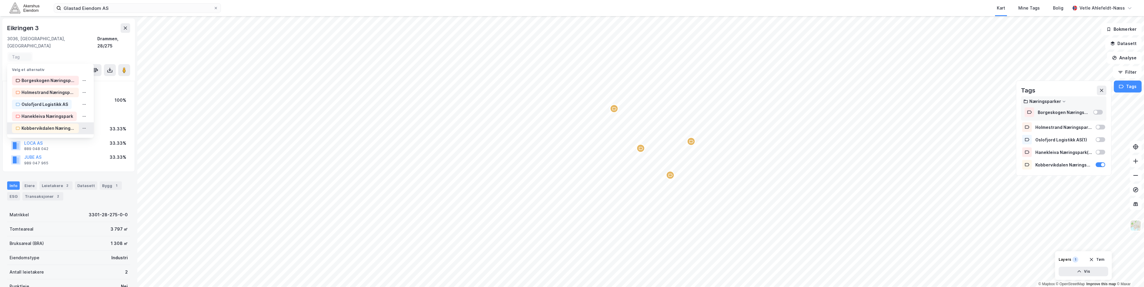
click at [67, 125] on div "Kobbervikdalen Næringspark" at bounding box center [48, 128] width 54 height 7
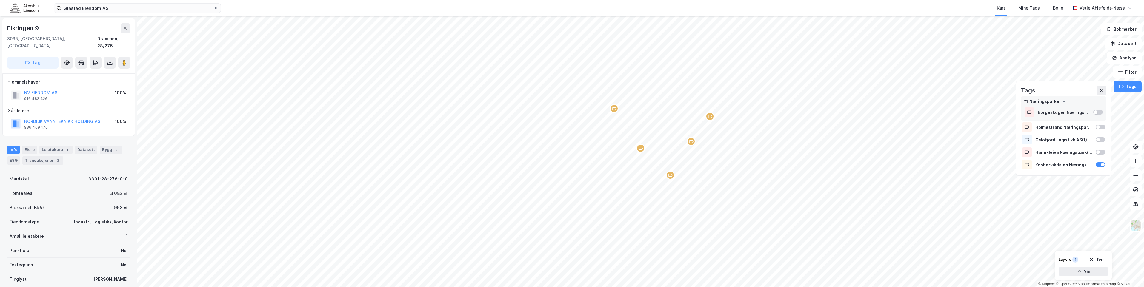
scroll to position [0, 0]
click at [52, 58] on button "Tag" at bounding box center [32, 62] width 51 height 12
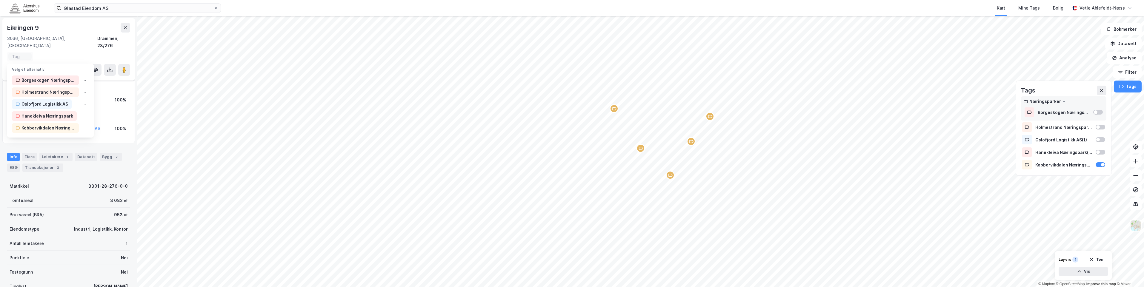
scroll to position [8, 0]
click at [52, 122] on div "Kobbervikdalen Næringspark" at bounding box center [48, 125] width 54 height 7
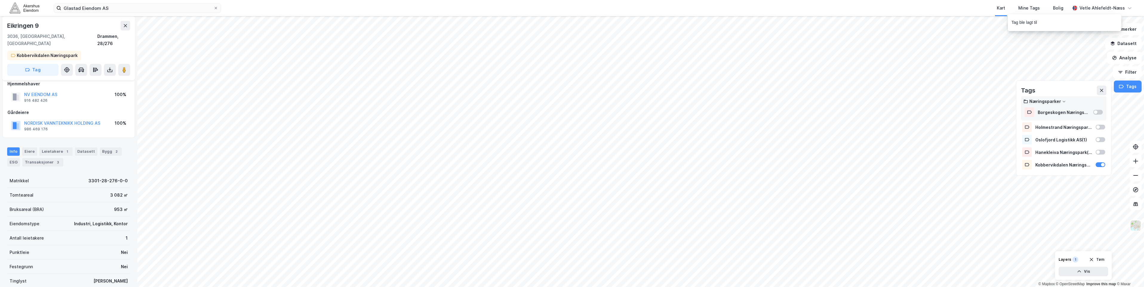
scroll to position [10, 0]
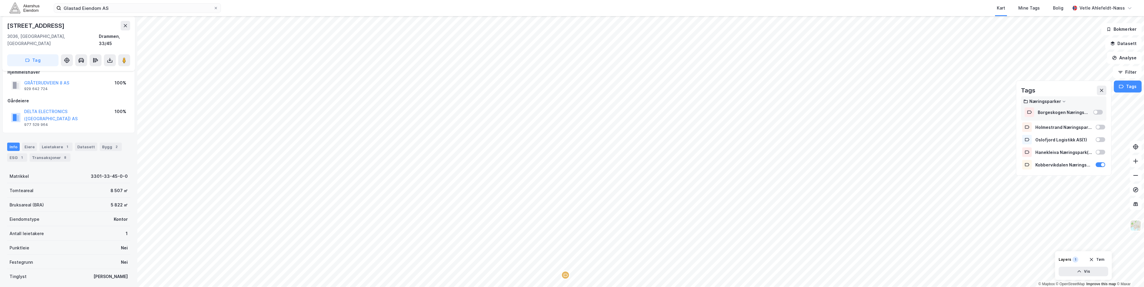
scroll to position [10, 0]
click at [43, 54] on button "Tag" at bounding box center [32, 60] width 51 height 12
click at [56, 45] on div "[STREET_ADDRESS]" at bounding box center [68, 43] width 133 height 55
click at [51, 54] on button "Tag" at bounding box center [32, 60] width 51 height 12
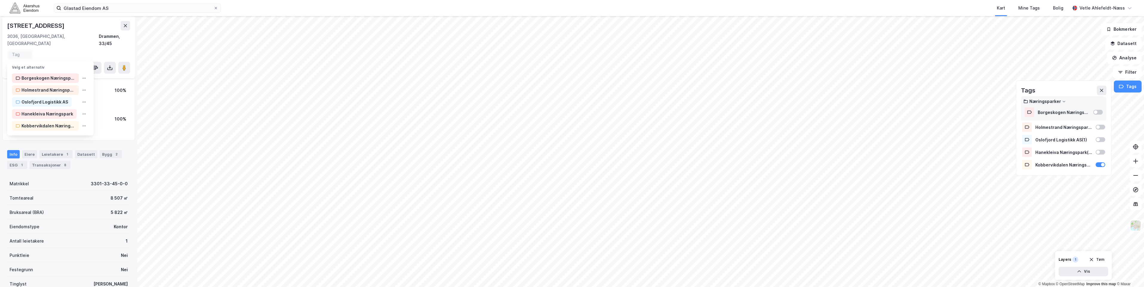
scroll to position [17, 0]
click at [50, 122] on div "Kobbervikdalen Næringspark" at bounding box center [48, 125] width 54 height 7
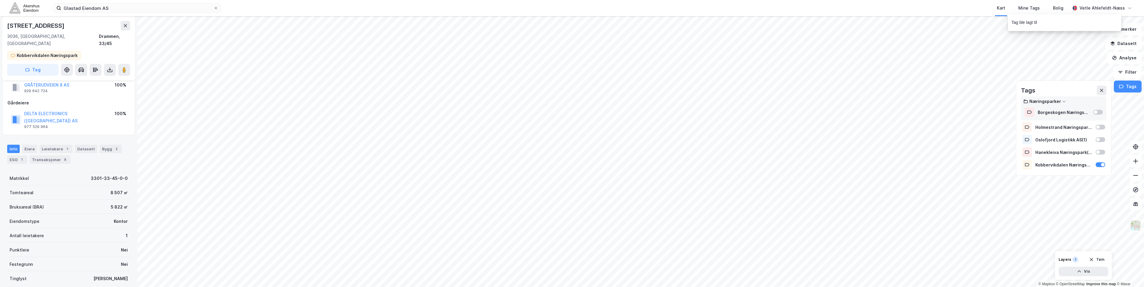
scroll to position [19, 0]
click at [43, 62] on button "Tag" at bounding box center [32, 68] width 51 height 12
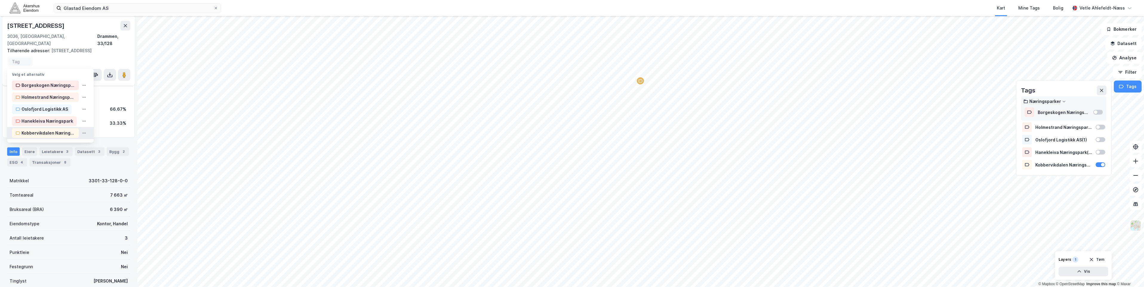
click at [56, 130] on div "Kobbervikdalen Næringspark" at bounding box center [48, 133] width 54 height 7
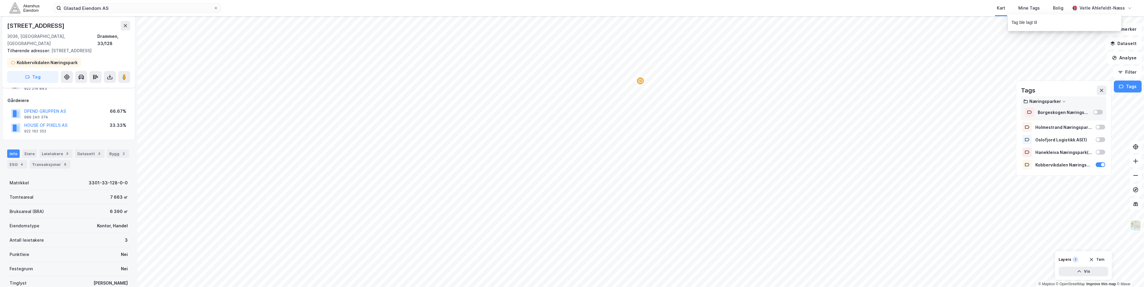
scroll to position [29, 0]
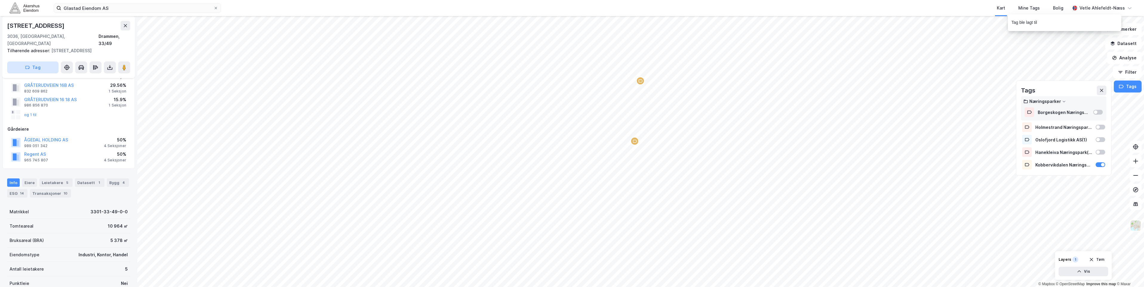
click at [39, 67] on button "Tag" at bounding box center [32, 68] width 51 height 12
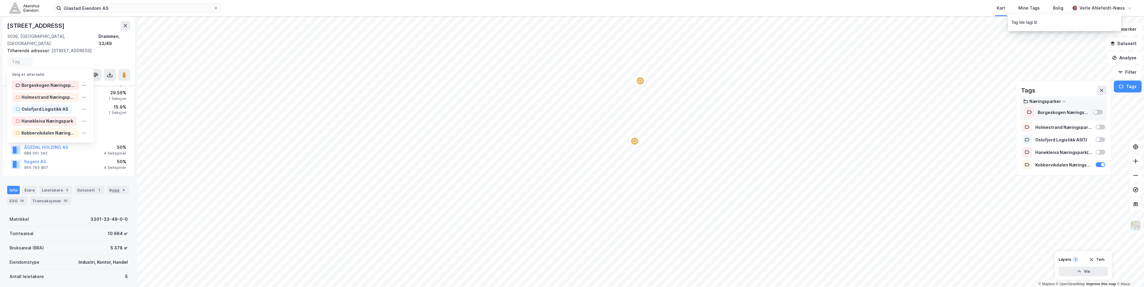
scroll to position [36, 0]
click at [58, 133] on div "Kobbervikdalen Næringspark" at bounding box center [48, 133] width 54 height 7
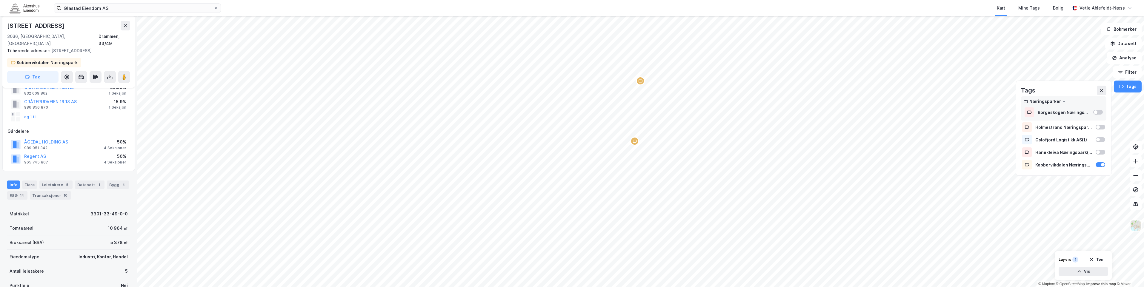
scroll to position [39, 0]
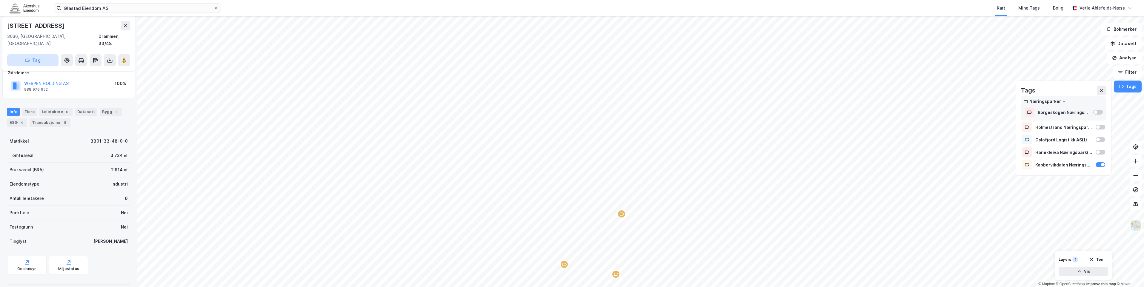
click at [21, 54] on button "Tag" at bounding box center [32, 60] width 51 height 12
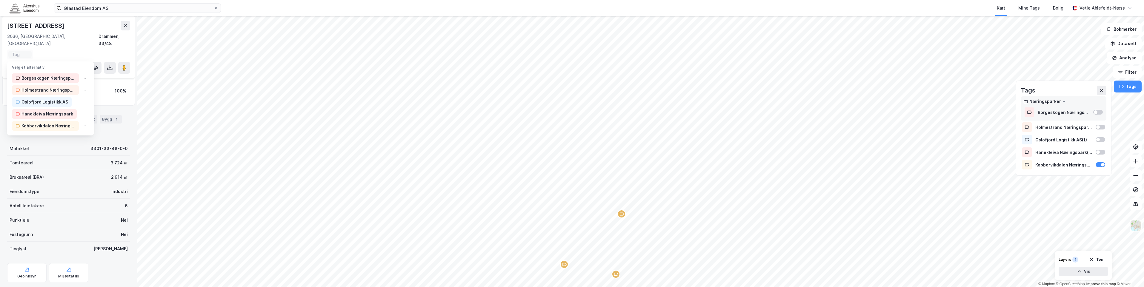
scroll to position [45, 0]
click at [57, 122] on div "Kobbervikdalen Næringspark" at bounding box center [48, 125] width 54 height 7
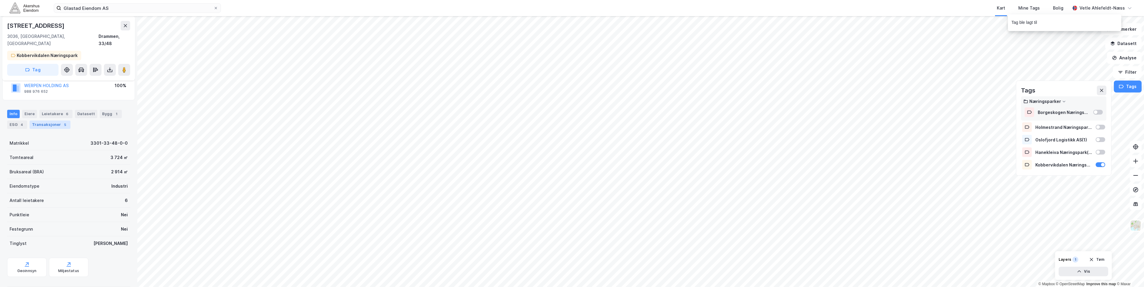
scroll to position [47, 0]
click at [31, 54] on button "Tag" at bounding box center [32, 60] width 51 height 12
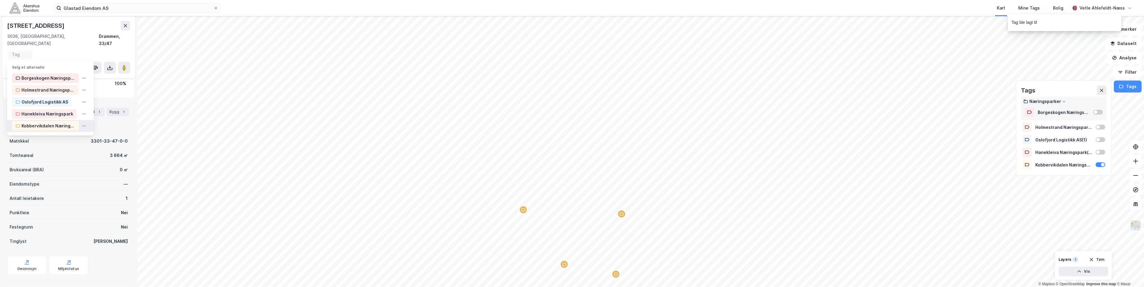
click at [56, 122] on div "Kobbervikdalen Næringspark" at bounding box center [48, 125] width 54 height 7
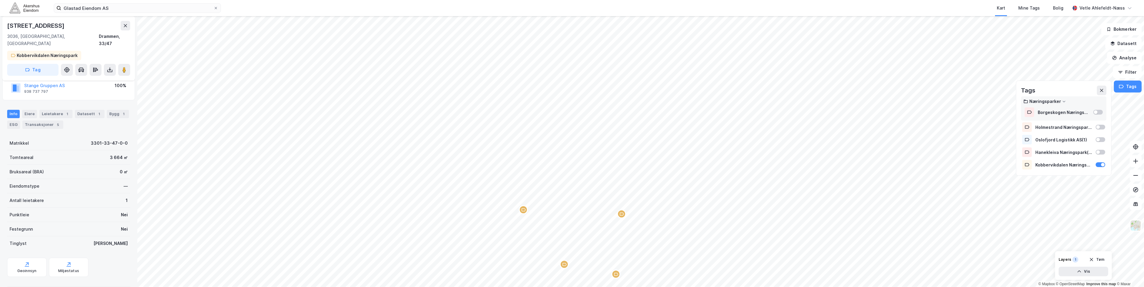
scroll to position [47, 0]
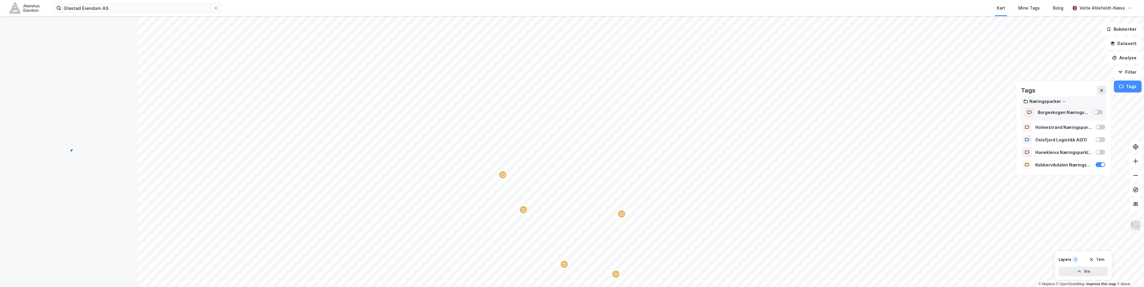
scroll to position [45, 0]
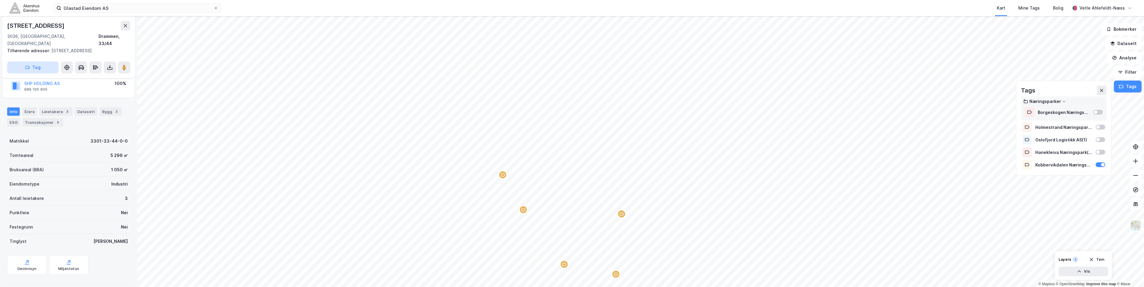
click at [24, 62] on button "Tag" at bounding box center [32, 68] width 51 height 12
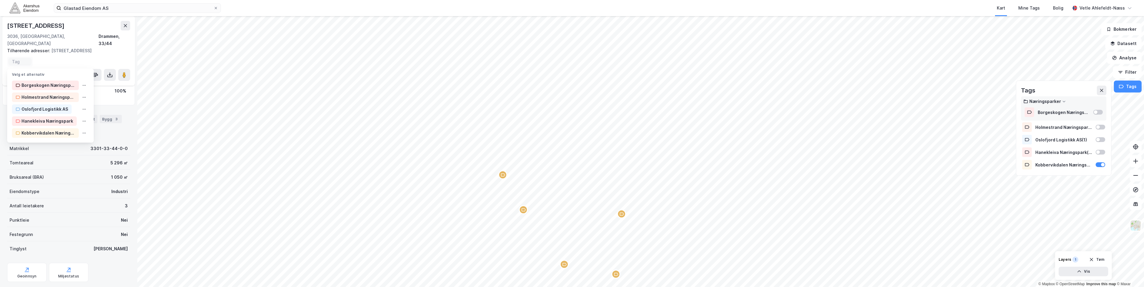
scroll to position [53, 0]
click at [56, 130] on div "Kobbervikdalen Næringspark" at bounding box center [48, 133] width 54 height 7
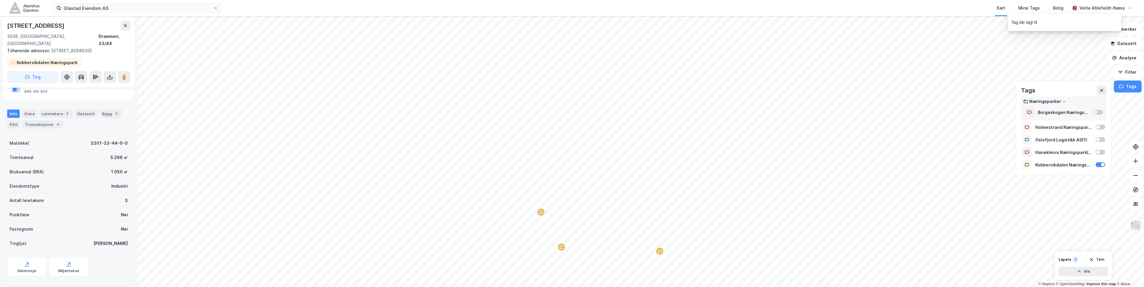
scroll to position [55, 0]
click at [35, 68] on div "[STREET_ADDRESS] Tilhørende adresser: [STREET_ADDRESS] Tag" at bounding box center [68, 47] width 133 height 62
click at [36, 65] on button "Tag" at bounding box center [32, 68] width 51 height 12
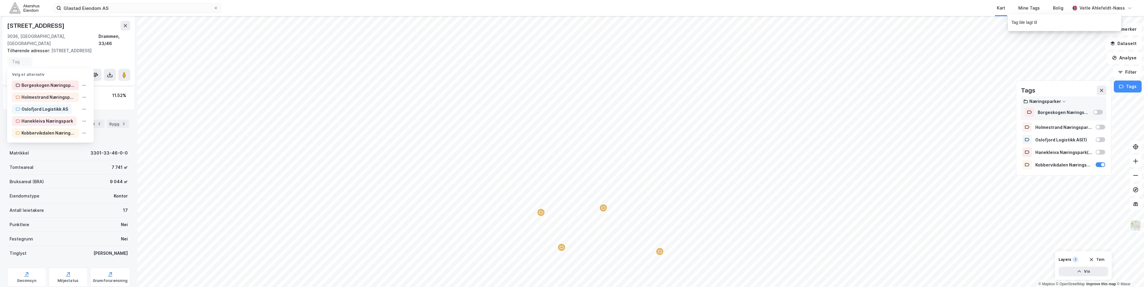
scroll to position [62, 0]
click at [47, 130] on div "Kobbervikdalen Næringspark" at bounding box center [48, 133] width 54 height 7
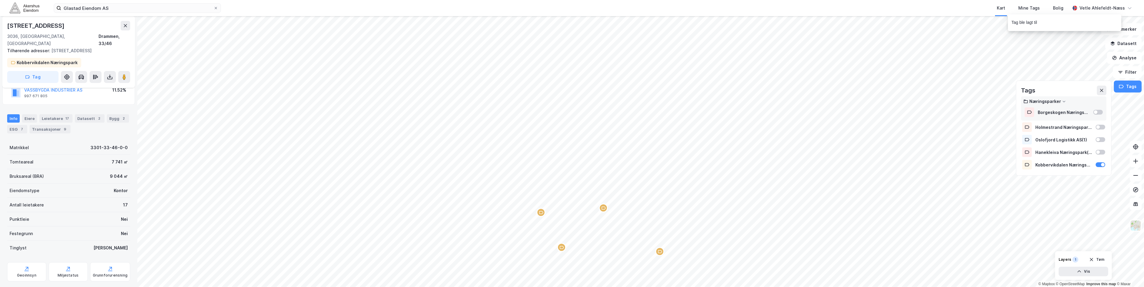
scroll to position [64, 0]
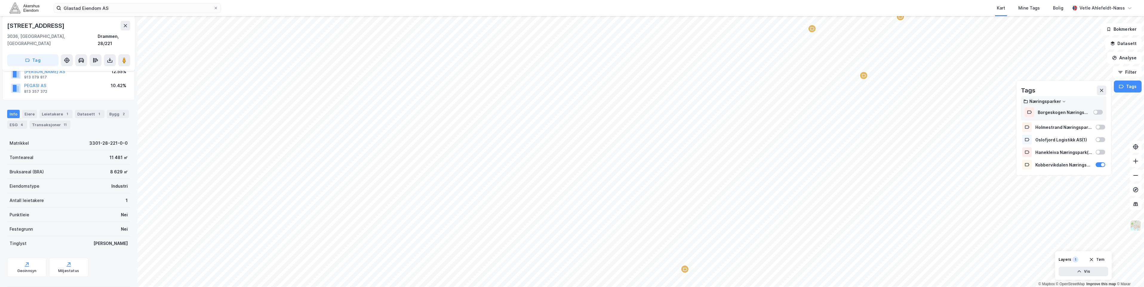
scroll to position [64, 0]
click at [17, 56] on button "Tag" at bounding box center [32, 60] width 51 height 12
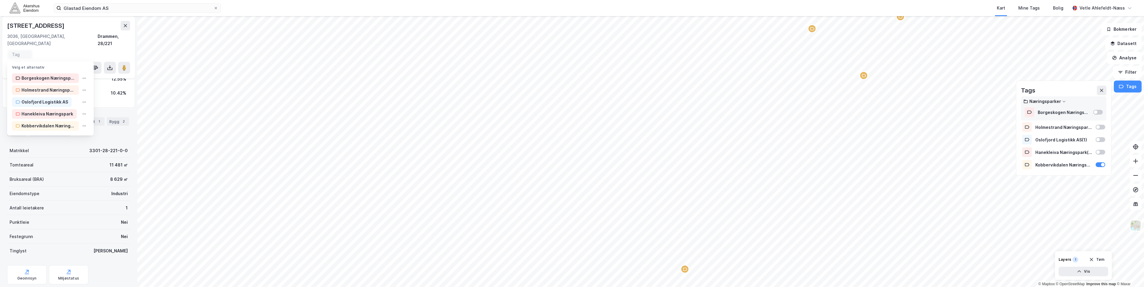
scroll to position [72, 0]
click at [57, 122] on div "Kobbervikdalen Næringspark" at bounding box center [48, 125] width 54 height 7
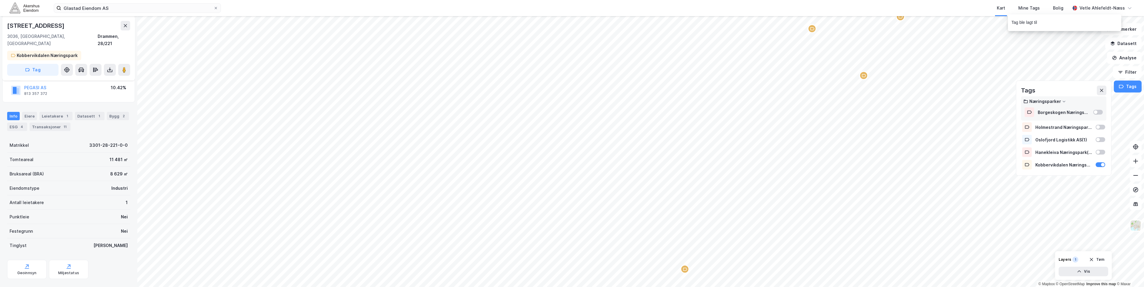
scroll to position [74, 0]
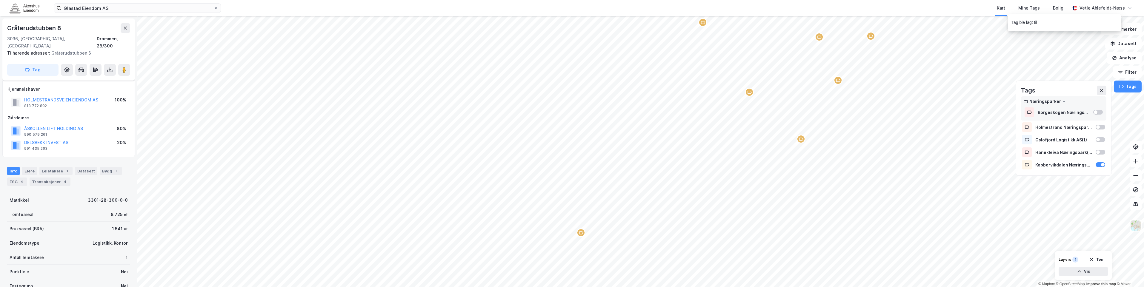
scroll to position [59, 0]
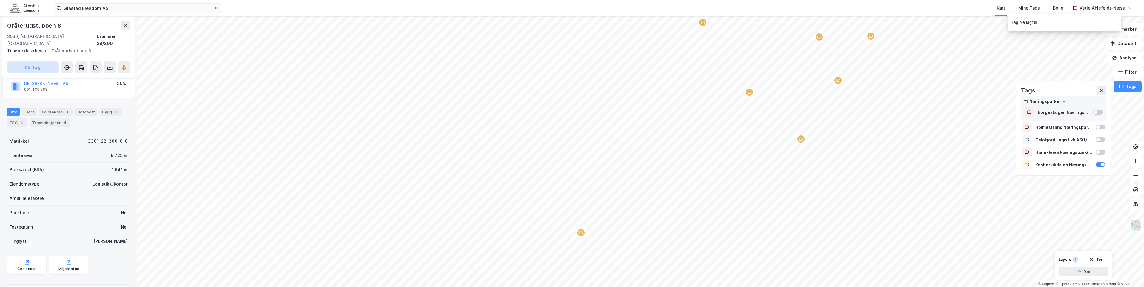
click at [43, 62] on button "Tag" at bounding box center [32, 68] width 51 height 12
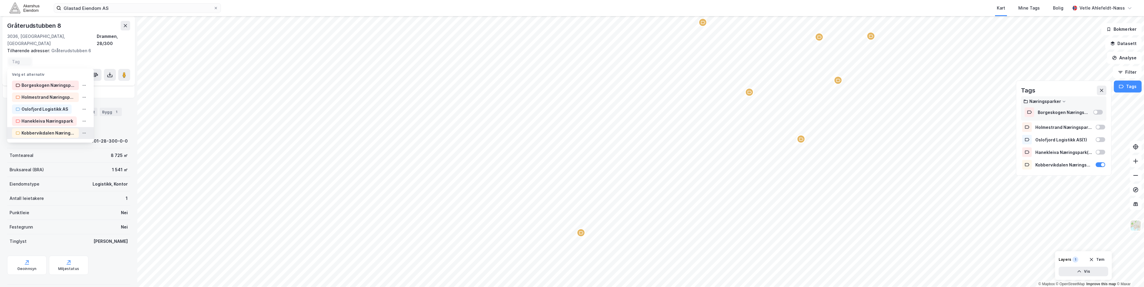
click at [52, 130] on div "Kobbervikdalen Næringspark" at bounding box center [48, 133] width 54 height 7
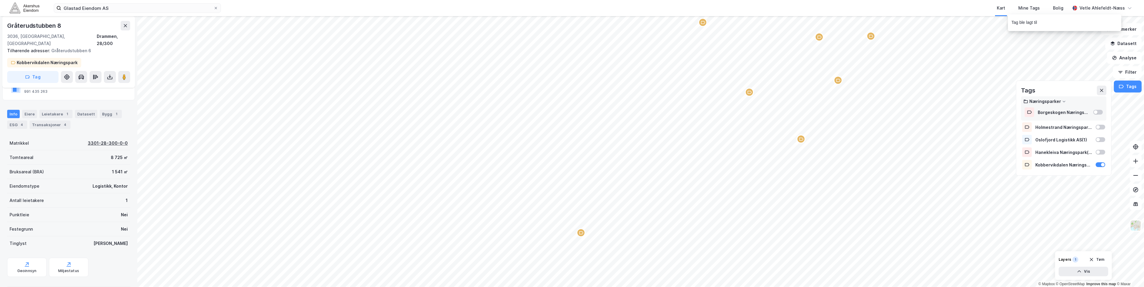
scroll to position [69, 0]
click at [30, 58] on icon "button" at bounding box center [27, 60] width 5 height 5
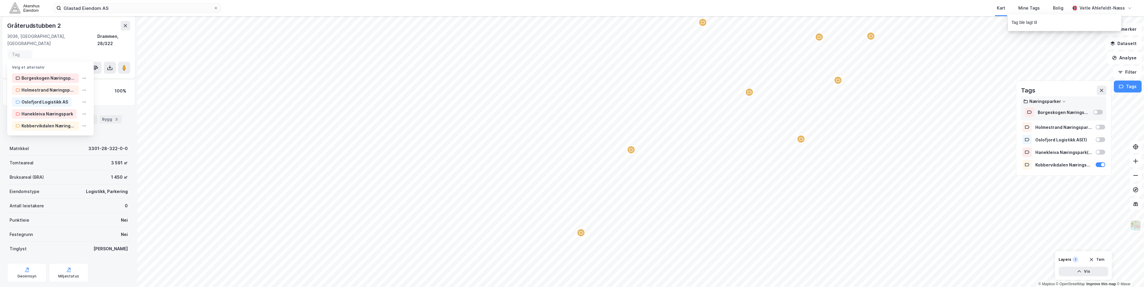
scroll to position [45, 0]
click at [49, 122] on div "Kobbervikdalen Næringspark" at bounding box center [48, 125] width 54 height 7
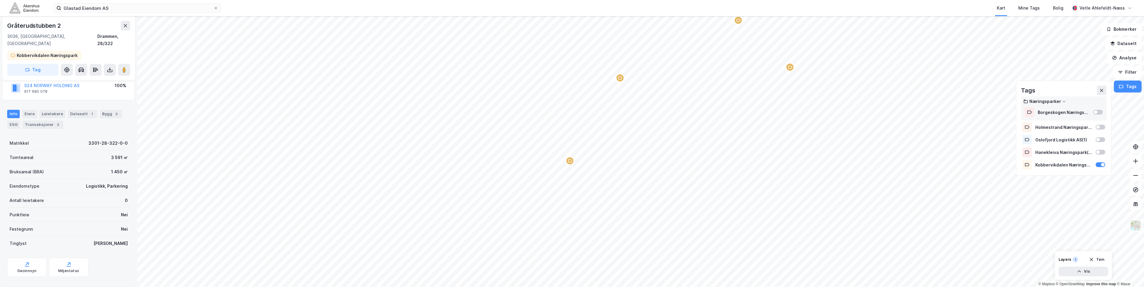
scroll to position [47, 0]
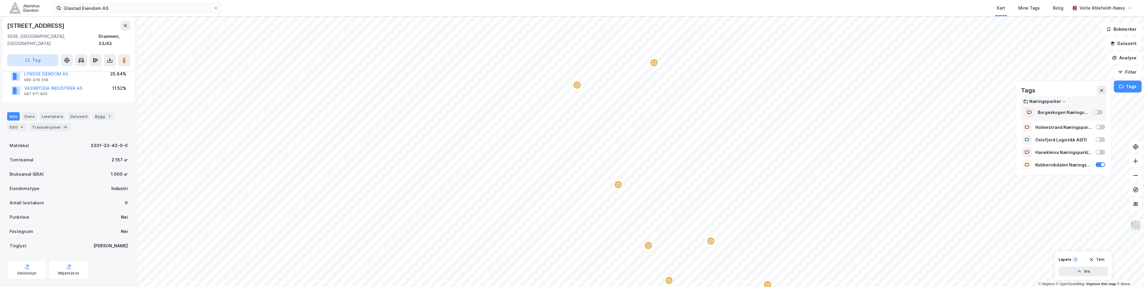
click at [23, 55] on button "Tag" at bounding box center [32, 60] width 51 height 12
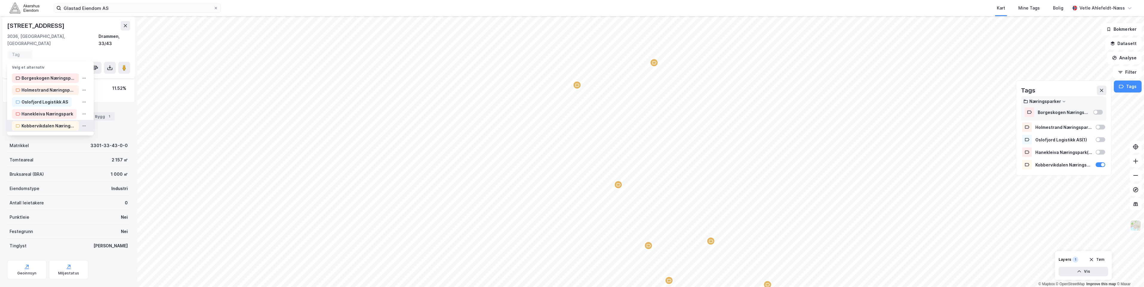
click at [56, 122] on div "Kobbervikdalen Næringspark" at bounding box center [48, 125] width 54 height 7
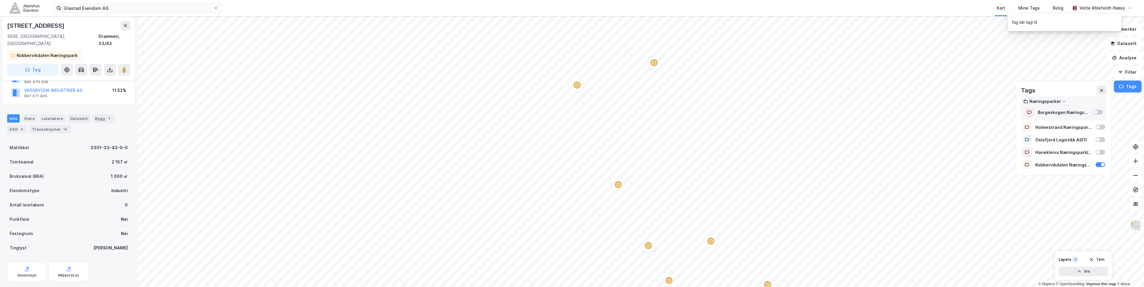
scroll to position [57, 0]
click at [24, 54] on button "Tag" at bounding box center [32, 60] width 51 height 12
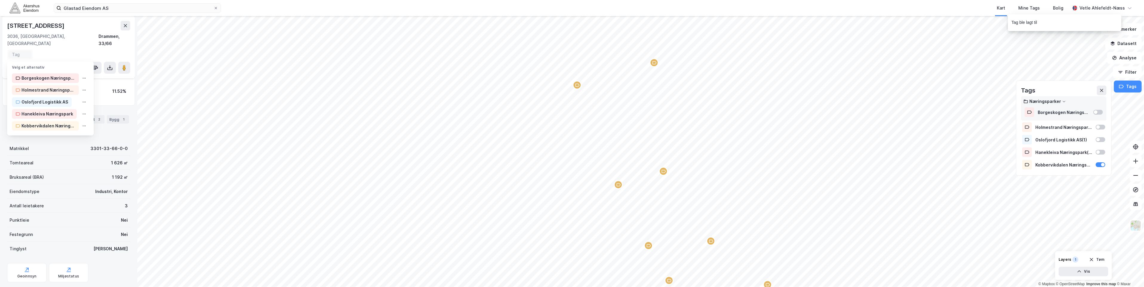
scroll to position [59, 0]
click at [53, 122] on div "Kobbervikdalen Næringspark" at bounding box center [48, 125] width 54 height 7
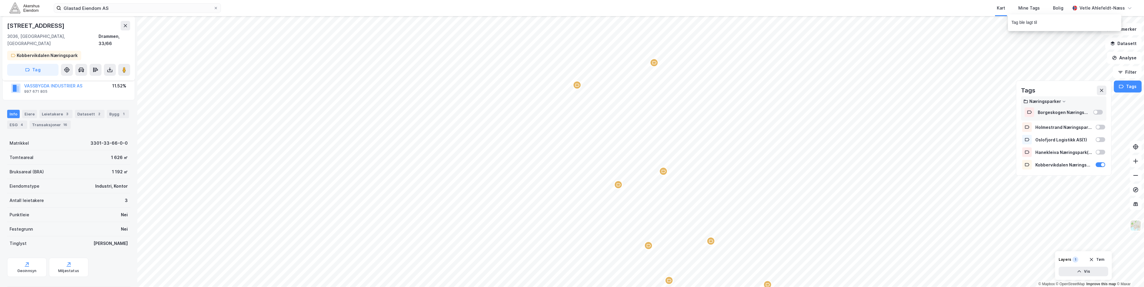
scroll to position [62, 0]
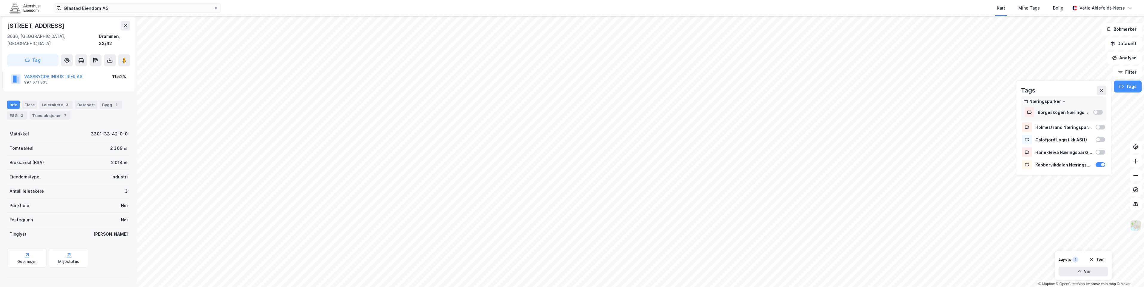
scroll to position [52, 0]
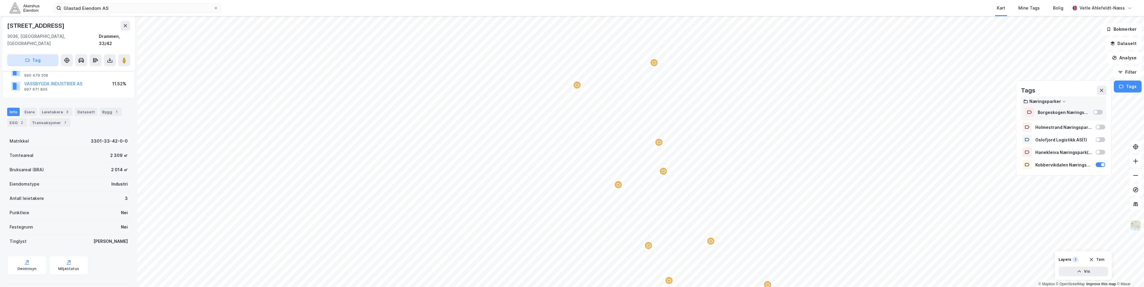
click at [31, 54] on button "Tag" at bounding box center [32, 60] width 51 height 12
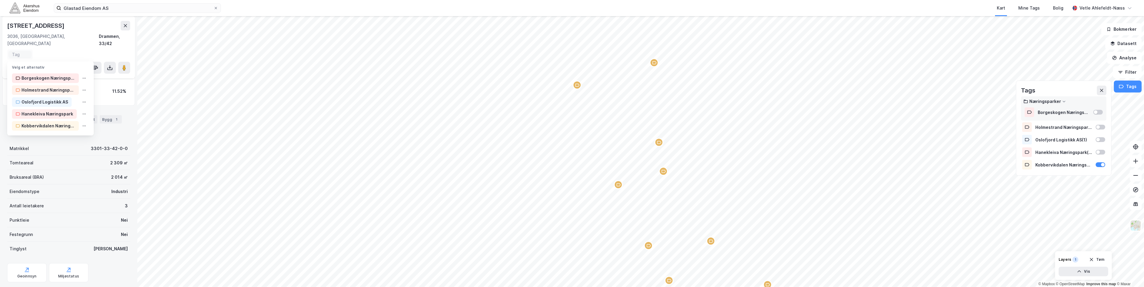
scroll to position [59, 0]
click at [50, 122] on div "Kobbervikdalen Næringspark" at bounding box center [48, 125] width 54 height 7
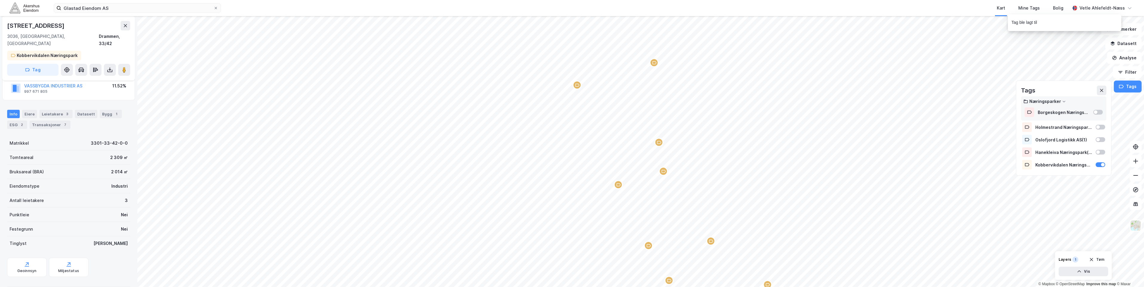
scroll to position [62, 0]
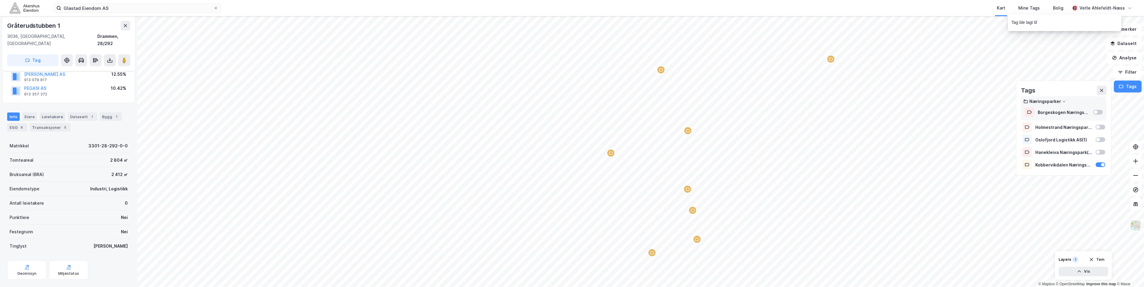
scroll to position [62, 0]
click at [40, 54] on button "Tag" at bounding box center [32, 60] width 51 height 12
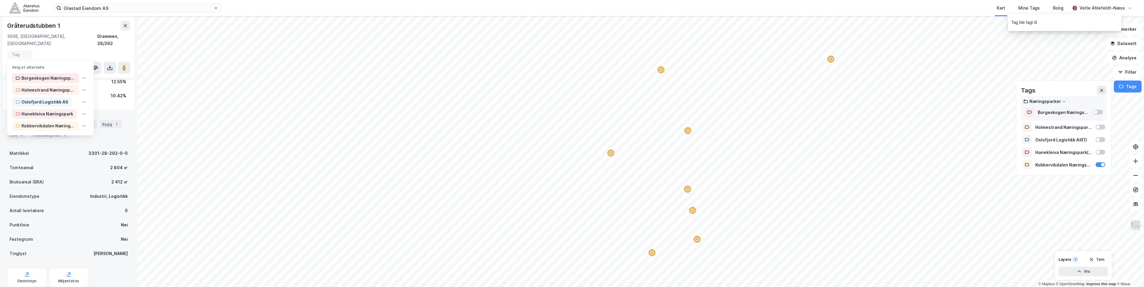
scroll to position [69, 0]
click at [49, 122] on div "Kobbervikdalen Næringspark" at bounding box center [48, 125] width 54 height 7
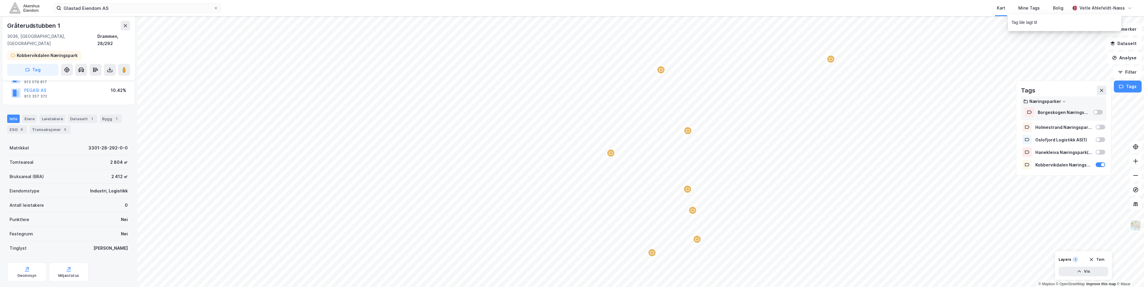
scroll to position [71, 0]
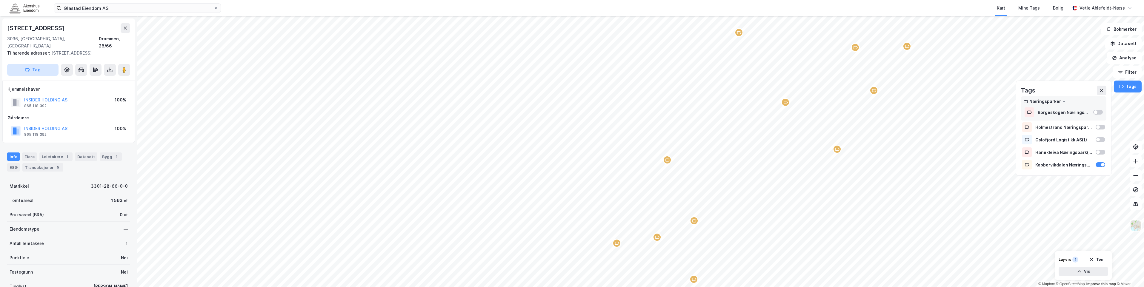
click at [40, 64] on button "Tag" at bounding box center [32, 70] width 51 height 12
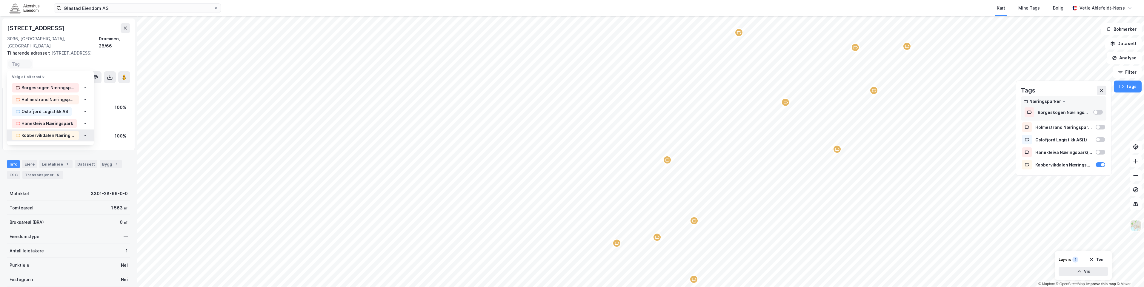
click at [42, 132] on div "Kobbervikdalen Næringspark" at bounding box center [48, 135] width 54 height 7
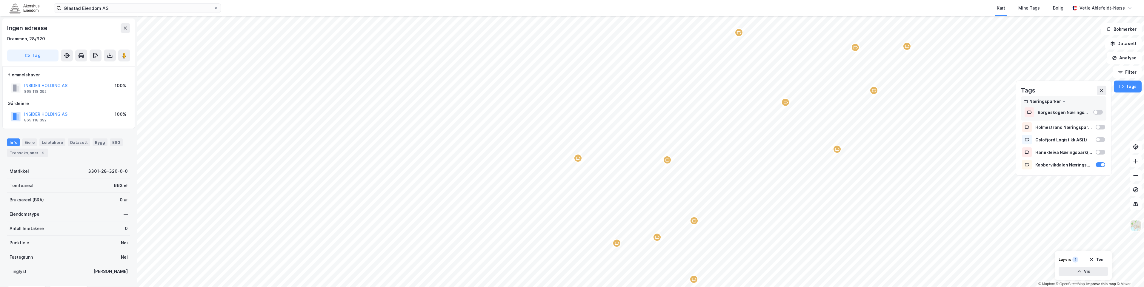
scroll to position [1, 0]
click at [38, 52] on button "Tag" at bounding box center [32, 55] width 51 height 12
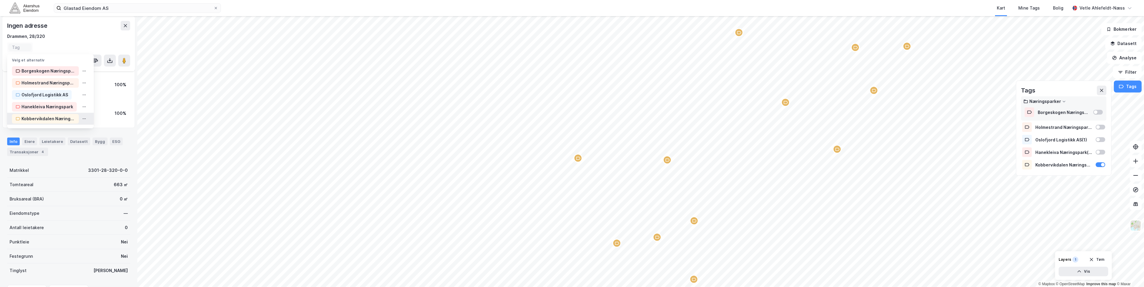
click at [60, 120] on div "Kobbervikdalen Næringspark" at bounding box center [48, 118] width 54 height 7
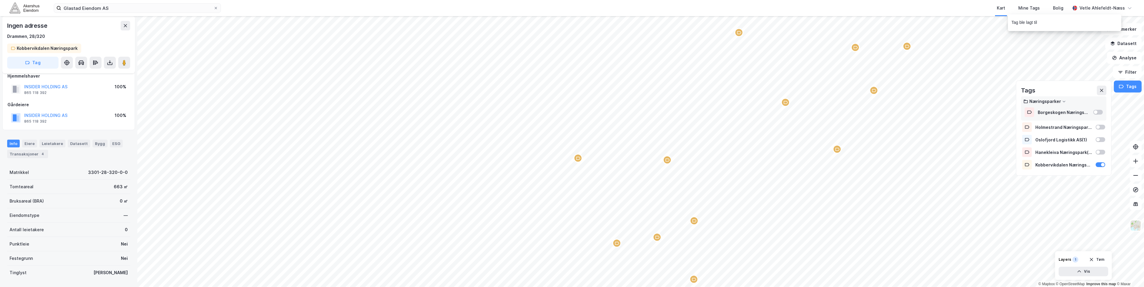
scroll to position [10, 0]
click at [30, 56] on button "Tag" at bounding box center [32, 60] width 51 height 12
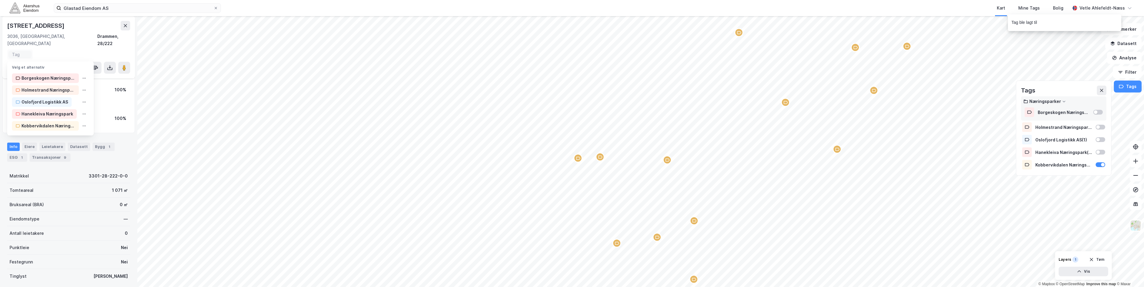
scroll to position [18, 0]
click at [56, 122] on div "Kobbervikdalen Næringspark" at bounding box center [48, 125] width 54 height 7
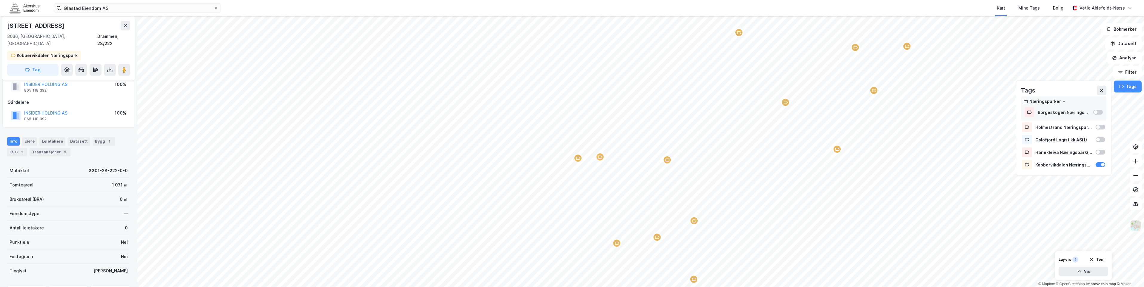
scroll to position [20, 0]
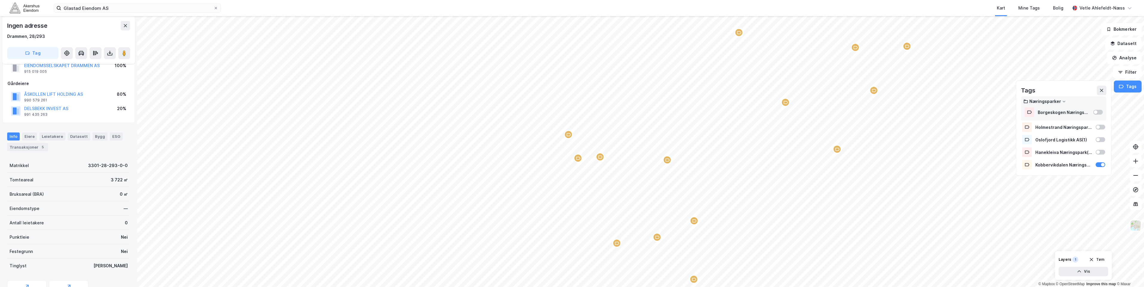
click at [30, 52] on button "Tag" at bounding box center [32, 53] width 51 height 12
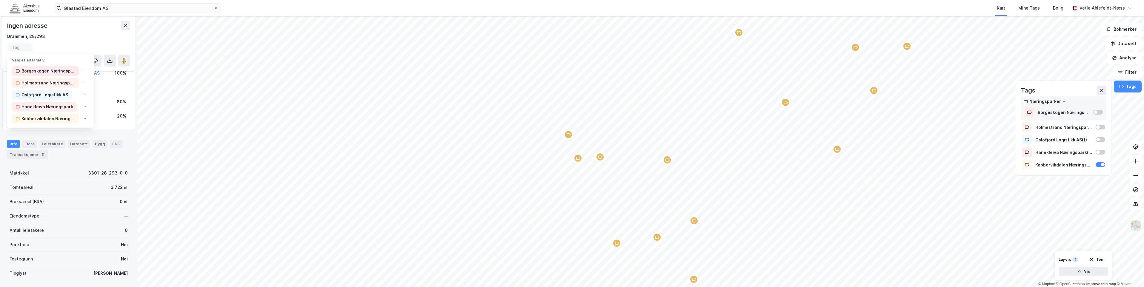
scroll to position [27, 0]
click at [63, 117] on div "Kobbervikdalen Næringspark" at bounding box center [48, 118] width 54 height 7
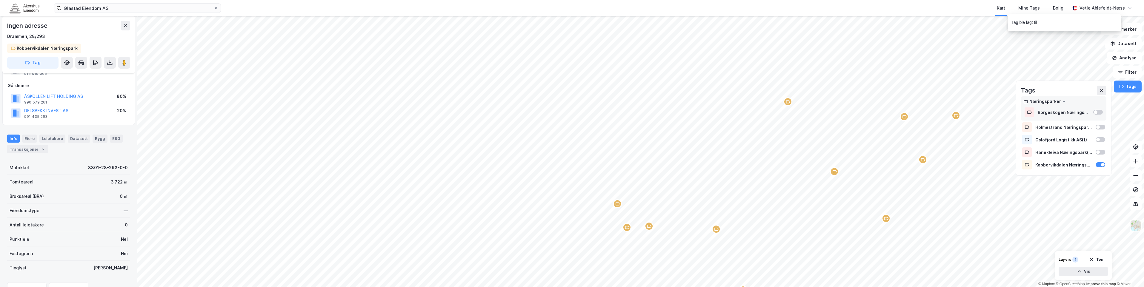
scroll to position [30, 0]
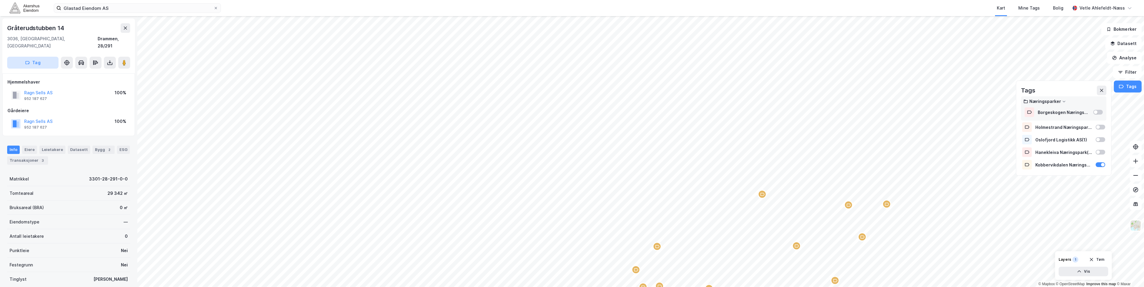
click at [39, 57] on button "Tag" at bounding box center [32, 63] width 51 height 12
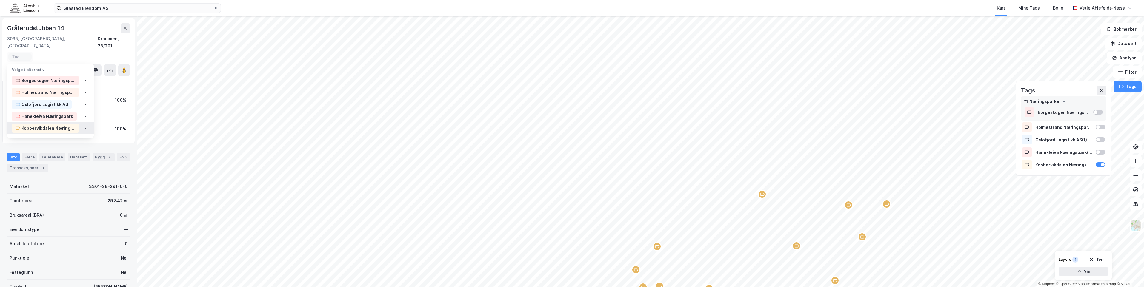
click at [55, 125] on div "Kobbervikdalen Næringspark" at bounding box center [48, 128] width 54 height 7
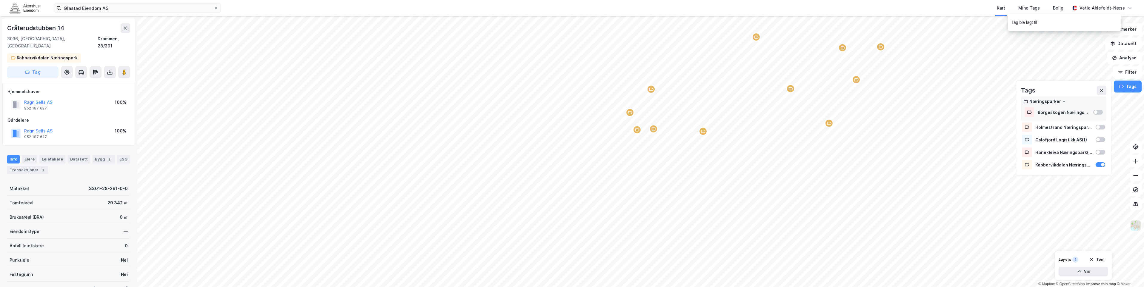
click at [601, 4] on div "[PERSON_NAME] Eiendom AS Kart Mine Tags [PERSON_NAME] Ahlefeldt-Næss © Mapbox ©…" at bounding box center [572, 143] width 1144 height 287
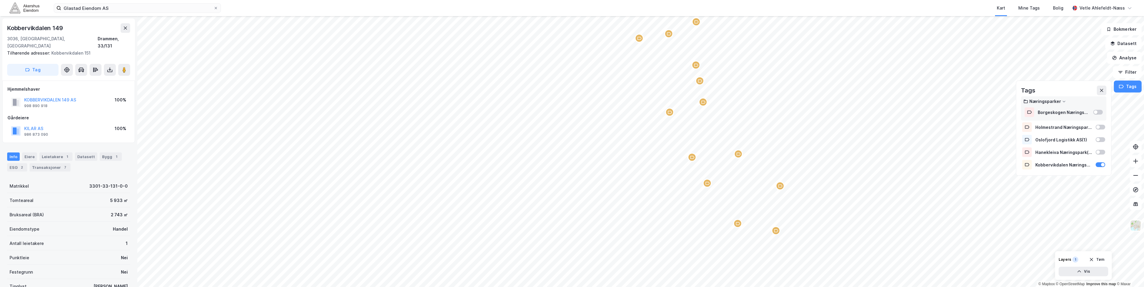
scroll to position [1, 0]
click at [39, 63] on button "Tag" at bounding box center [32, 69] width 51 height 12
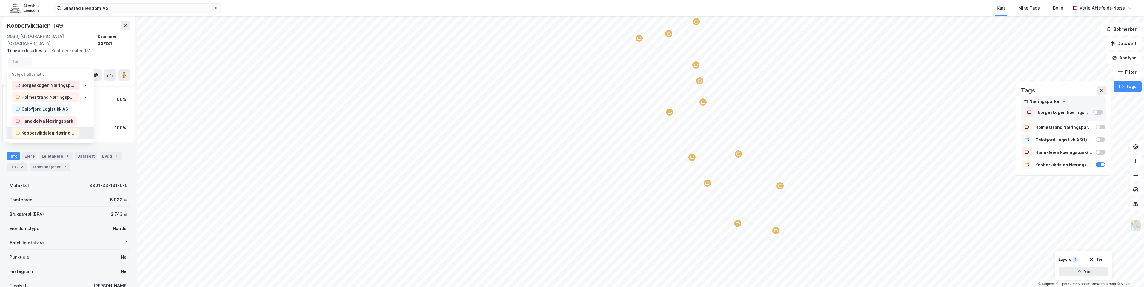
click at [40, 130] on div "Kobbervikdalen Næringspark" at bounding box center [48, 133] width 54 height 7
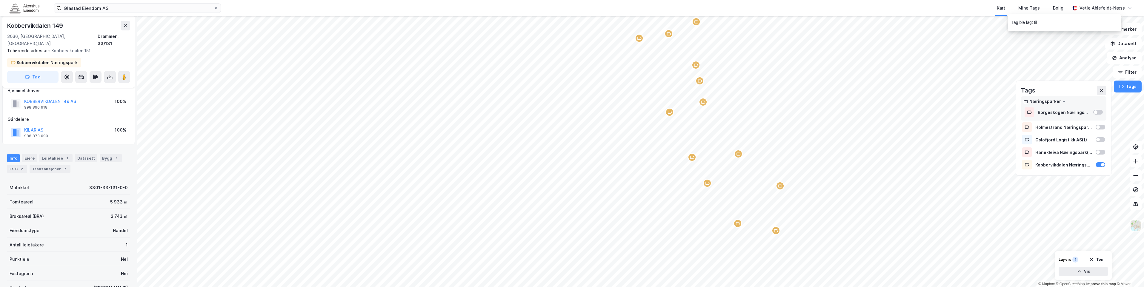
scroll to position [10, 0]
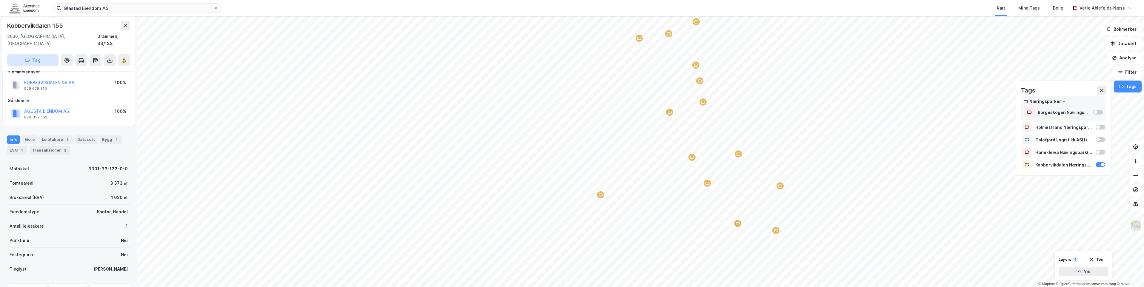
click at [40, 54] on button "Tag" at bounding box center [32, 60] width 51 height 12
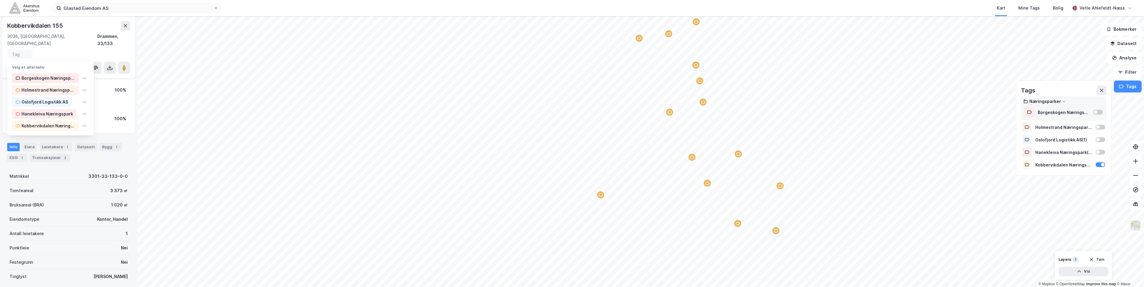
scroll to position [18, 0]
click at [50, 122] on div "Kobbervikdalen Næringspark" at bounding box center [48, 125] width 54 height 7
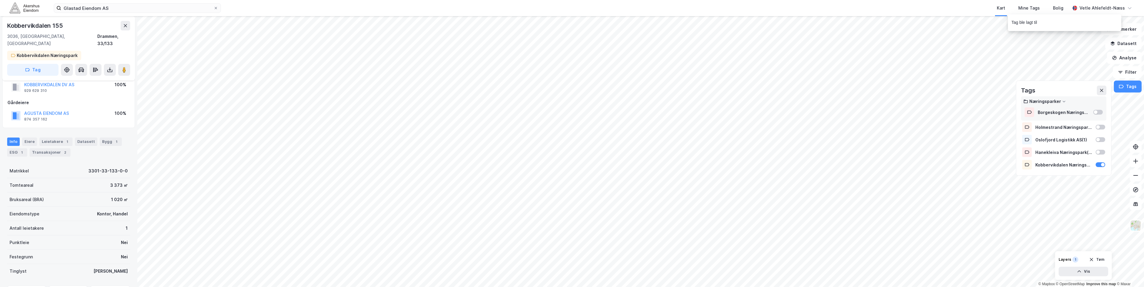
scroll to position [20, 0]
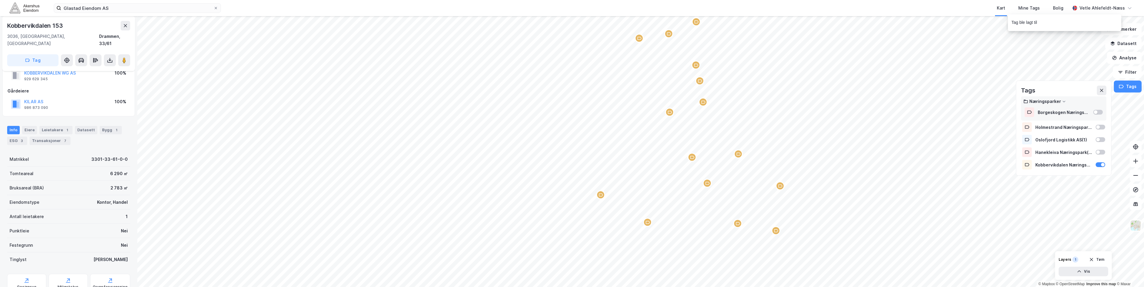
scroll to position [20, 0]
click at [54, 57] on button "Tag" at bounding box center [32, 60] width 51 height 12
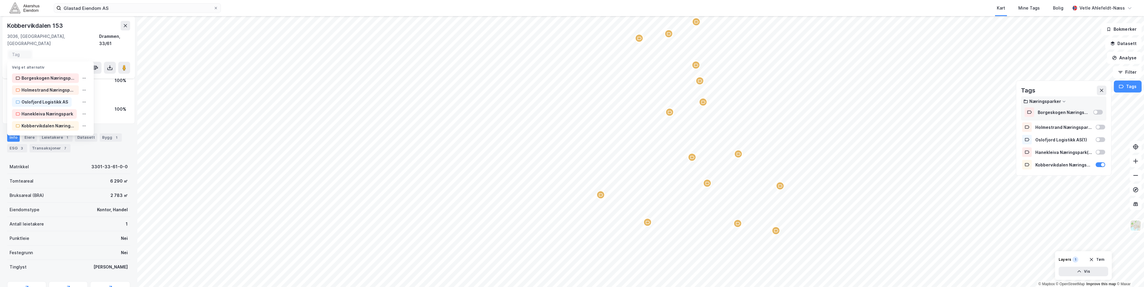
scroll to position [27, 0]
click at [58, 122] on div "Kobbervikdalen Næringspark" at bounding box center [48, 125] width 54 height 7
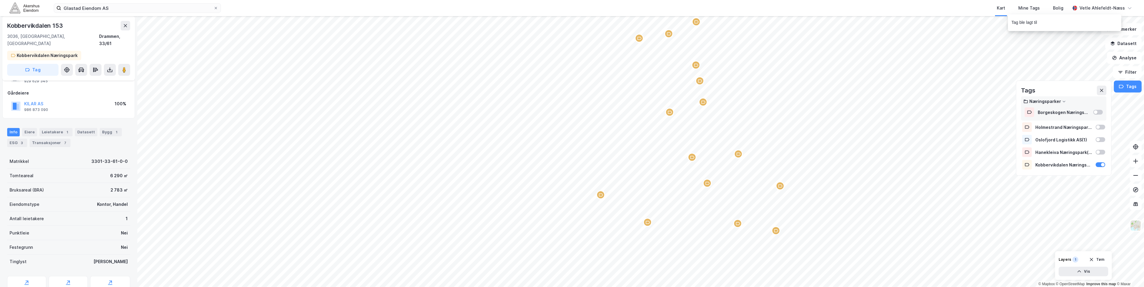
scroll to position [29, 0]
click at [33, 62] on button "Tag" at bounding box center [32, 68] width 51 height 12
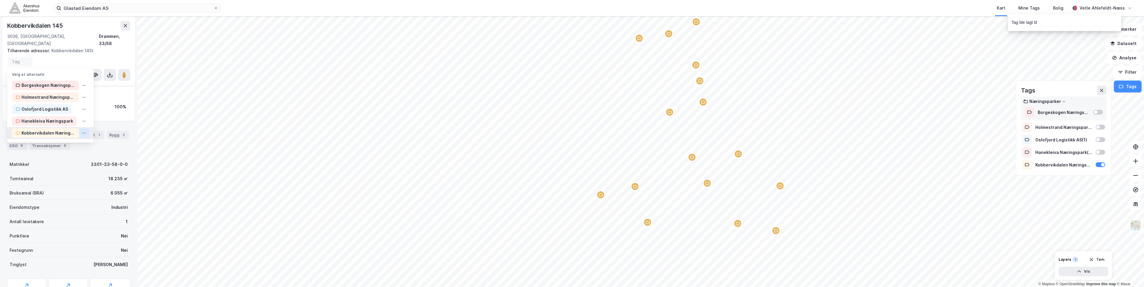
scroll to position [37, 0]
click at [36, 130] on div "Kobbervikdalen Næringspark" at bounding box center [48, 133] width 54 height 7
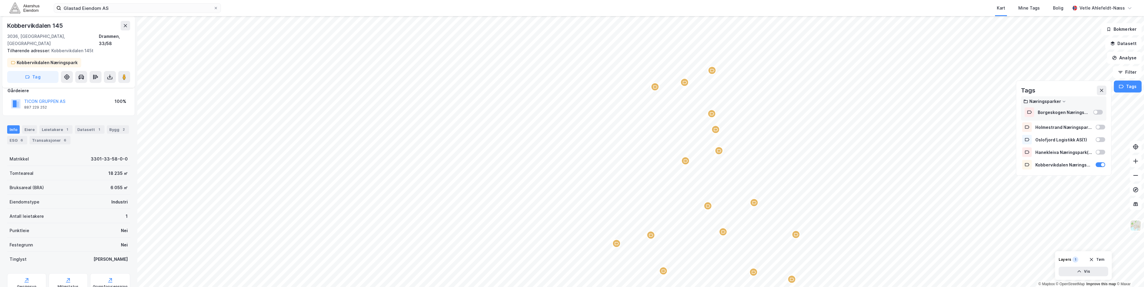
scroll to position [39, 0]
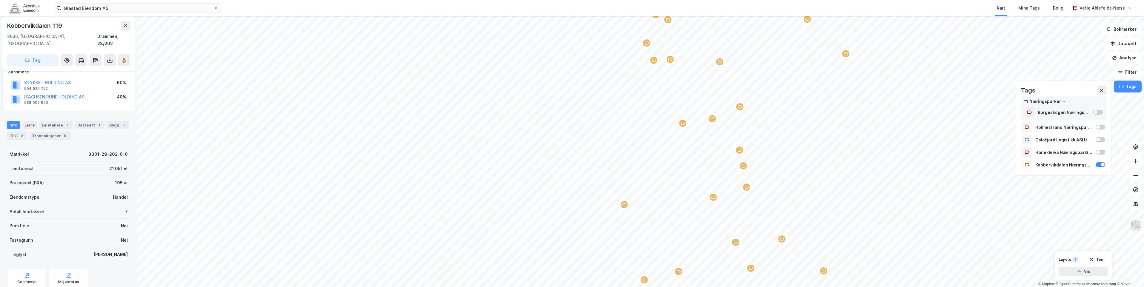
scroll to position [39, 0]
click at [47, 54] on button "Tag" at bounding box center [32, 60] width 51 height 12
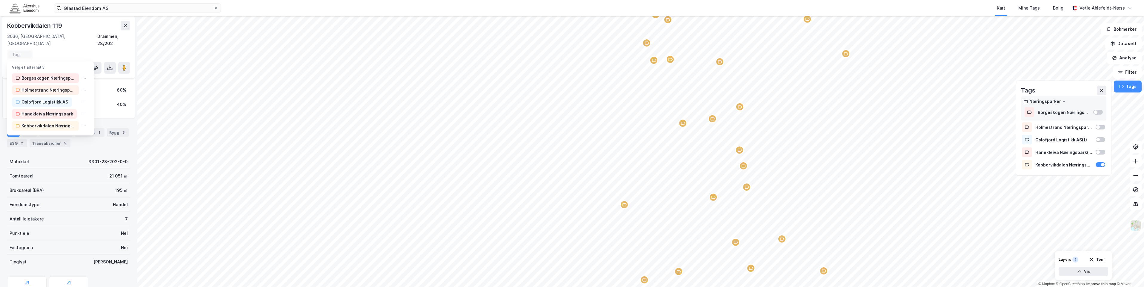
scroll to position [46, 0]
click at [49, 120] on div "Kobbervikdalen Næringspark" at bounding box center [50, 126] width 87 height 12
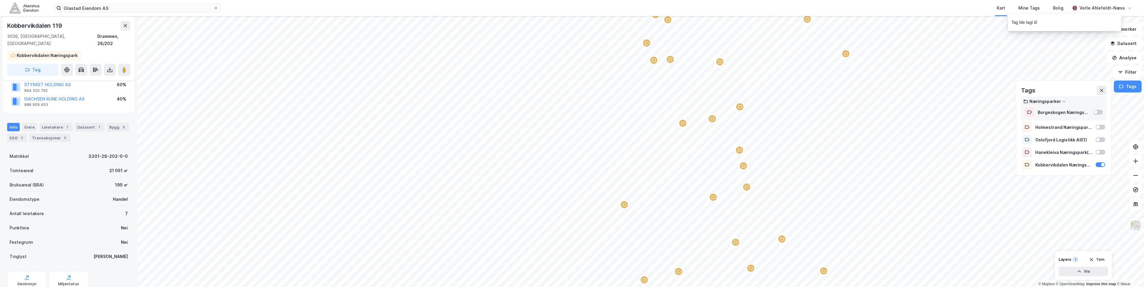
scroll to position [48, 0]
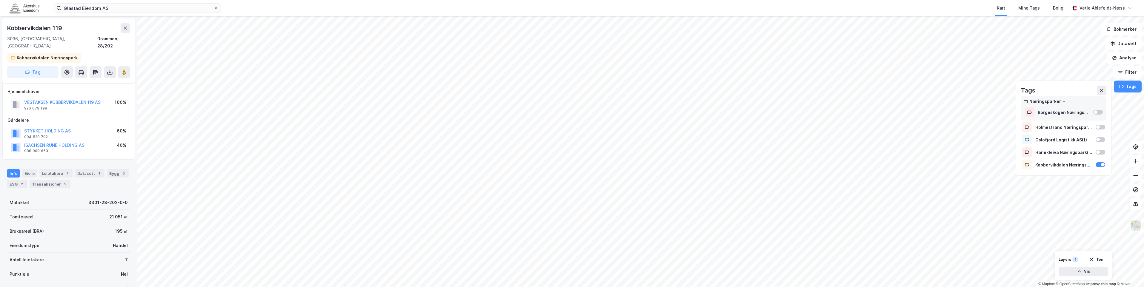
scroll to position [48, 0]
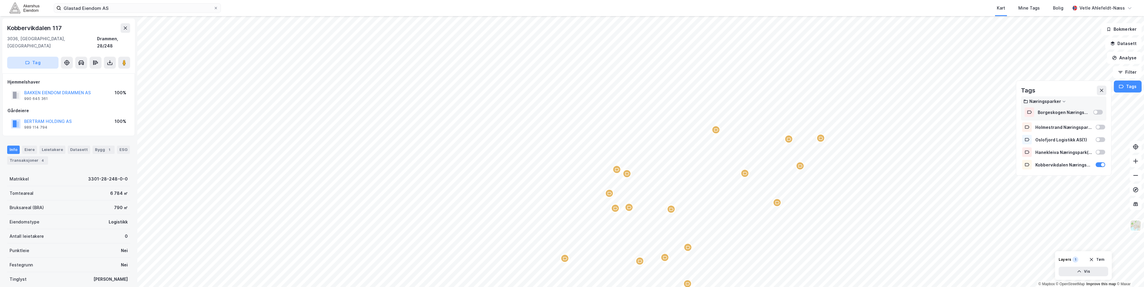
click at [41, 59] on button "Tag" at bounding box center [32, 63] width 51 height 12
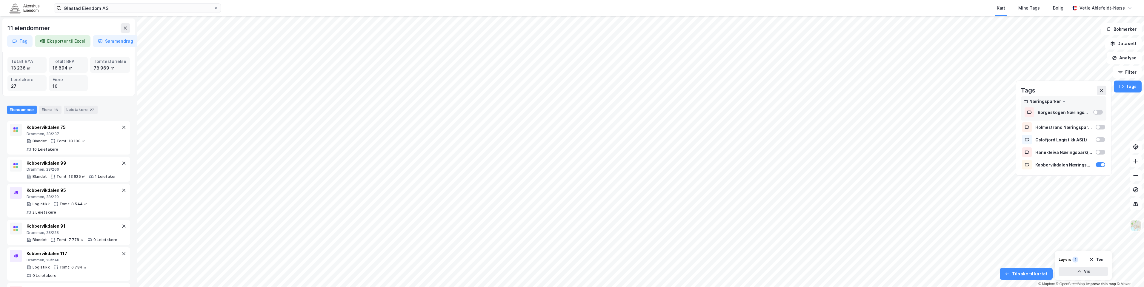
click at [628, 287] on html "Glastad Eiendom AS Kart Mine Tags Bolig Vetle Ahlefeldt-Næss 11 eiendommer Tag …" at bounding box center [572, 143] width 1144 height 287
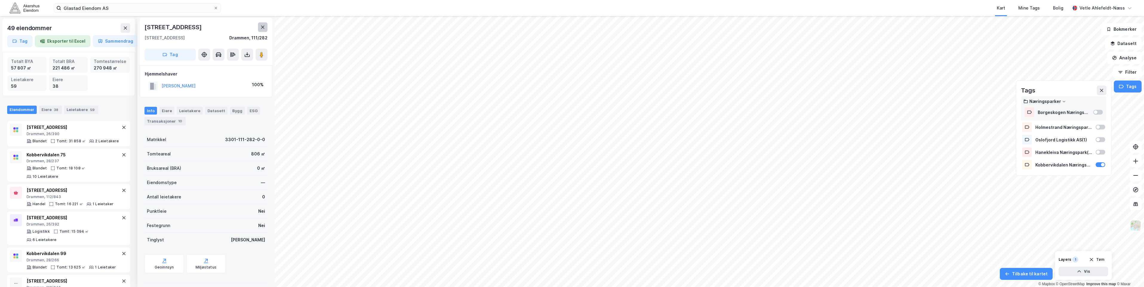
click at [264, 28] on icon at bounding box center [262, 27] width 5 height 5
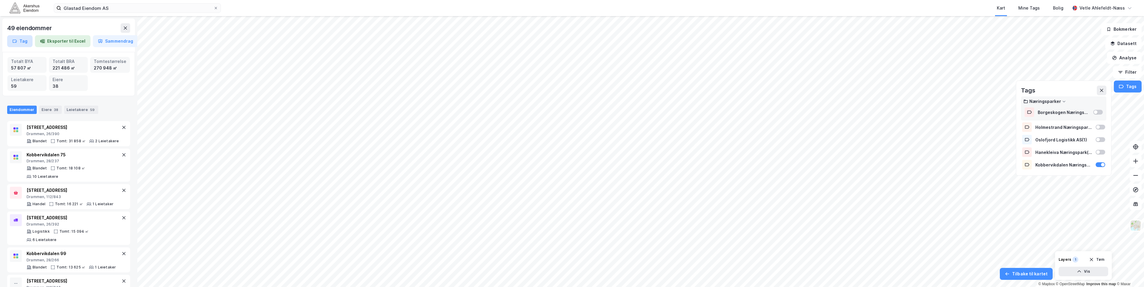
click at [23, 42] on button "Tag" at bounding box center [19, 41] width 25 height 12
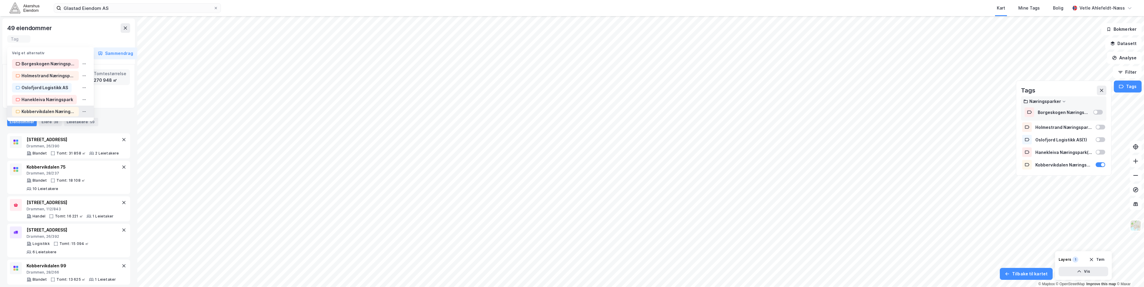
click at [56, 112] on div "Kobbervikdalen Næringspark" at bounding box center [48, 111] width 54 height 7
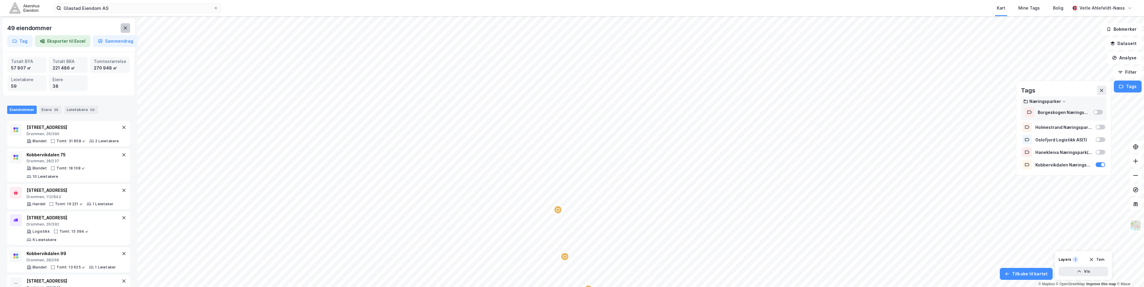
click at [130, 28] on button at bounding box center [126, 28] width 10 height 10
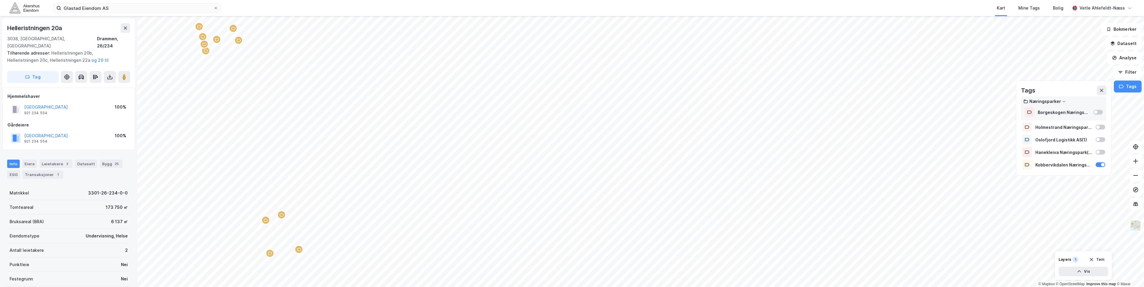
scroll to position [1, 0]
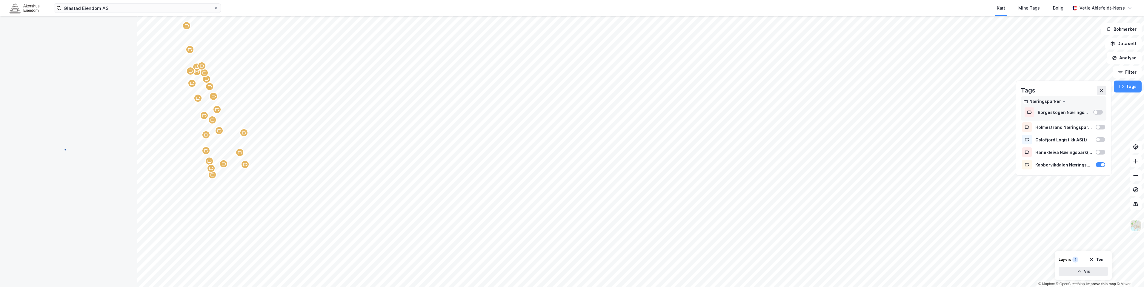
scroll to position [1, 0]
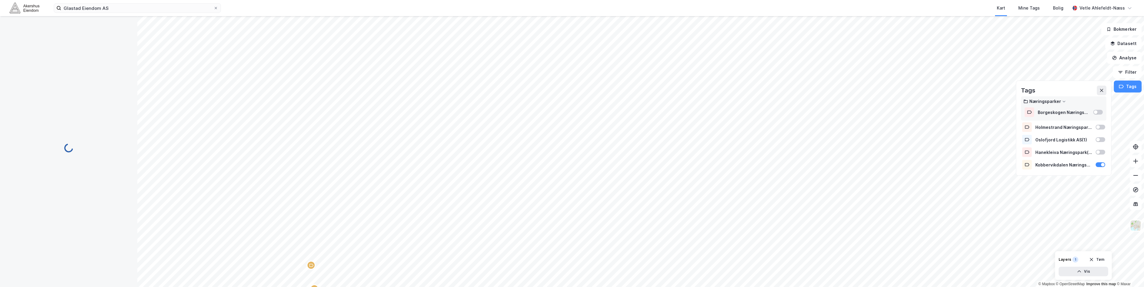
scroll to position [1, 0]
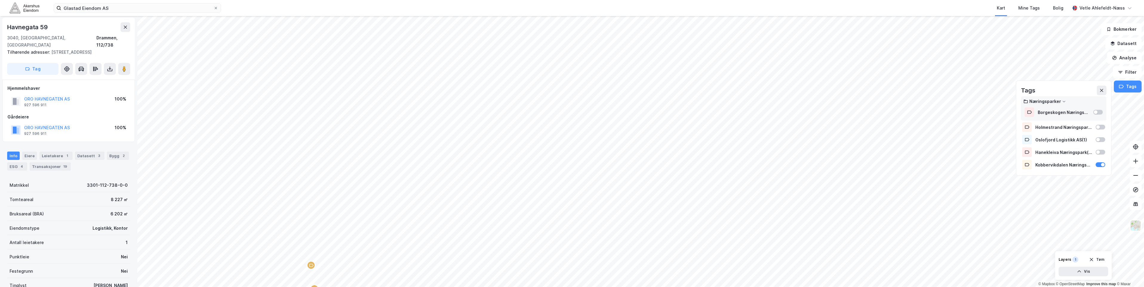
scroll to position [1, 0]
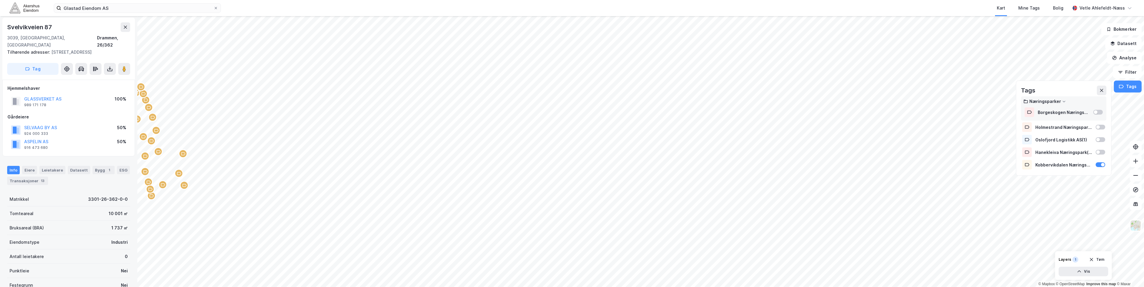
scroll to position [1, 0]
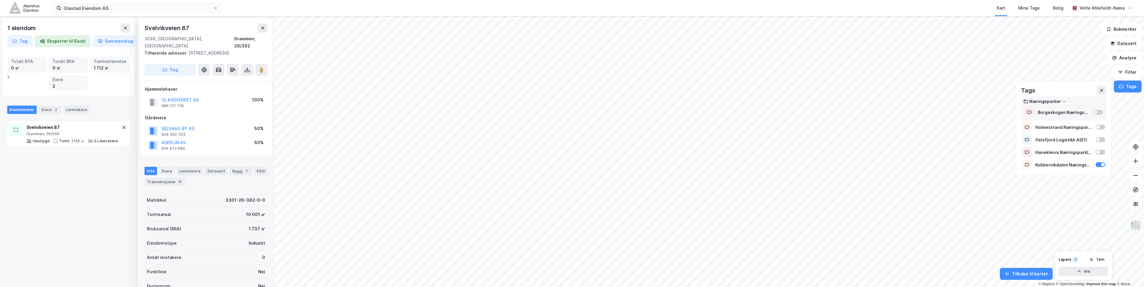
scroll to position [1, 0]
click at [262, 26] on icon at bounding box center [262, 27] width 5 height 5
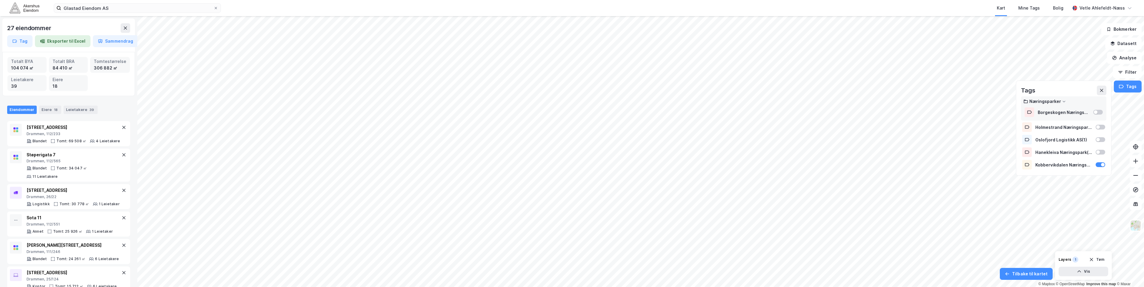
click at [547, 287] on html "Glastad Eiendom AS Kart Mine Tags Bolig Vetle Ahlefeldt-Næss 27 eiendommer Tag …" at bounding box center [572, 143] width 1144 height 287
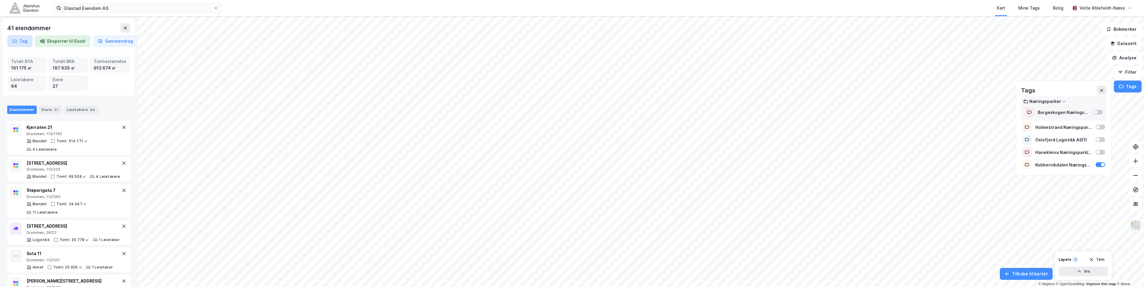
click at [13, 39] on icon "button" at bounding box center [14, 41] width 5 height 5
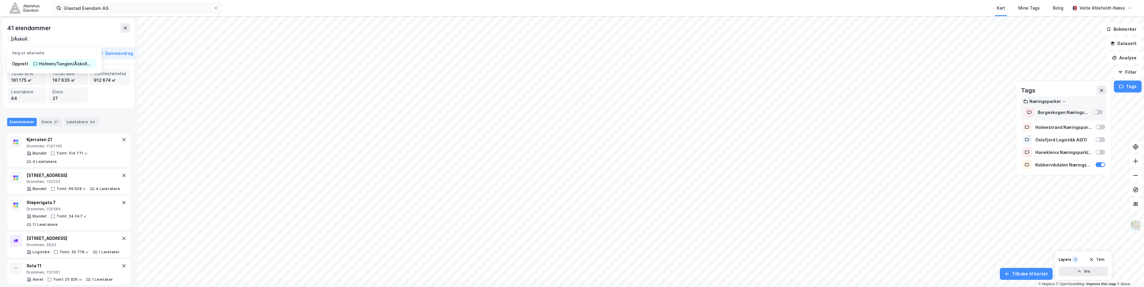
scroll to position [0, 62]
type input "Holmen/Tangen/Åskollen Næringspark"
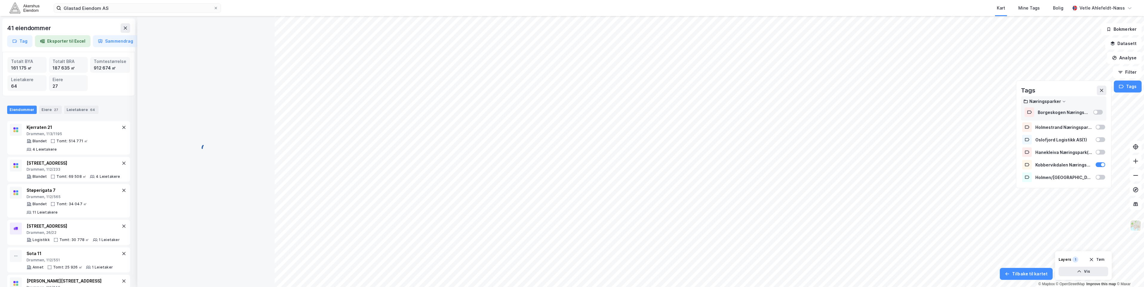
scroll to position [1, 0]
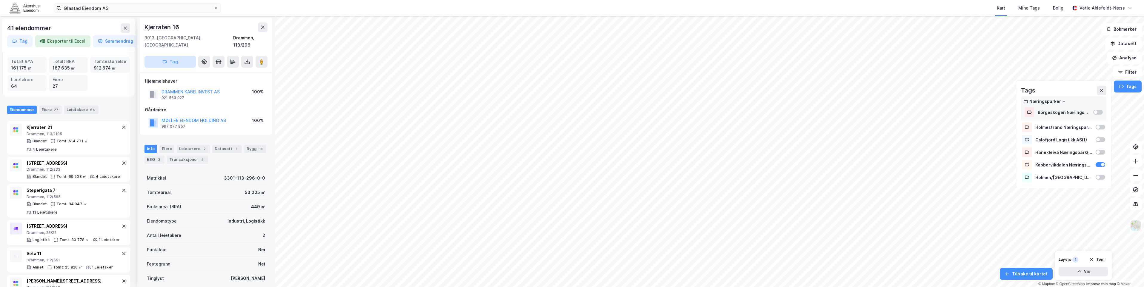
click at [179, 57] on button "Tag" at bounding box center [170, 62] width 51 height 12
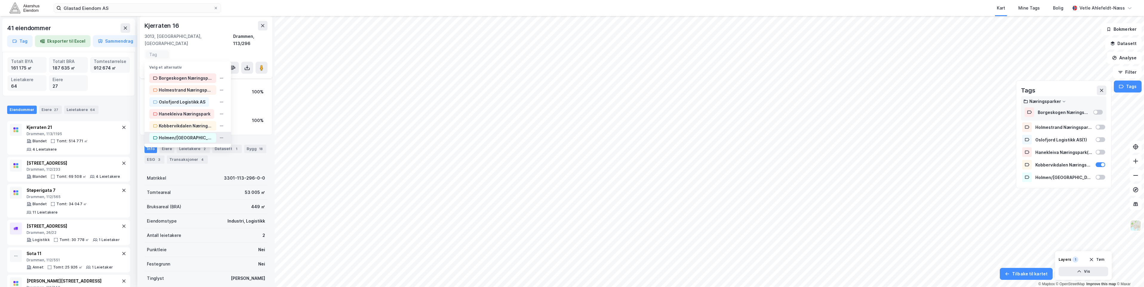
click at [203, 134] on div "Holmen/Tangen/Åskollen Næringspark" at bounding box center [186, 137] width 54 height 7
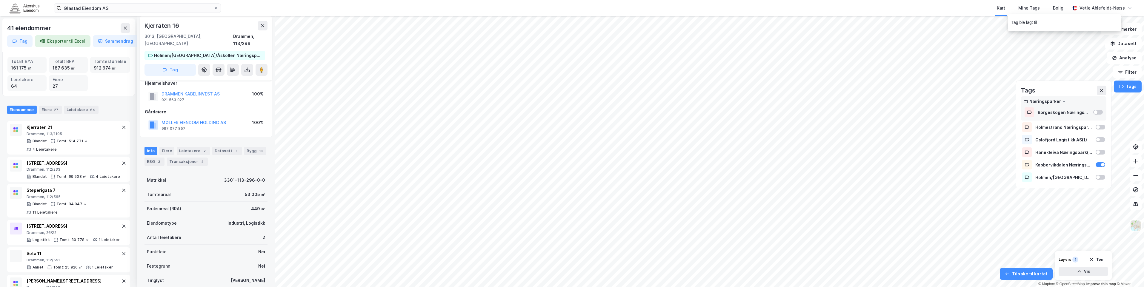
scroll to position [10, 0]
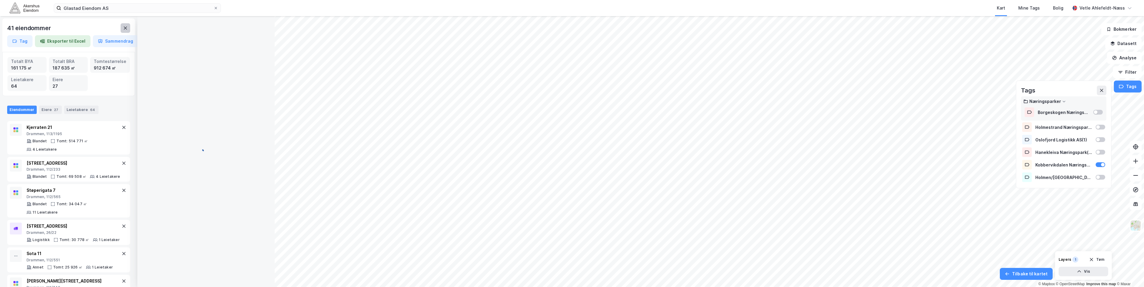
click at [125, 30] on icon at bounding box center [125, 28] width 5 height 5
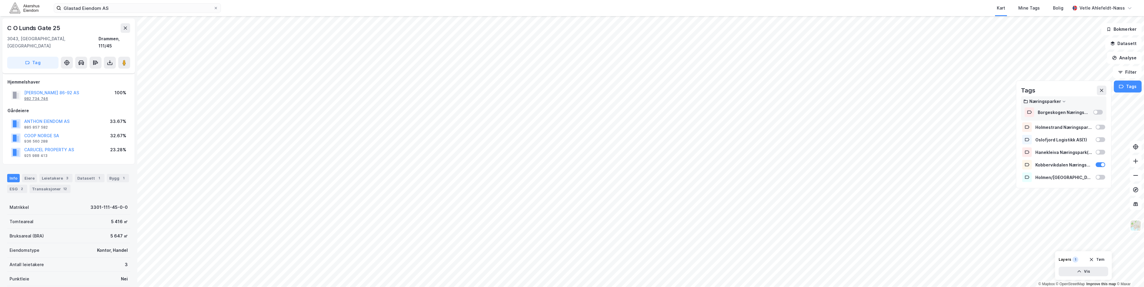
scroll to position [10, 0]
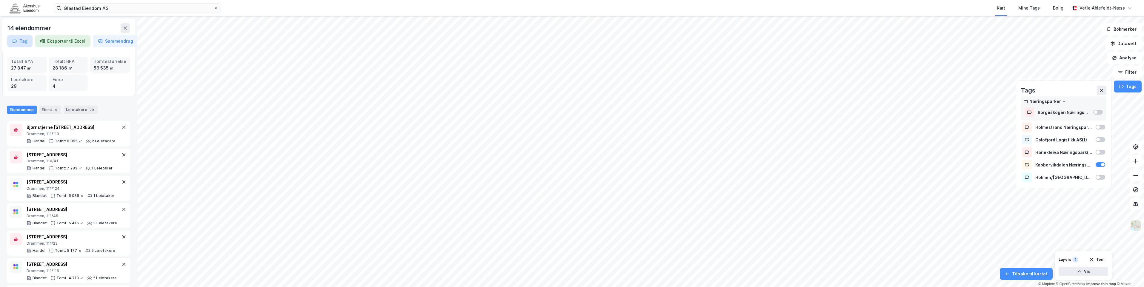
click at [25, 45] on button "Tag" at bounding box center [19, 41] width 25 height 12
click at [26, 40] on button "Tag" at bounding box center [19, 41] width 25 height 12
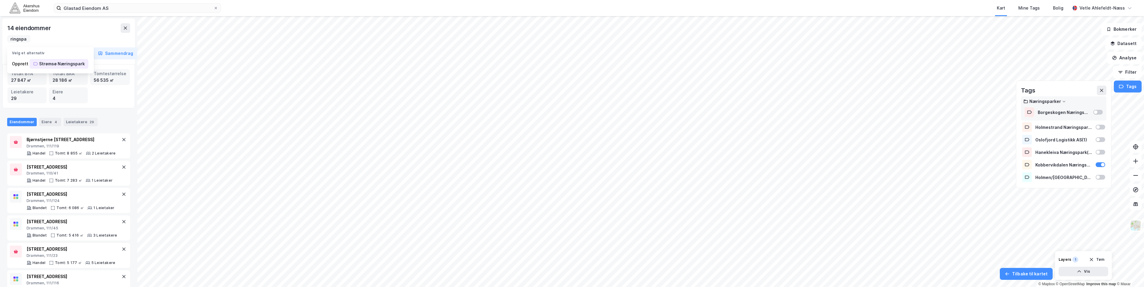
scroll to position [0, 28]
type input "Strømsø Næringspark"
click at [54, 65] on div "Strømsø Næringspark" at bounding box center [62, 63] width 46 height 7
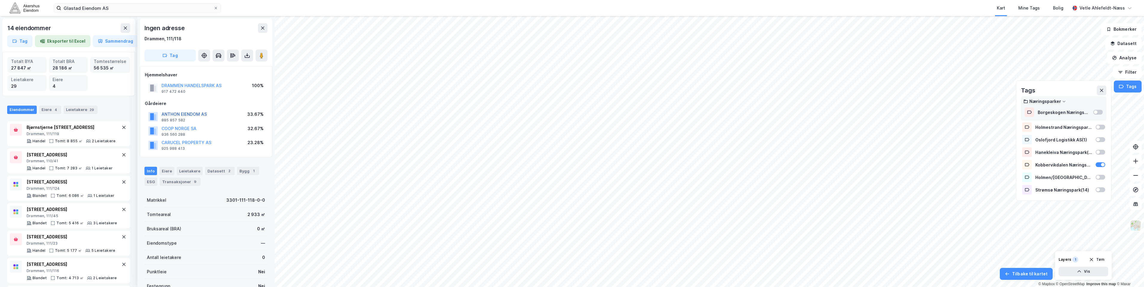
scroll to position [10, 0]
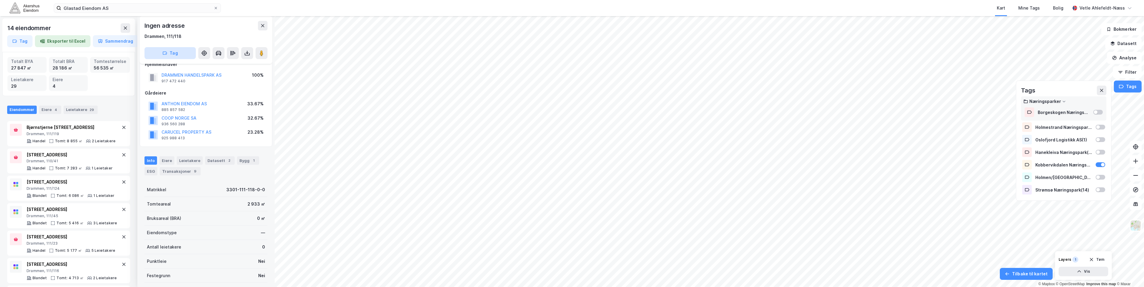
click at [184, 51] on button "Tag" at bounding box center [170, 53] width 51 height 12
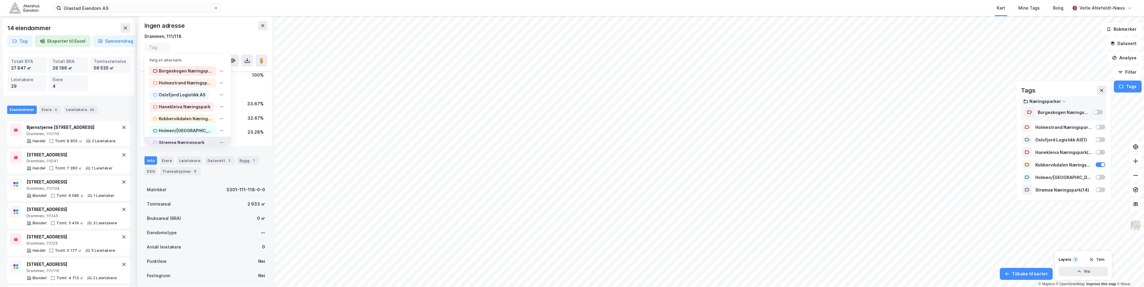
click at [207, 140] on div "Strømsø Næringspark" at bounding box center [178, 143] width 59 height 10
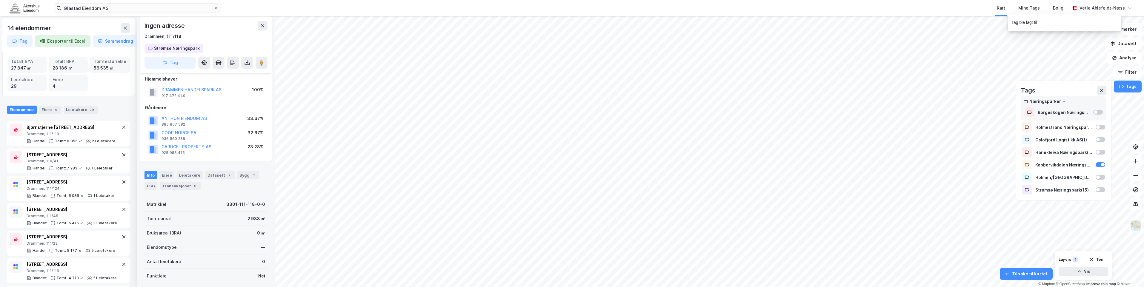
scroll to position [0, 0]
click at [261, 30] on button at bounding box center [263, 28] width 10 height 10
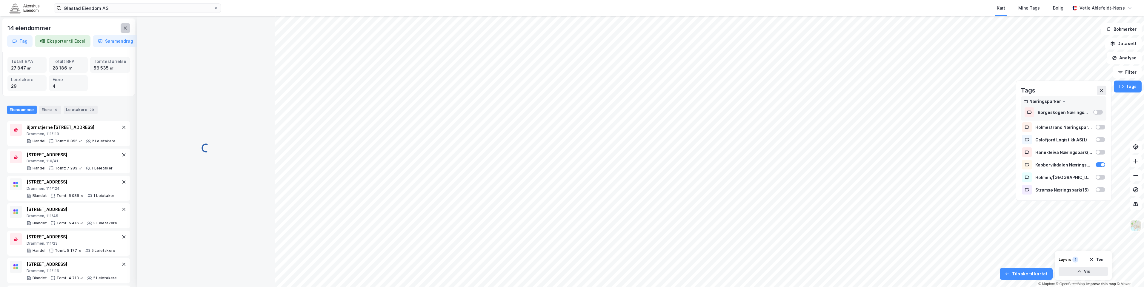
scroll to position [0, 0]
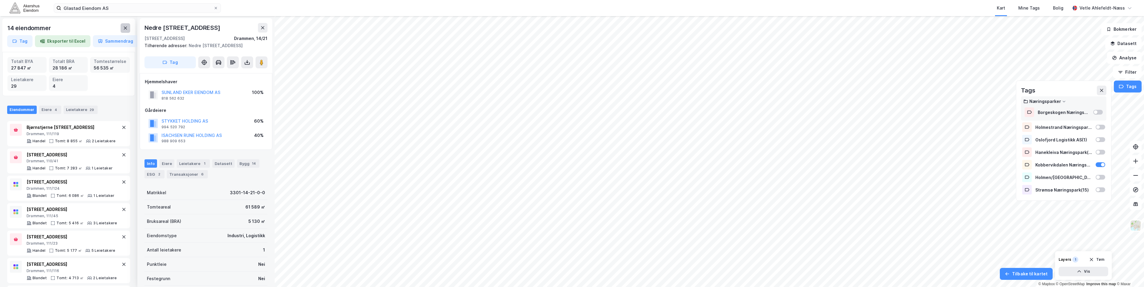
click at [124, 30] on icon at bounding box center [125, 28] width 5 height 5
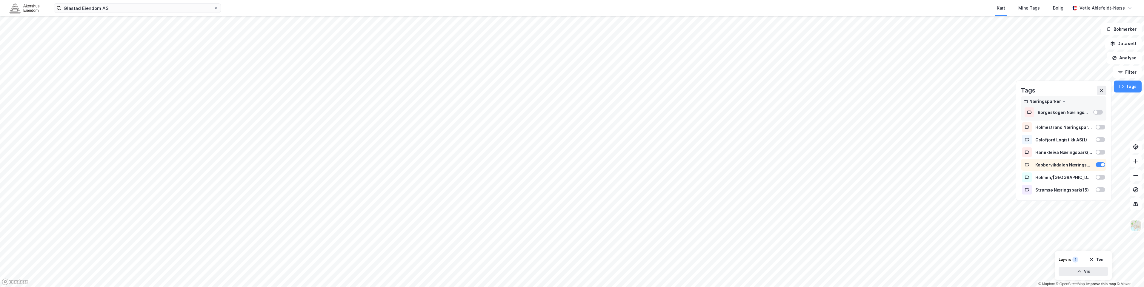
click at [1095, 163] on div "Kobbervikdalen Næringspark ( 86 )" at bounding box center [1063, 165] width 85 height 12
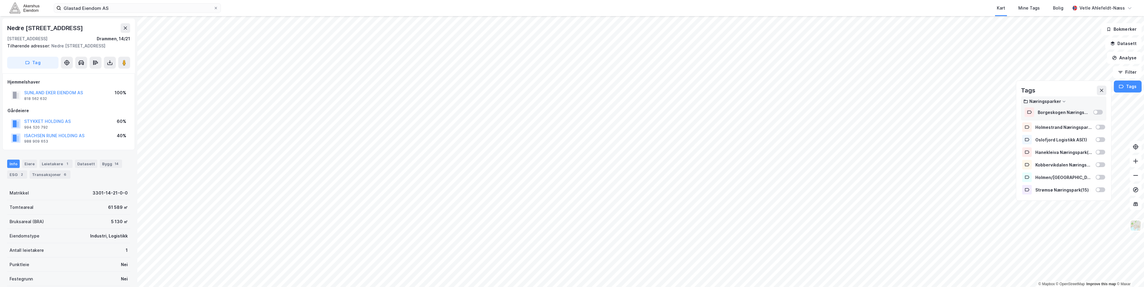
scroll to position [0, 0]
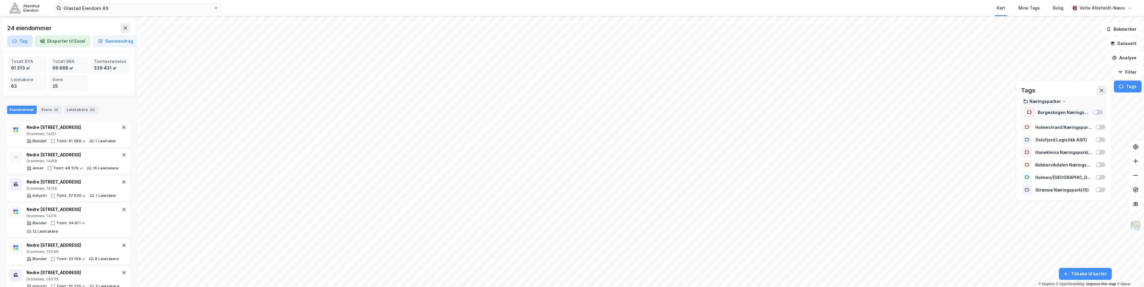
click at [16, 43] on icon "button" at bounding box center [14, 41] width 5 height 5
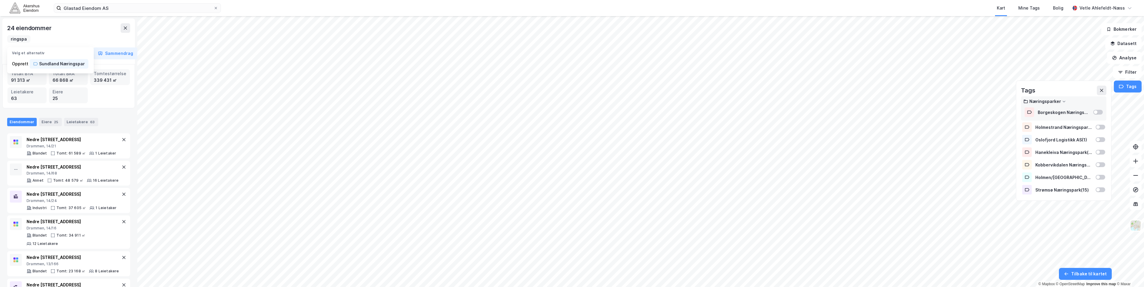
scroll to position [0, 30]
type input "Sundland Næringspark"
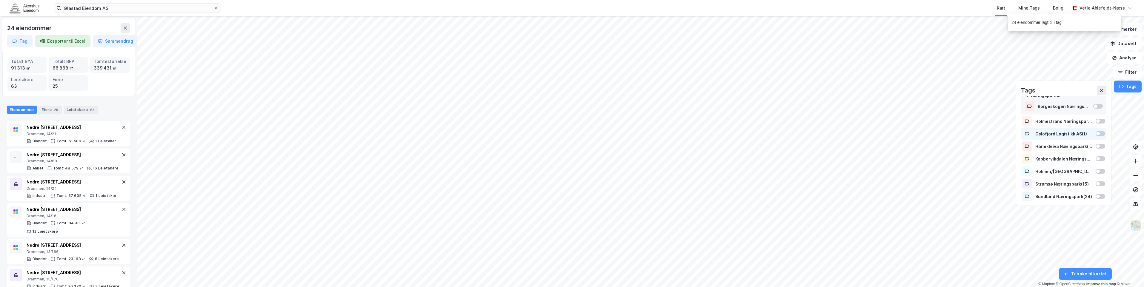
scroll to position [7, 0]
click at [1096, 196] on div at bounding box center [1098, 195] width 4 height 4
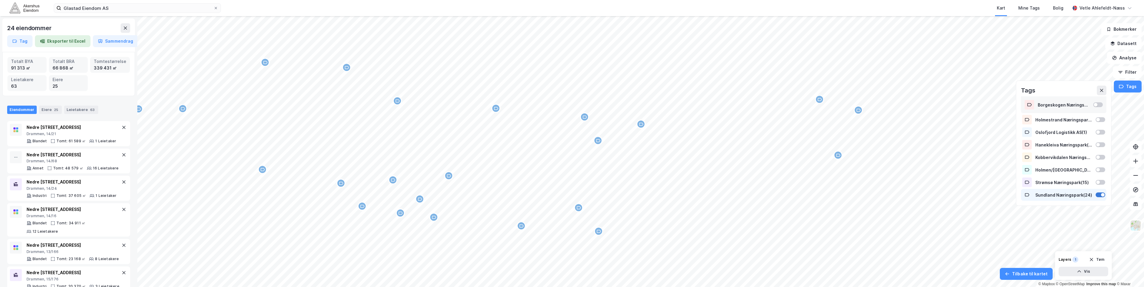
click at [1096, 196] on div at bounding box center [1101, 195] width 10 height 5
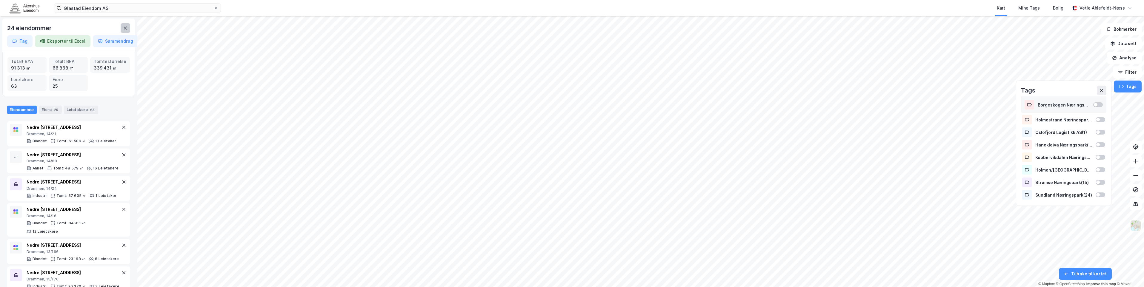
click at [128, 29] on button at bounding box center [126, 28] width 10 height 10
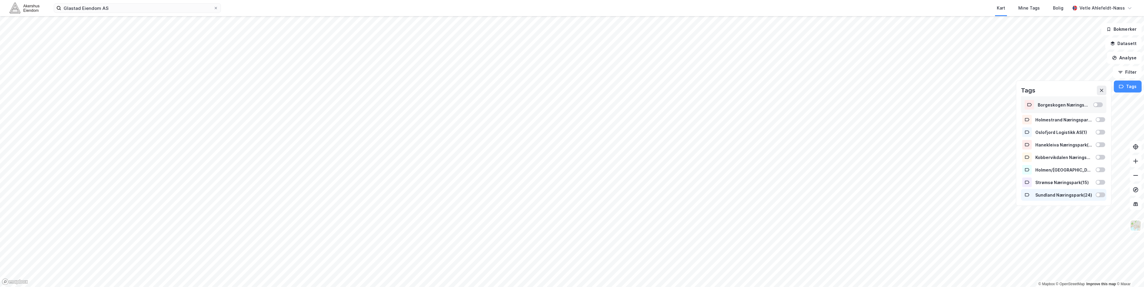
click at [1096, 196] on div at bounding box center [1098, 195] width 4 height 4
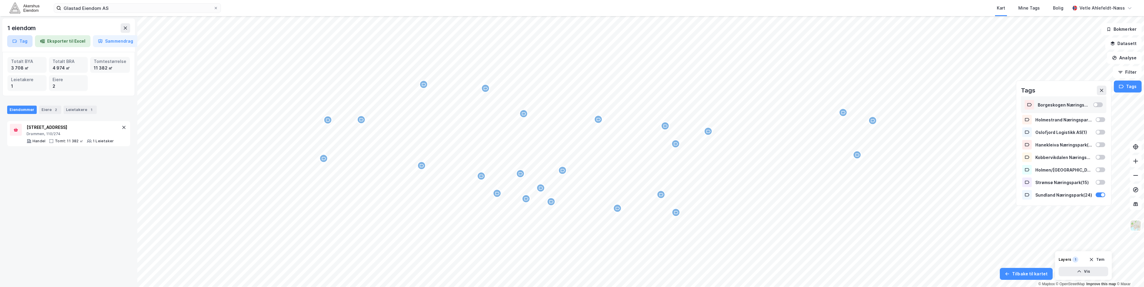
click at [13, 39] on icon "button" at bounding box center [14, 41] width 5 height 5
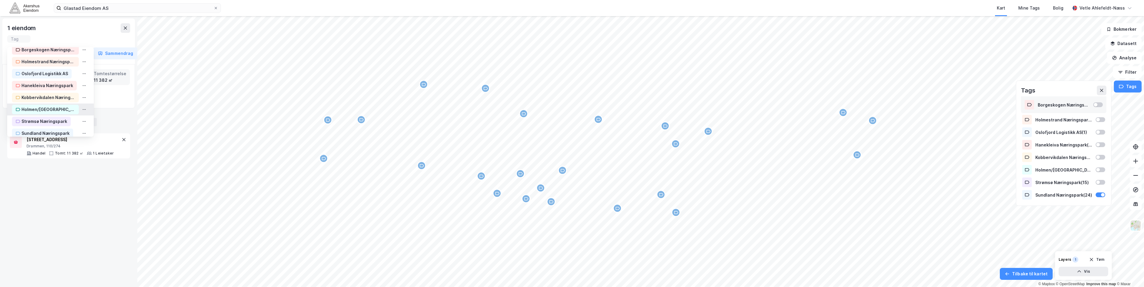
scroll to position [20, 0]
click at [56, 126] on div "Sundland Næringspark" at bounding box center [45, 127] width 48 height 7
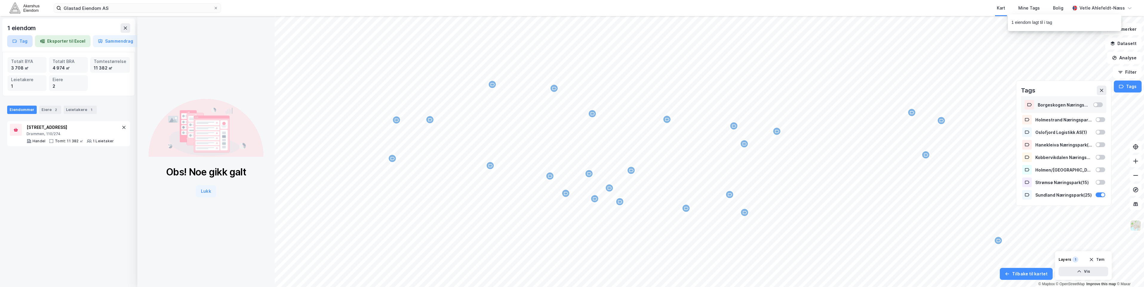
click at [21, 41] on button "Tag" at bounding box center [19, 41] width 25 height 12
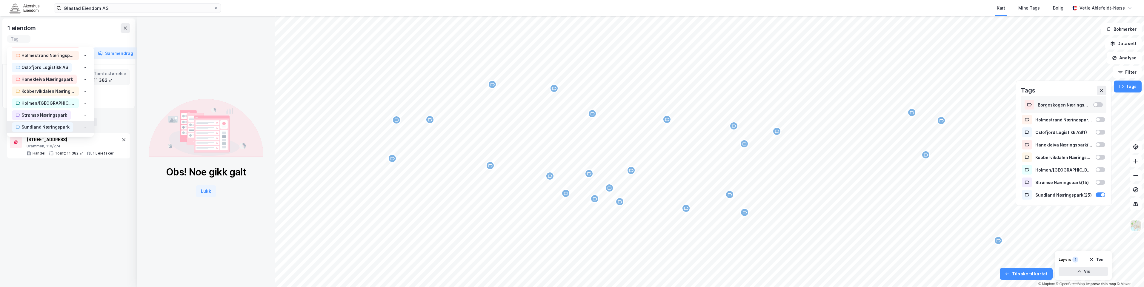
click at [55, 127] on div "Sundland Næringspark" at bounding box center [45, 127] width 48 height 7
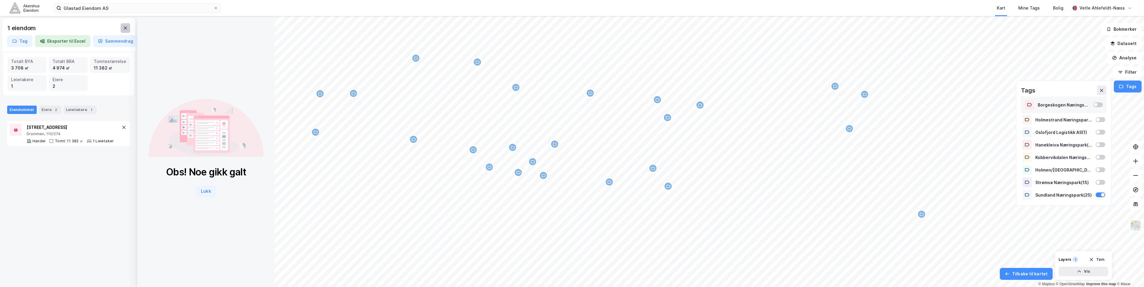
click at [124, 27] on icon at bounding box center [125, 28] width 5 height 5
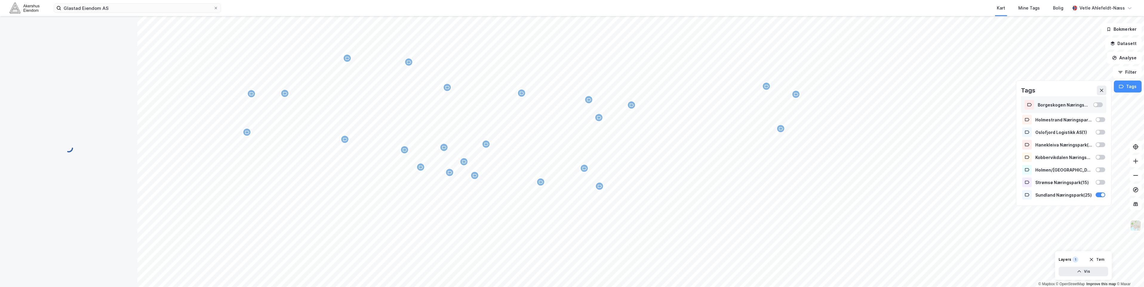
scroll to position [0, 0]
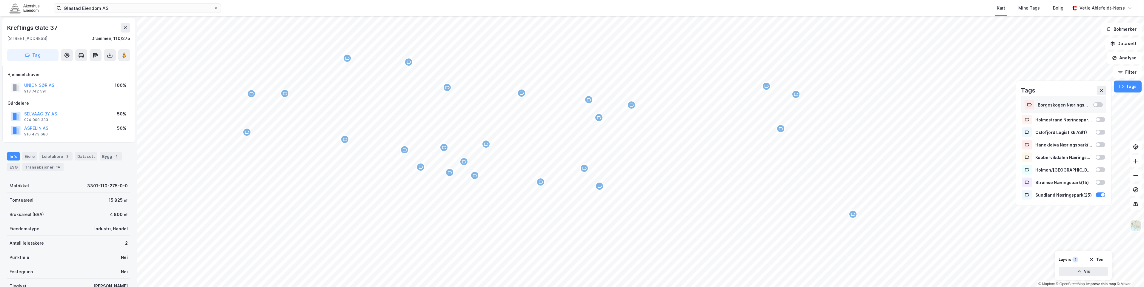
scroll to position [0, 0]
click at [41, 58] on button "Tag" at bounding box center [32, 55] width 51 height 12
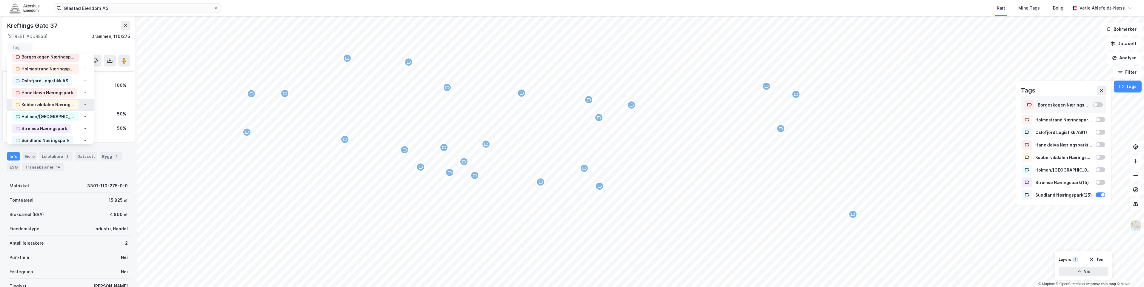
scroll to position [20, 0]
click at [66, 136] on div "Sundland Næringspark" at bounding box center [45, 134] width 48 height 7
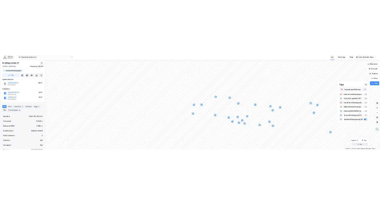
scroll to position [7, 0]
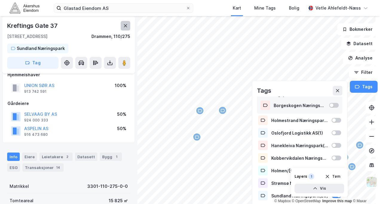
click at [122, 26] on button at bounding box center [126, 26] width 10 height 10
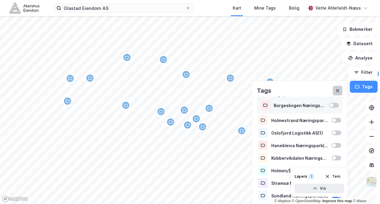
click at [336, 91] on icon at bounding box center [337, 90] width 3 height 3
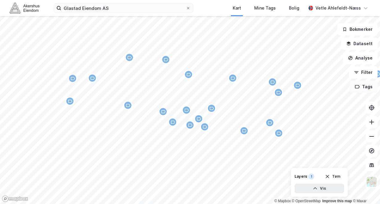
click at [361, 87] on button "Tags" at bounding box center [364, 87] width 28 height 12
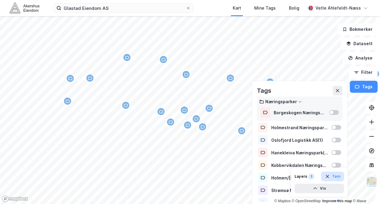
click at [331, 178] on button "Tøm" at bounding box center [332, 176] width 23 height 10
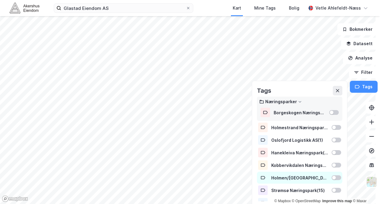
scroll to position [7, 0]
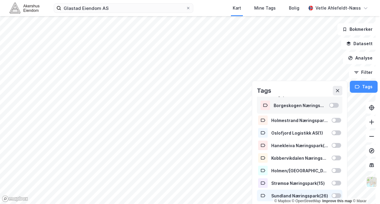
click at [309, 193] on div "Sundland Næringspark ( 26 )" at bounding box center [299, 195] width 57 height 5
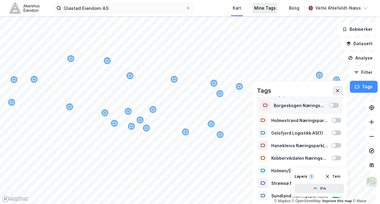
click at [267, 9] on div "Mine Tags" at bounding box center [264, 7] width 21 height 7
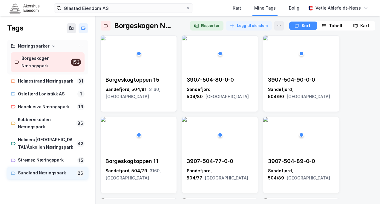
click at [42, 173] on div "Sundland Næringspark" at bounding box center [46, 172] width 56 height 7
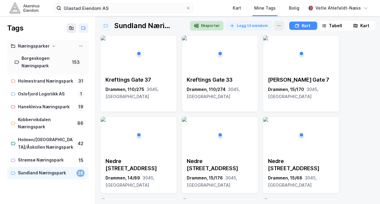
click at [206, 26] on button "Eksporter" at bounding box center [206, 26] width 33 height 10
